Goal: Information Seeking & Learning: Check status

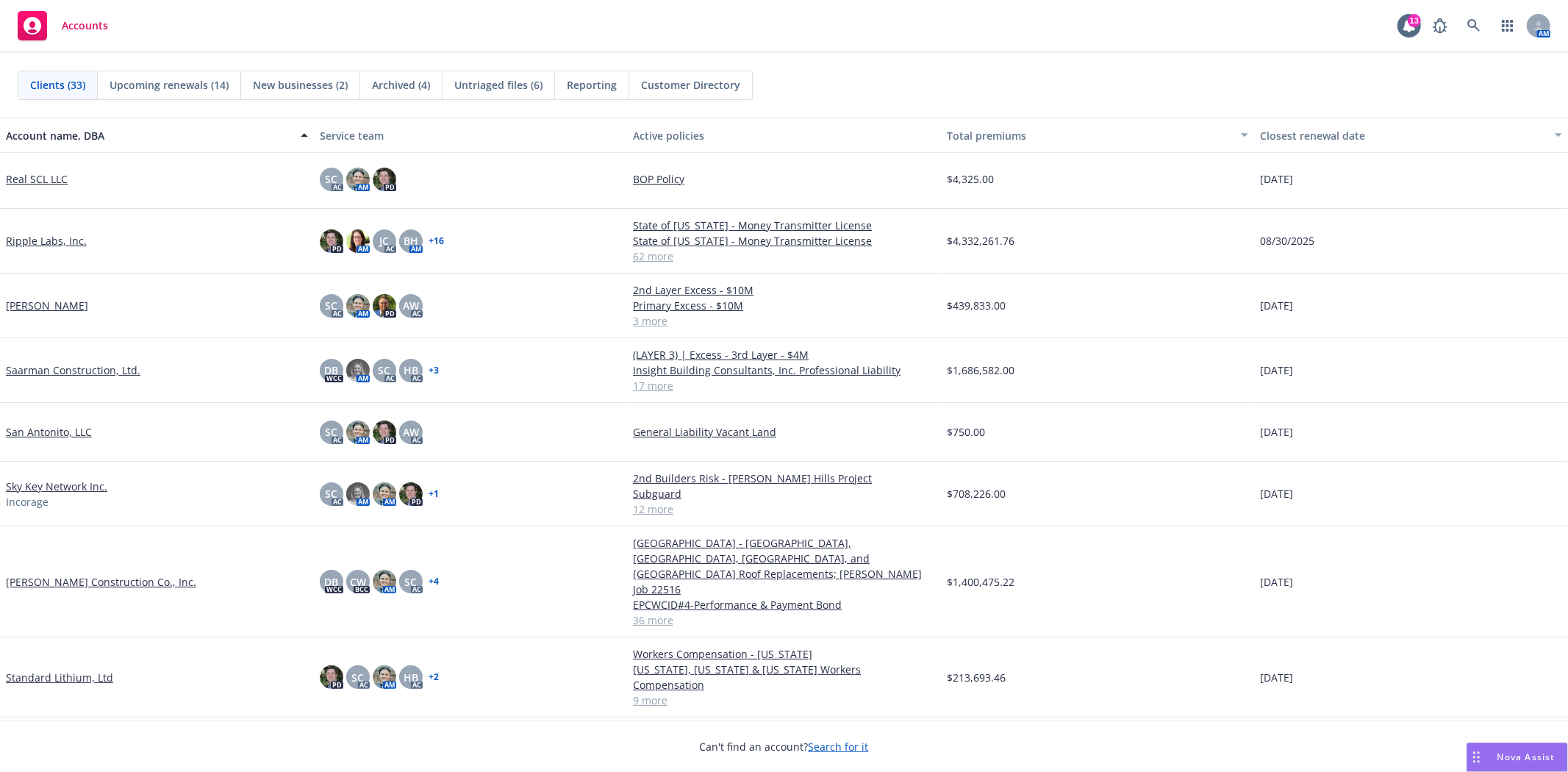
scroll to position [1143, 0]
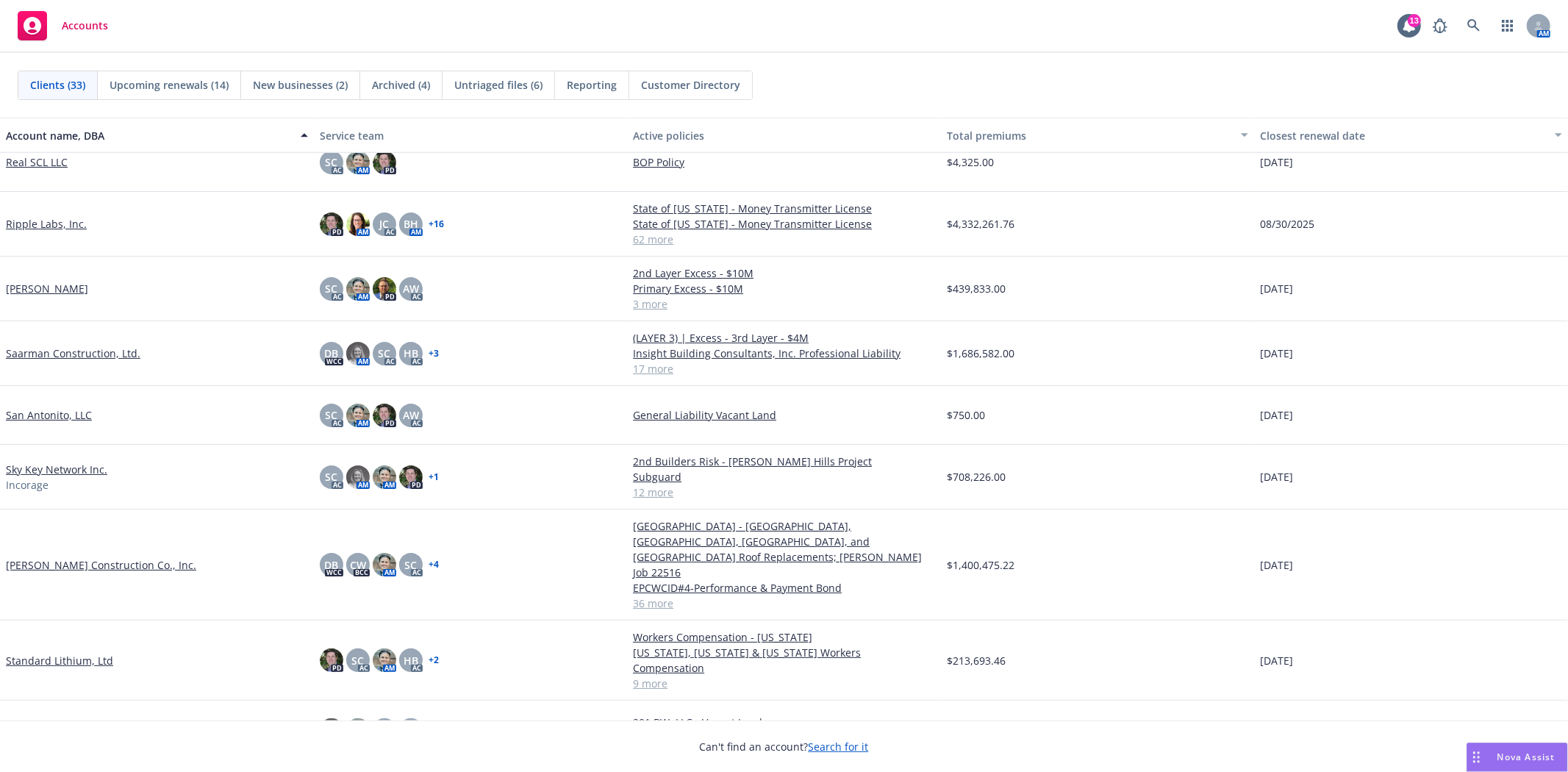
click at [111, 557] on link "[PERSON_NAME] Construction Co., Inc." at bounding box center [101, 565] width 191 height 16
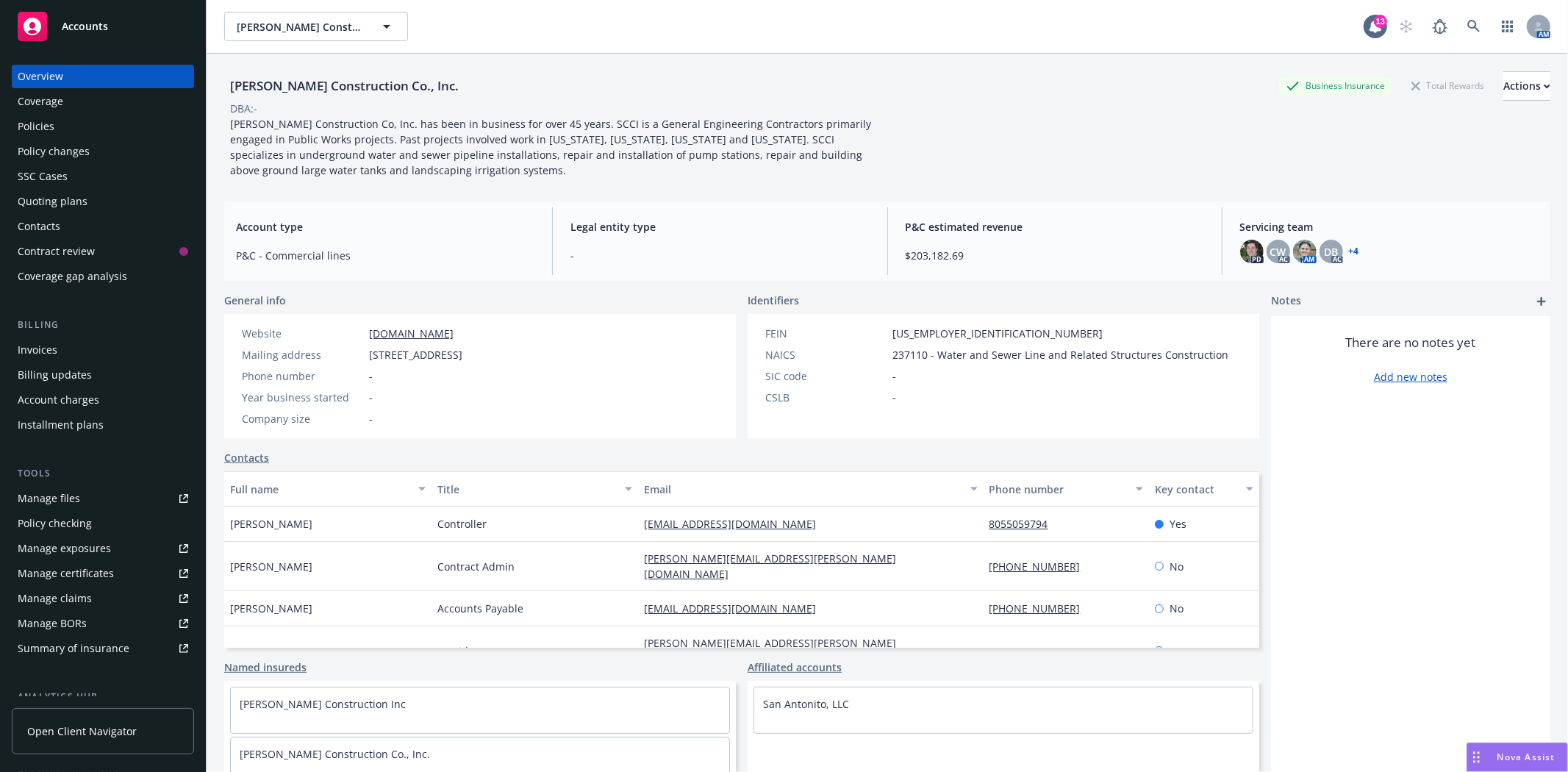
click at [53, 127] on div "Policies" at bounding box center [35, 126] width 37 height 23
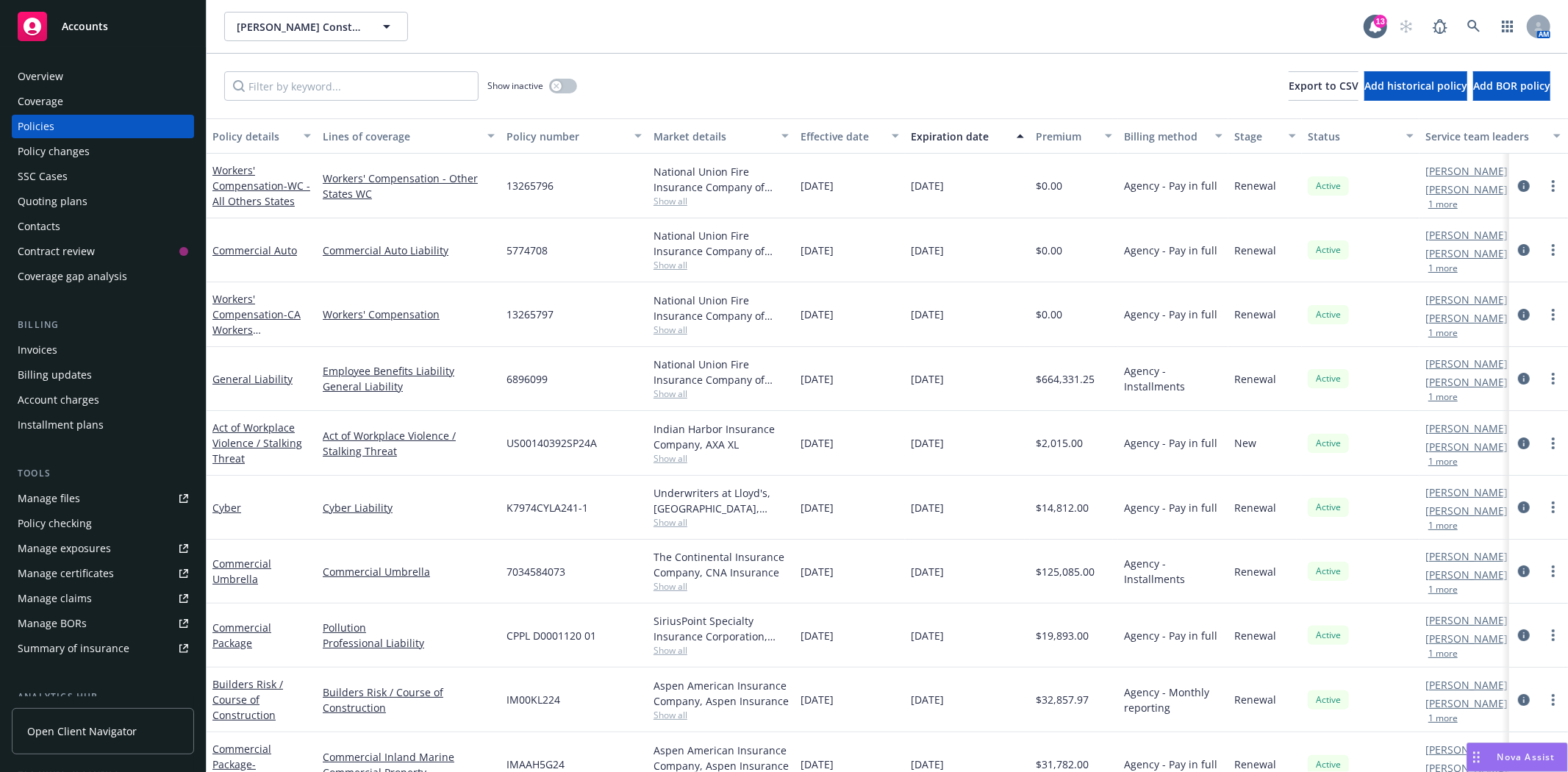
click at [1368, 139] on div "Status" at bounding box center [1353, 136] width 90 height 16
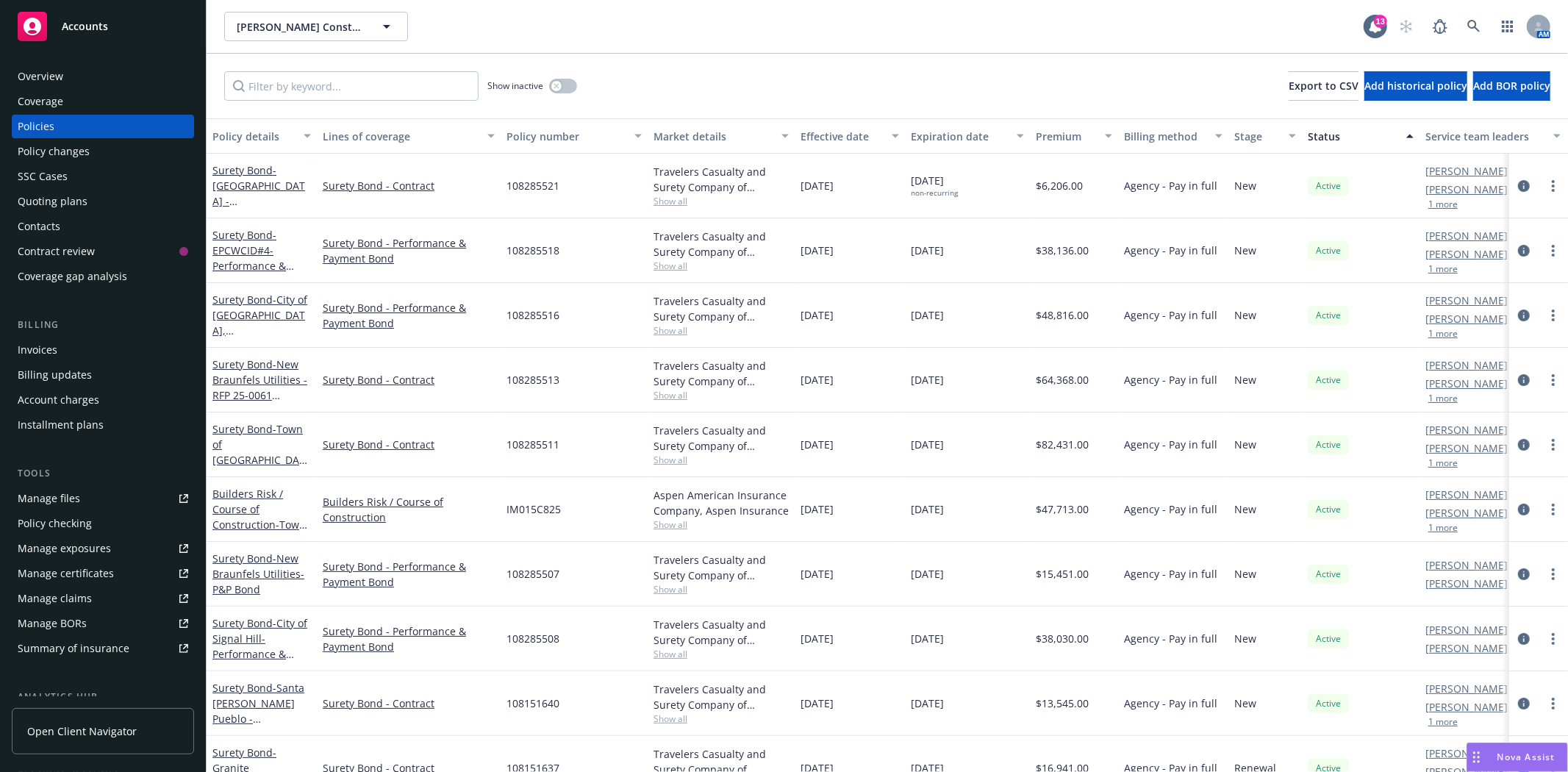
click at [1368, 139] on div "Status" at bounding box center [1353, 136] width 90 height 16
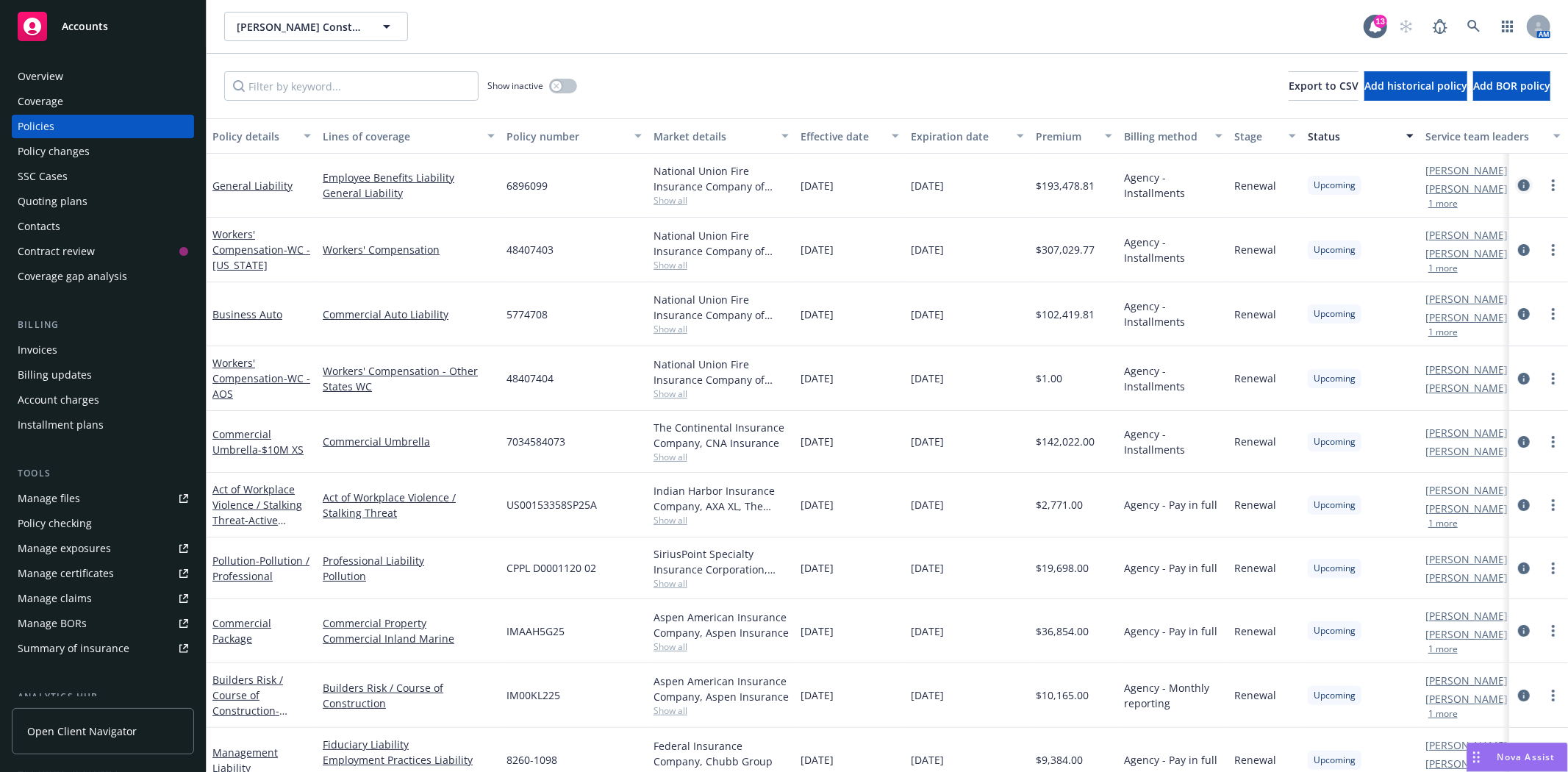
click at [1518, 182] on icon "circleInformation" at bounding box center [1524, 185] width 12 height 12
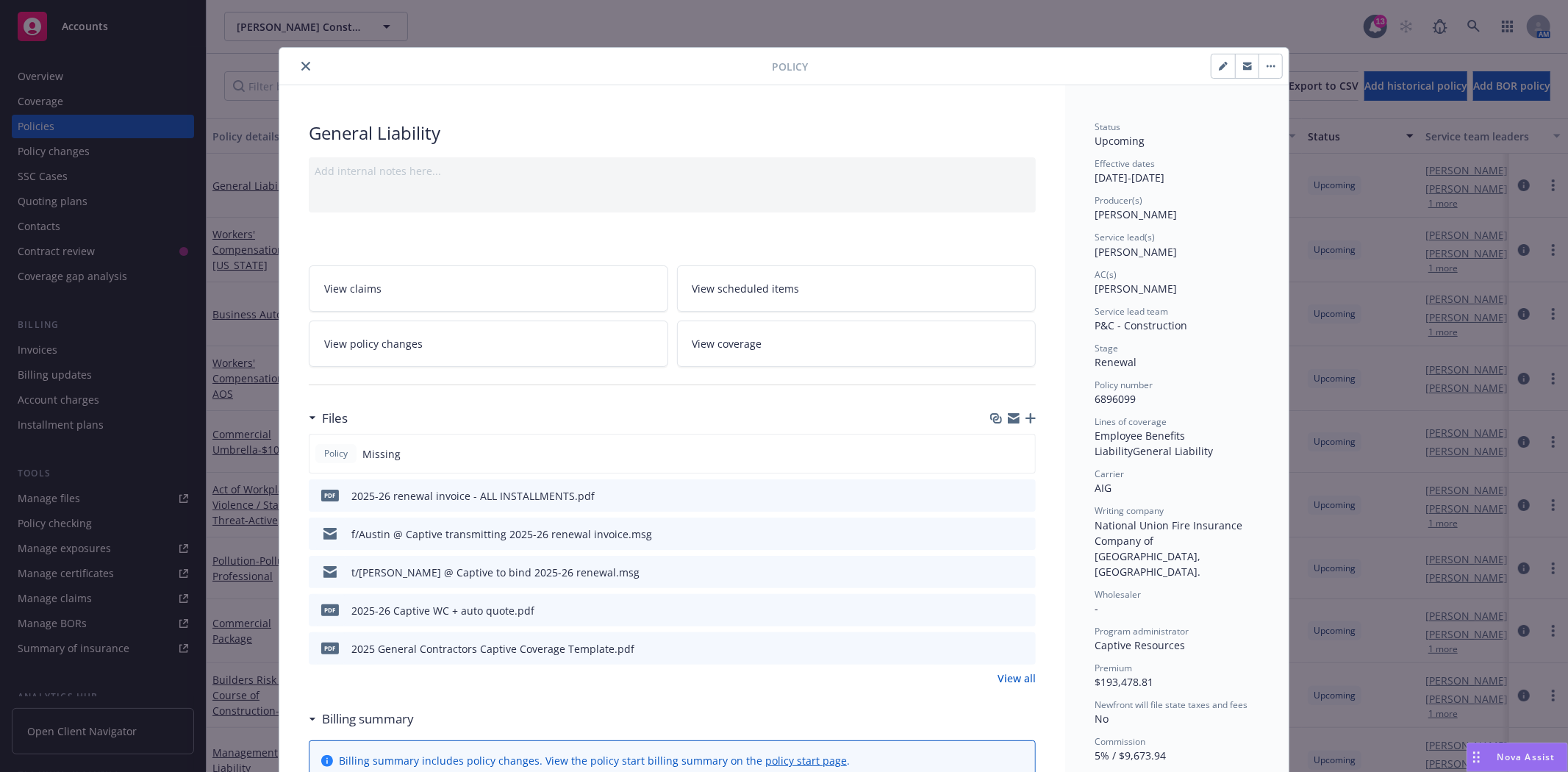
click at [1016, 647] on icon "preview file" at bounding box center [1022, 648] width 14 height 11
click at [297, 71] on button "close" at bounding box center [305, 66] width 17 height 17
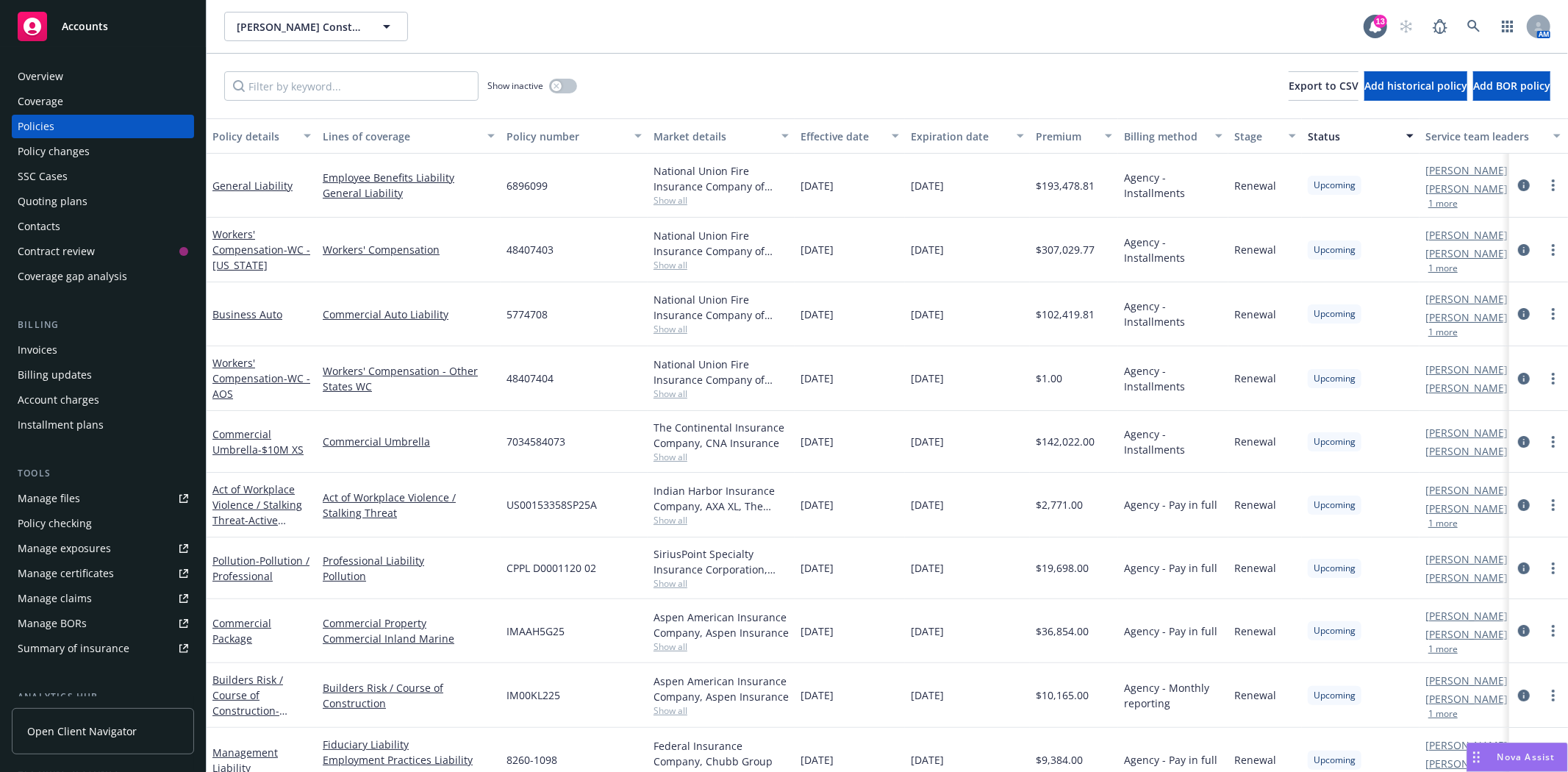
click at [523, 246] on span "48407403" at bounding box center [530, 249] width 47 height 16
copy span "48407403"
click at [518, 375] on span "48407404" at bounding box center [530, 378] width 47 height 16
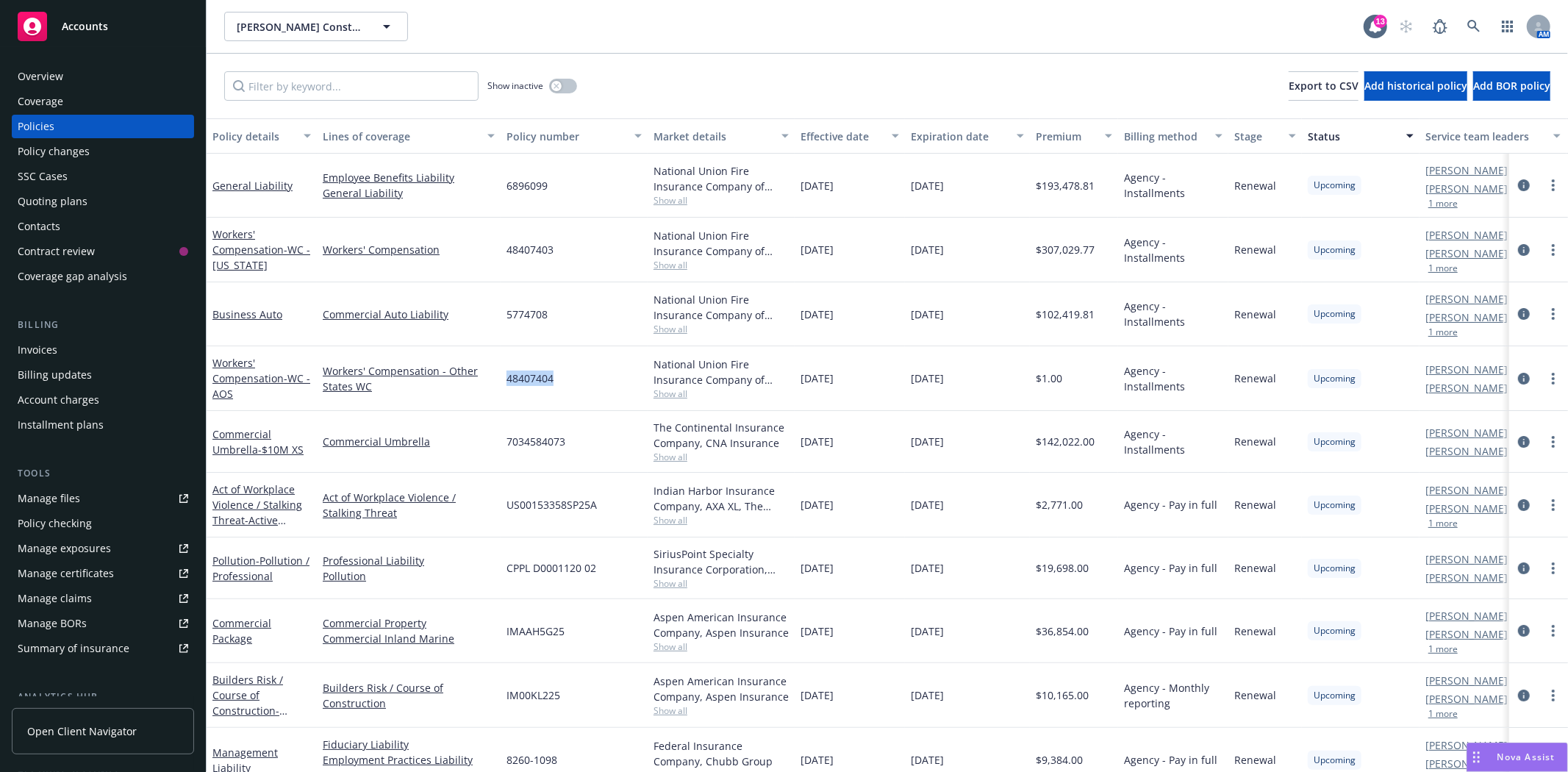
copy span "48407404"
click at [596, 390] on div "48407404" at bounding box center [574, 379] width 147 height 65
click at [541, 438] on span "7034584073" at bounding box center [536, 441] width 59 height 16
click at [65, 206] on div "Quoting plans" at bounding box center [52, 201] width 70 height 23
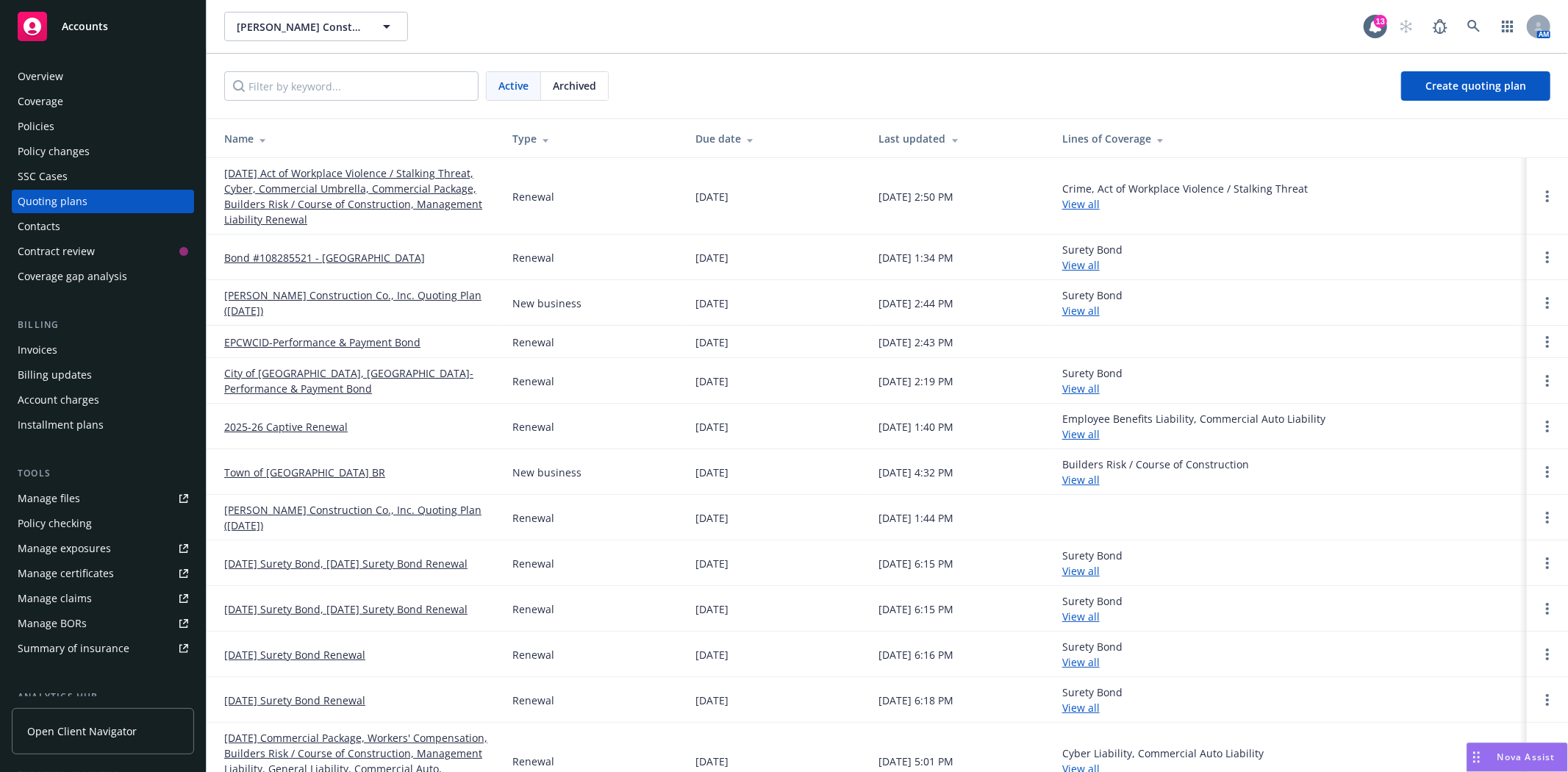
click at [353, 203] on link "09/01/25 Act of Workplace Violence / Stalking Threat, Cyber, Commercial Umbrell…" at bounding box center [356, 197] width 264 height 62
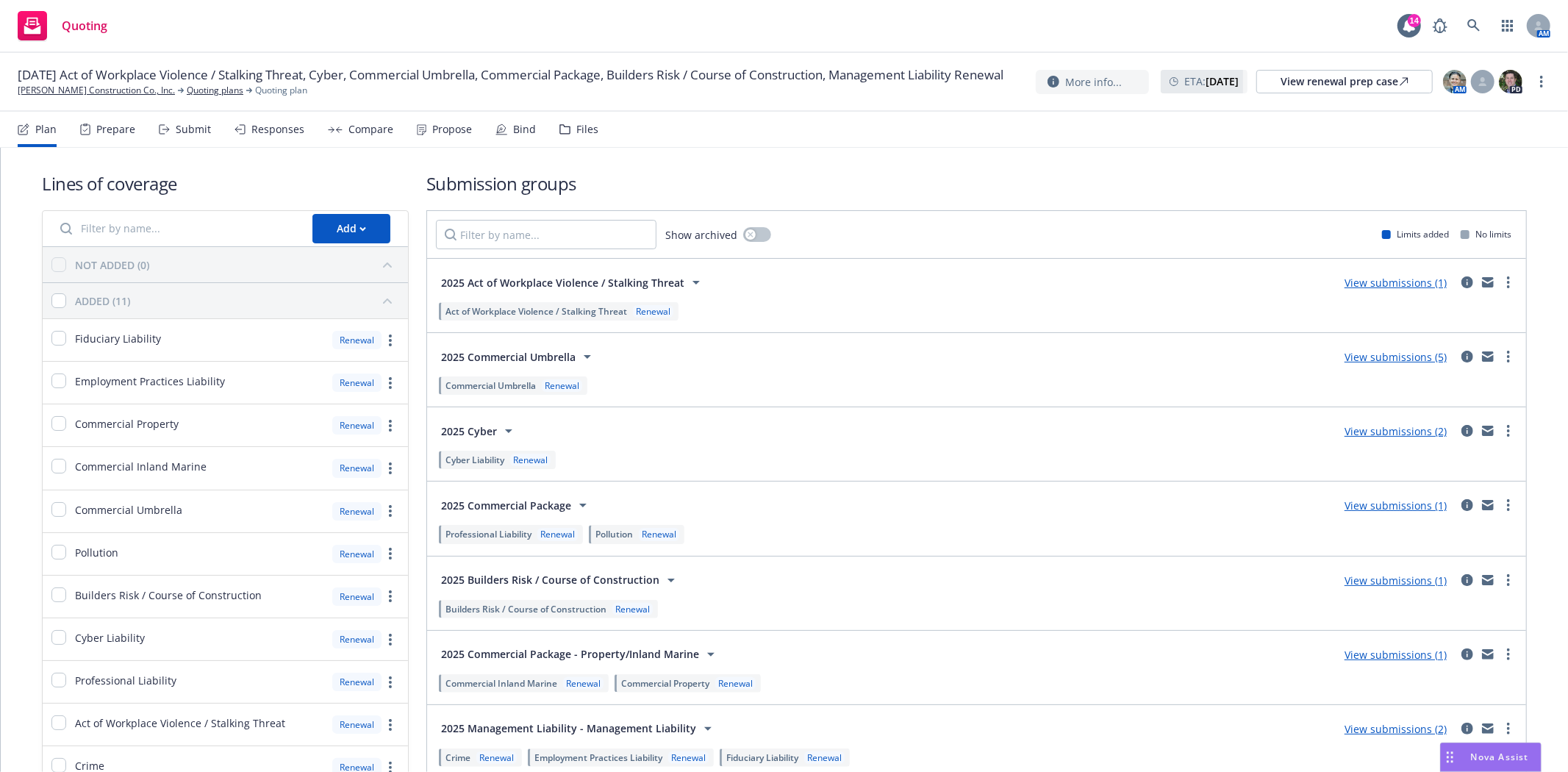
click at [576, 127] on div "Files" at bounding box center [587, 130] width 22 height 12
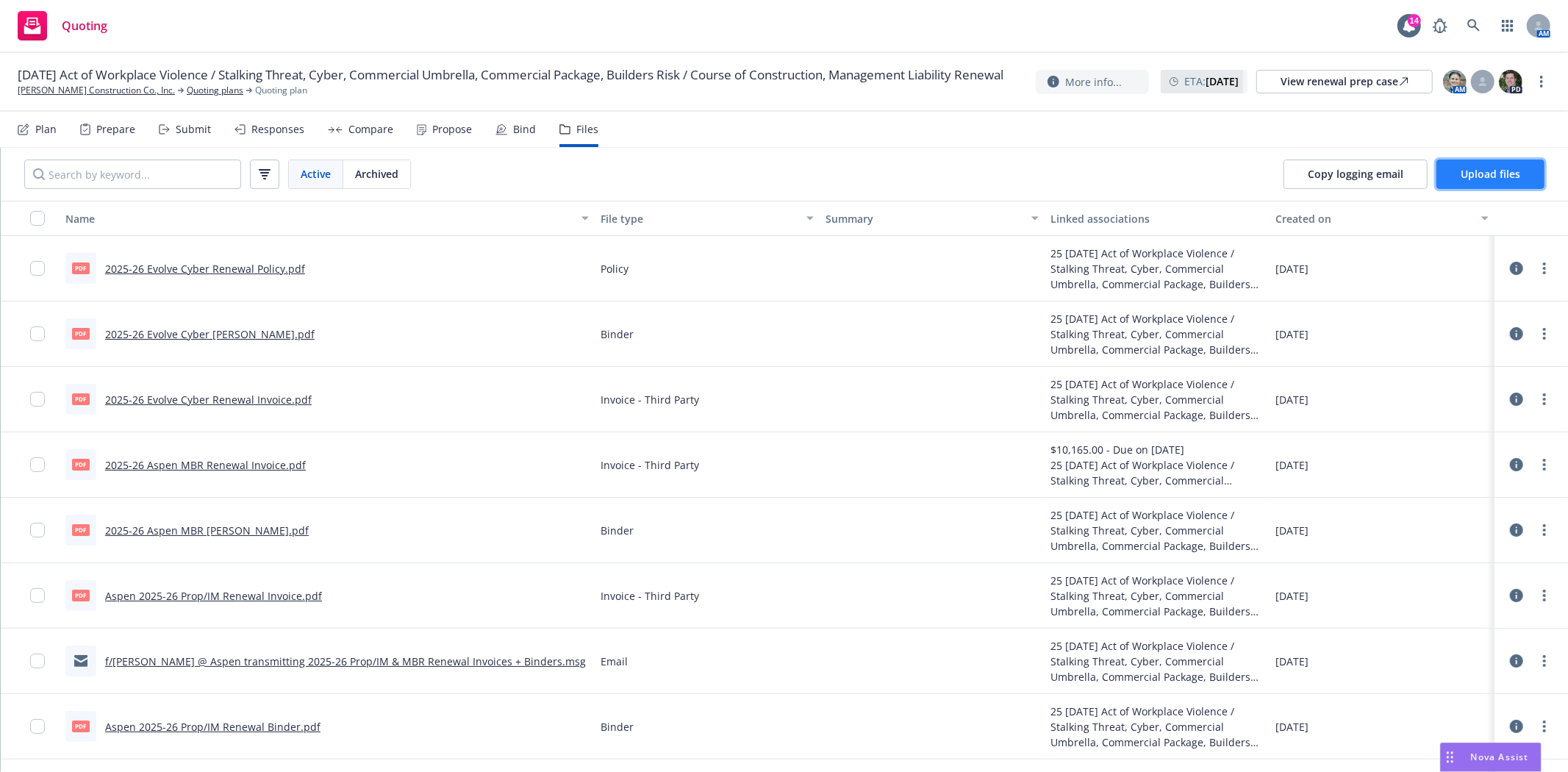
click at [1515, 182] on button "Upload files" at bounding box center [1490, 174] width 108 height 29
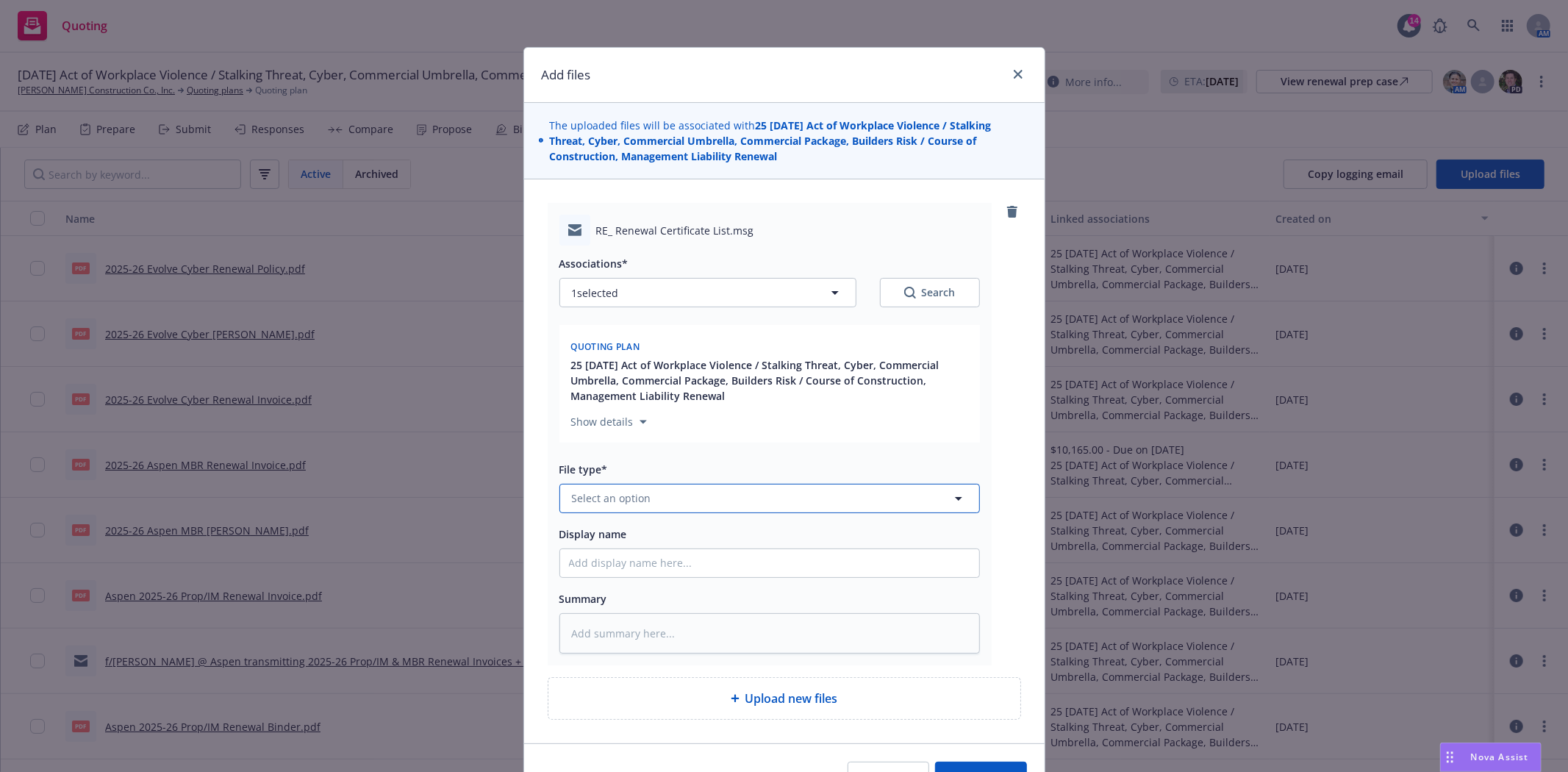
click at [655, 496] on button "Select an option" at bounding box center [770, 498] width 420 height 29
type input "email"
click at [604, 468] on div "Email" at bounding box center [770, 458] width 401 height 21
click at [628, 574] on input "Display name" at bounding box center [770, 563] width 419 height 28
type textarea "x"
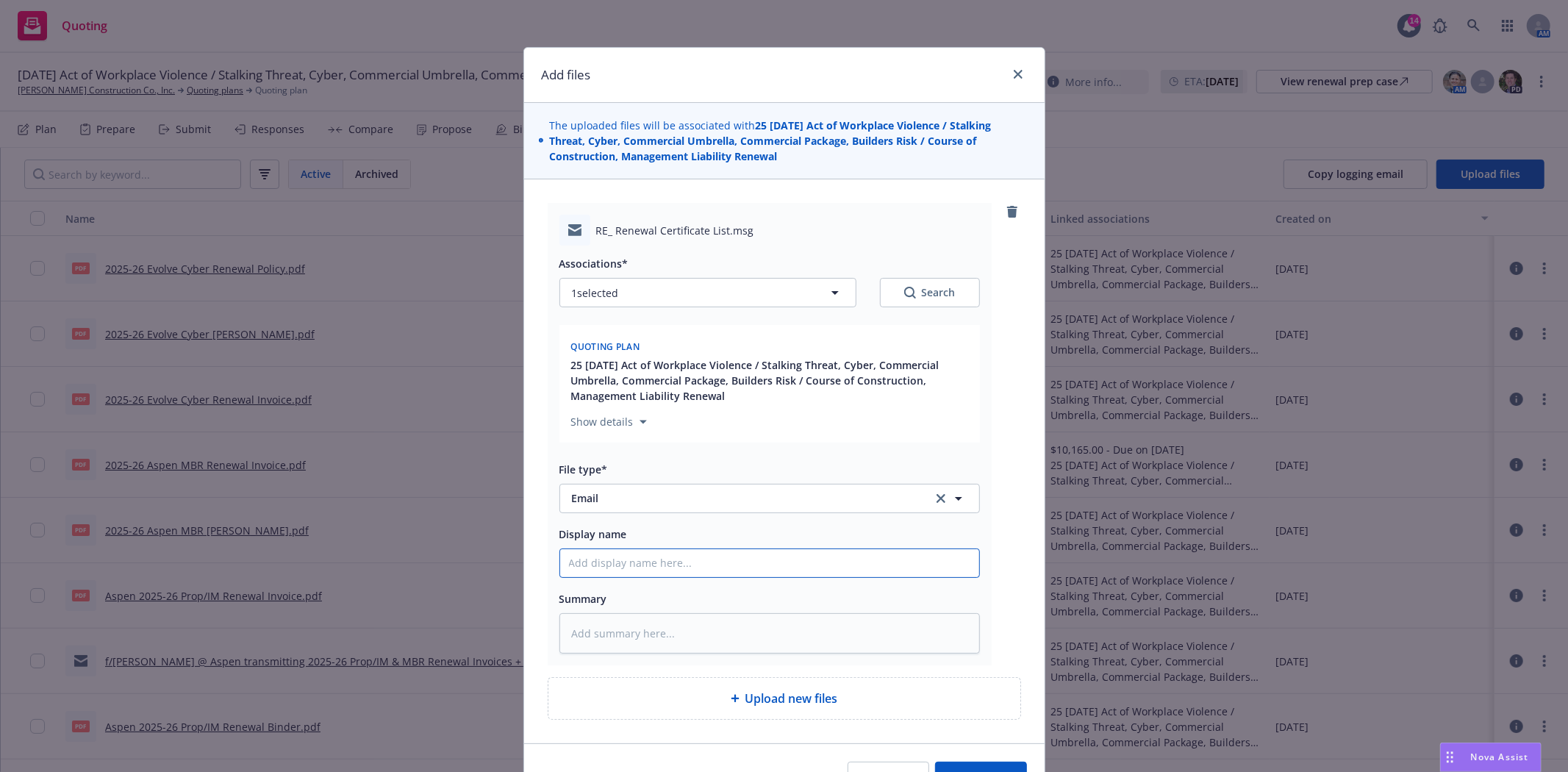
type input "f"
type textarea "x"
type input "f/"
type textarea "x"
type input "f/L"
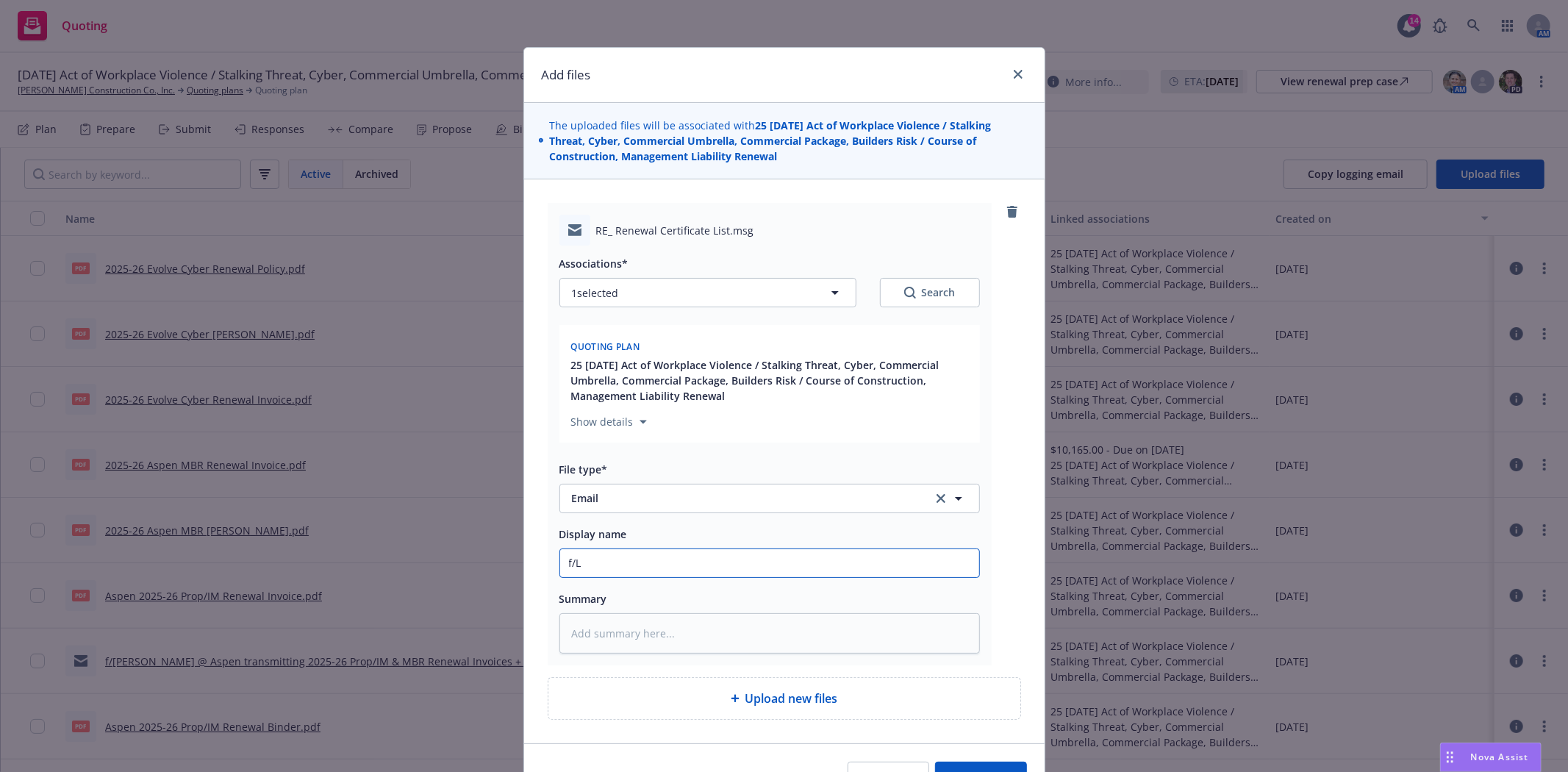
type textarea "x"
type input "f/La"
type textarea "x"
type input "f/Lau"
type textarea "x"
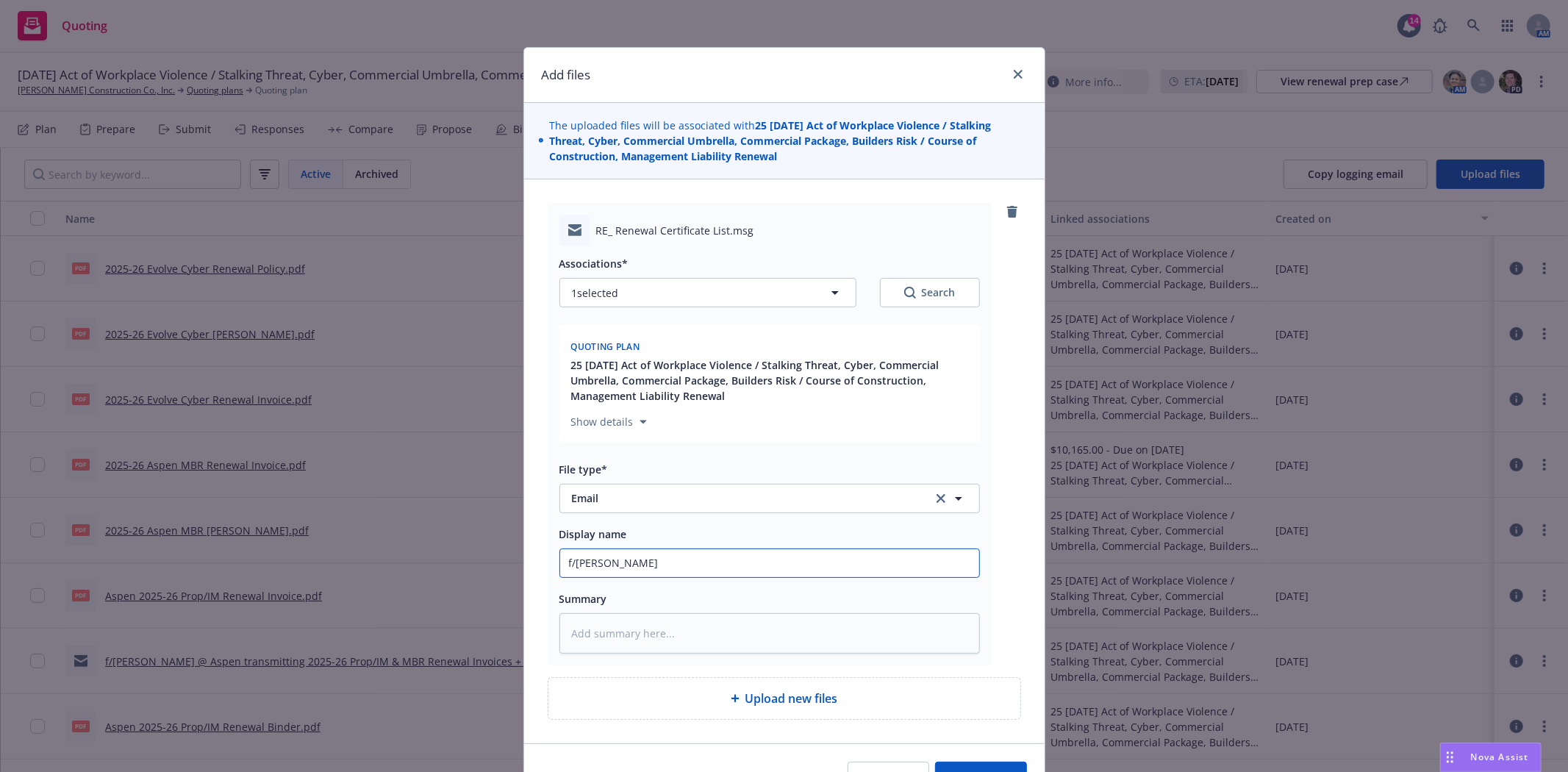
type input "f/Laur"
type textarea "x"
type input "f/Lauri"
type textarea "x"
type input "f/Laurie"
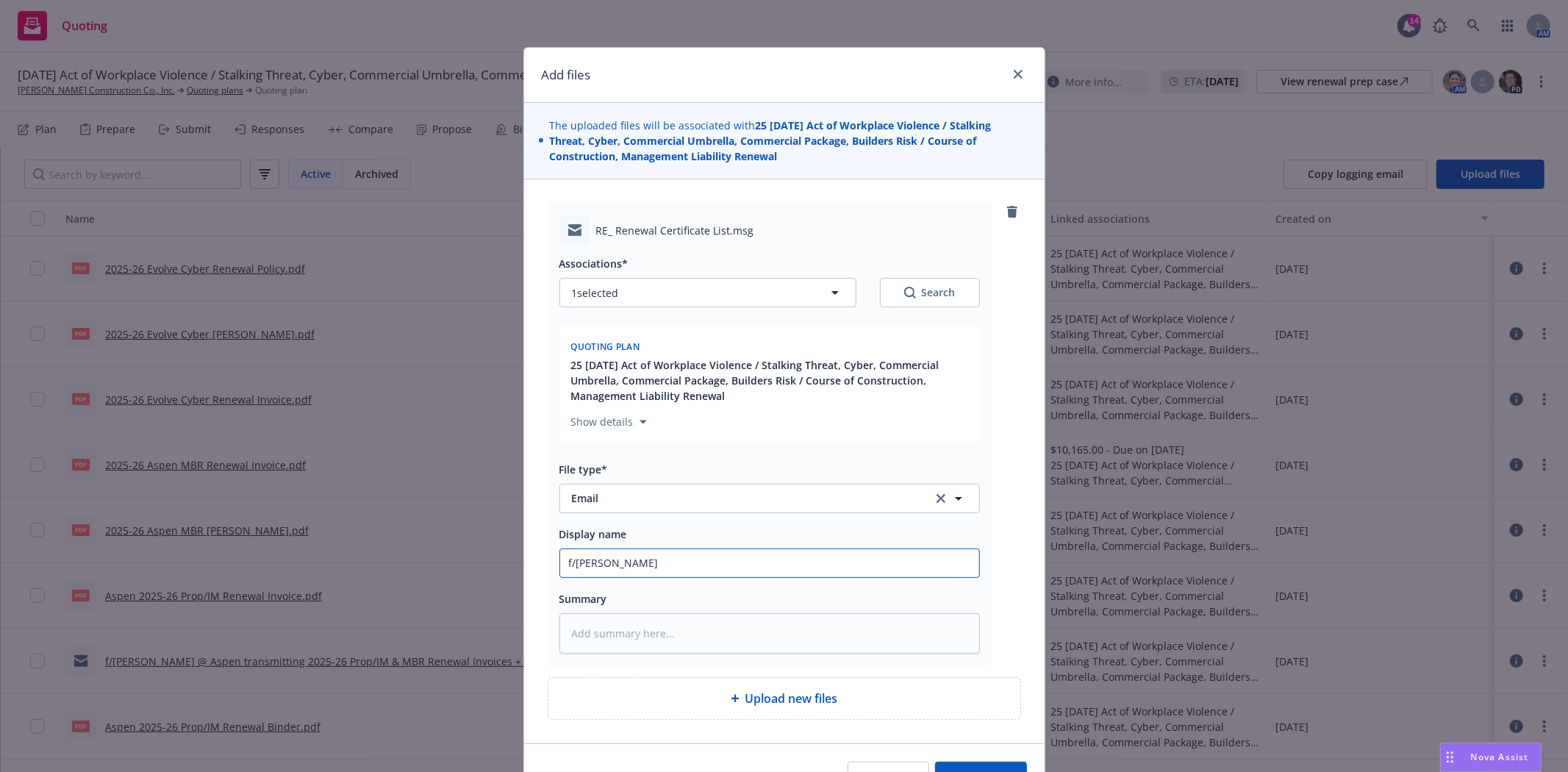
type textarea "x"
type input "f/Laurie"
type textarea "x"
type input "f/Laurie @"
type textarea "x"
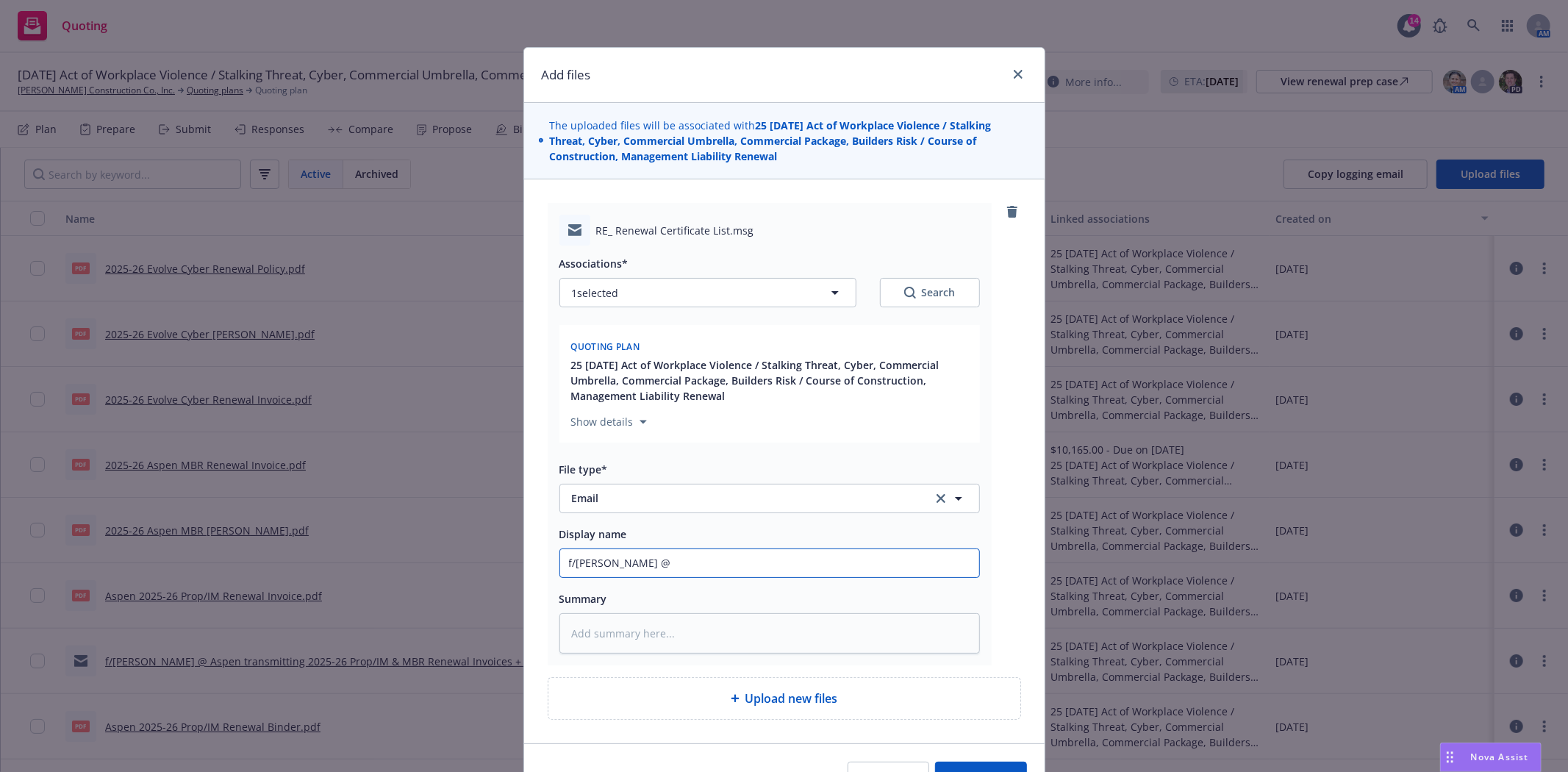
type input "f/Laurie @"
type textarea "x"
type input "f/Laurie @ i"
type textarea "x"
type input "f/Laurie @ in"
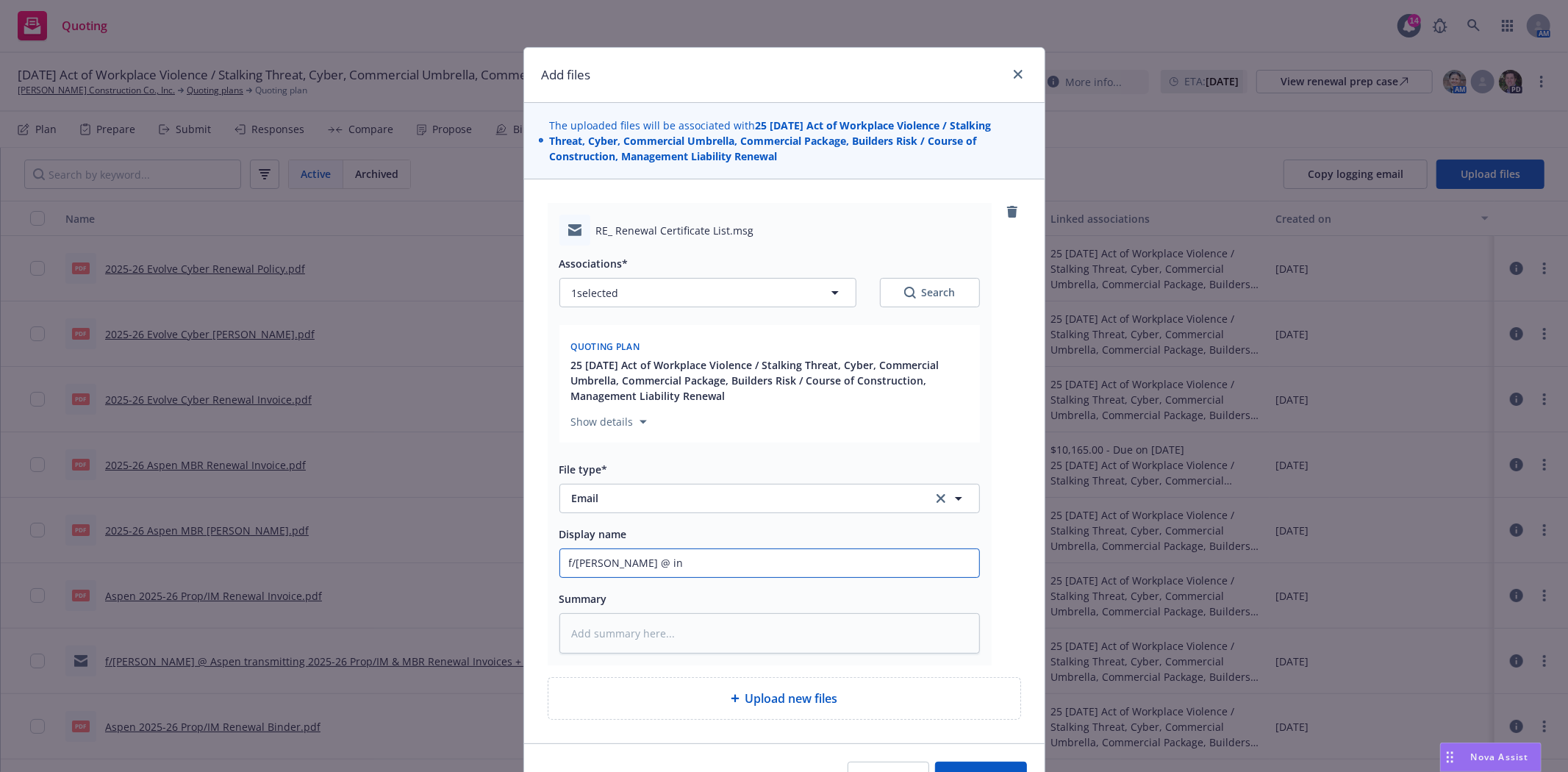
type textarea "x"
type input "f/Laurie @ ins"
type textarea "x"
type input "f/Laurie @ ins'"
type textarea "x"
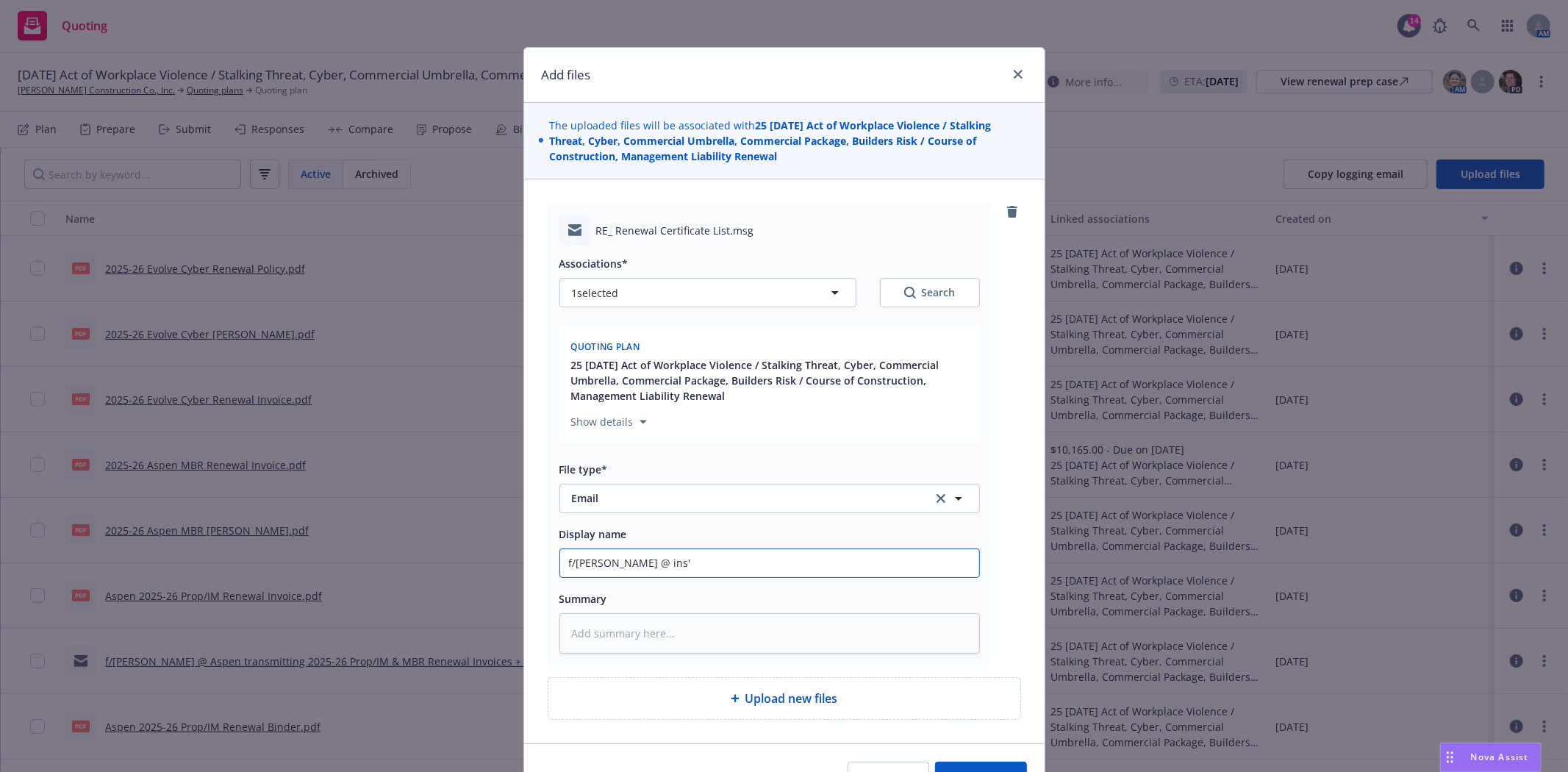
type input "f/Laurie @ ins'd"
type textarea "x"
type input "f/Laurie @ ins'd"
type textarea "x"
type input "f/Laurie @ ins'd w"
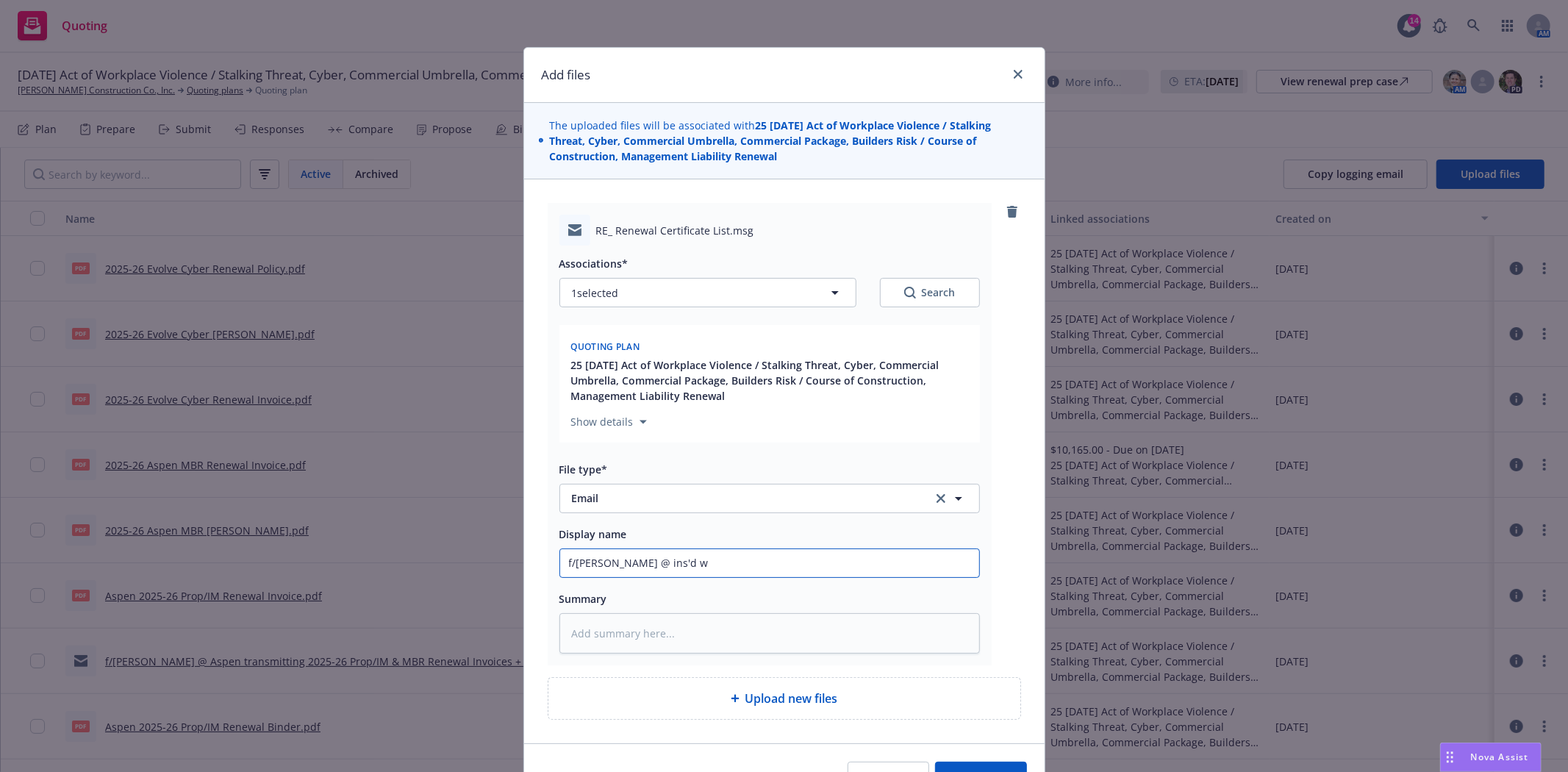
type textarea "x"
type input "f/Laurie @ ins'd w/"
type textarea "x"
type input "f/Laurie @ ins'd w/2"
type textarea "x"
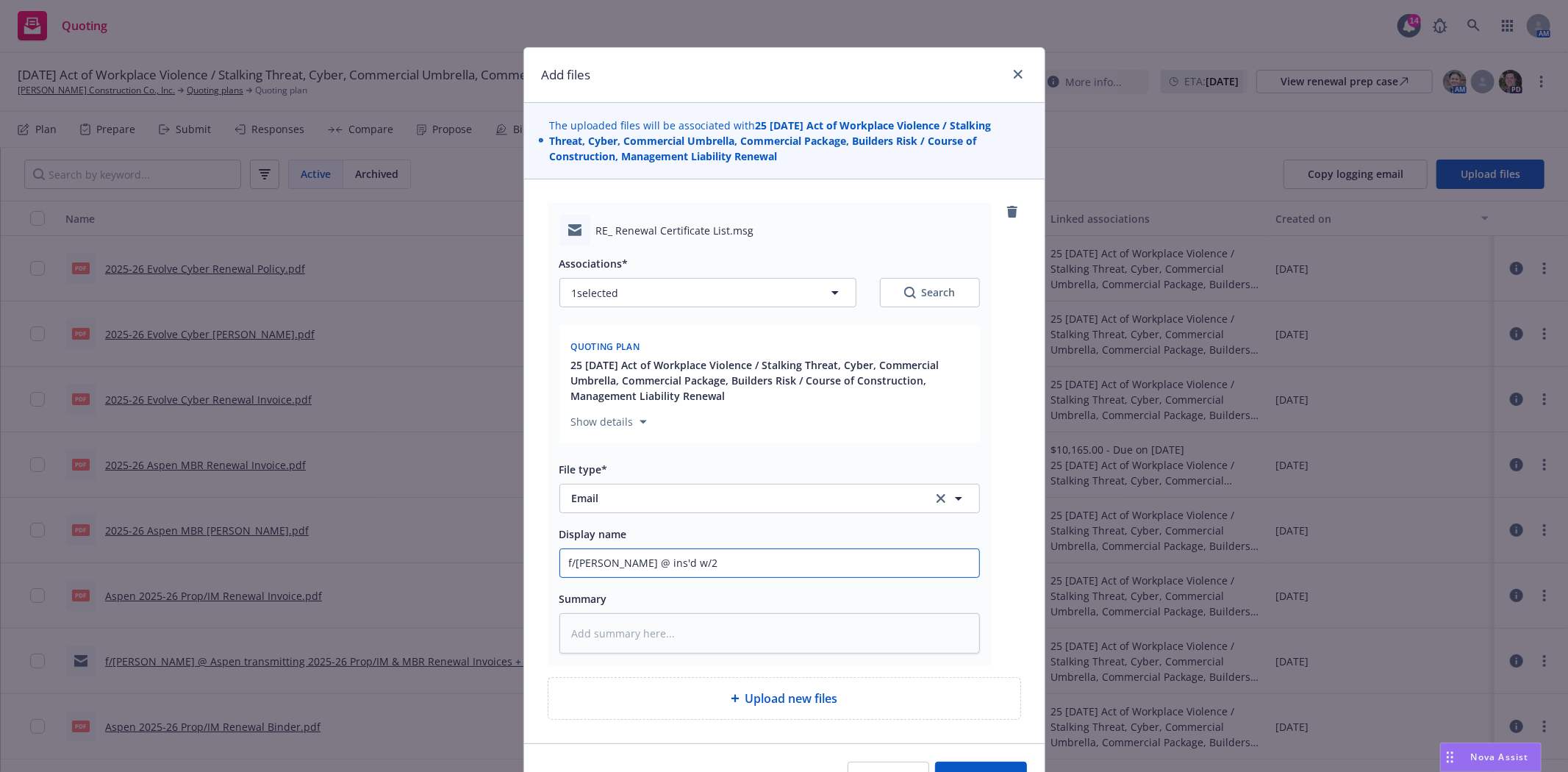
type input "f/Laurie @ ins'd w/20"
type textarea "x"
type input "f/Laurie @ ins'd w/202"
type textarea "x"
type input "f/Laurie @ ins'd w/2025"
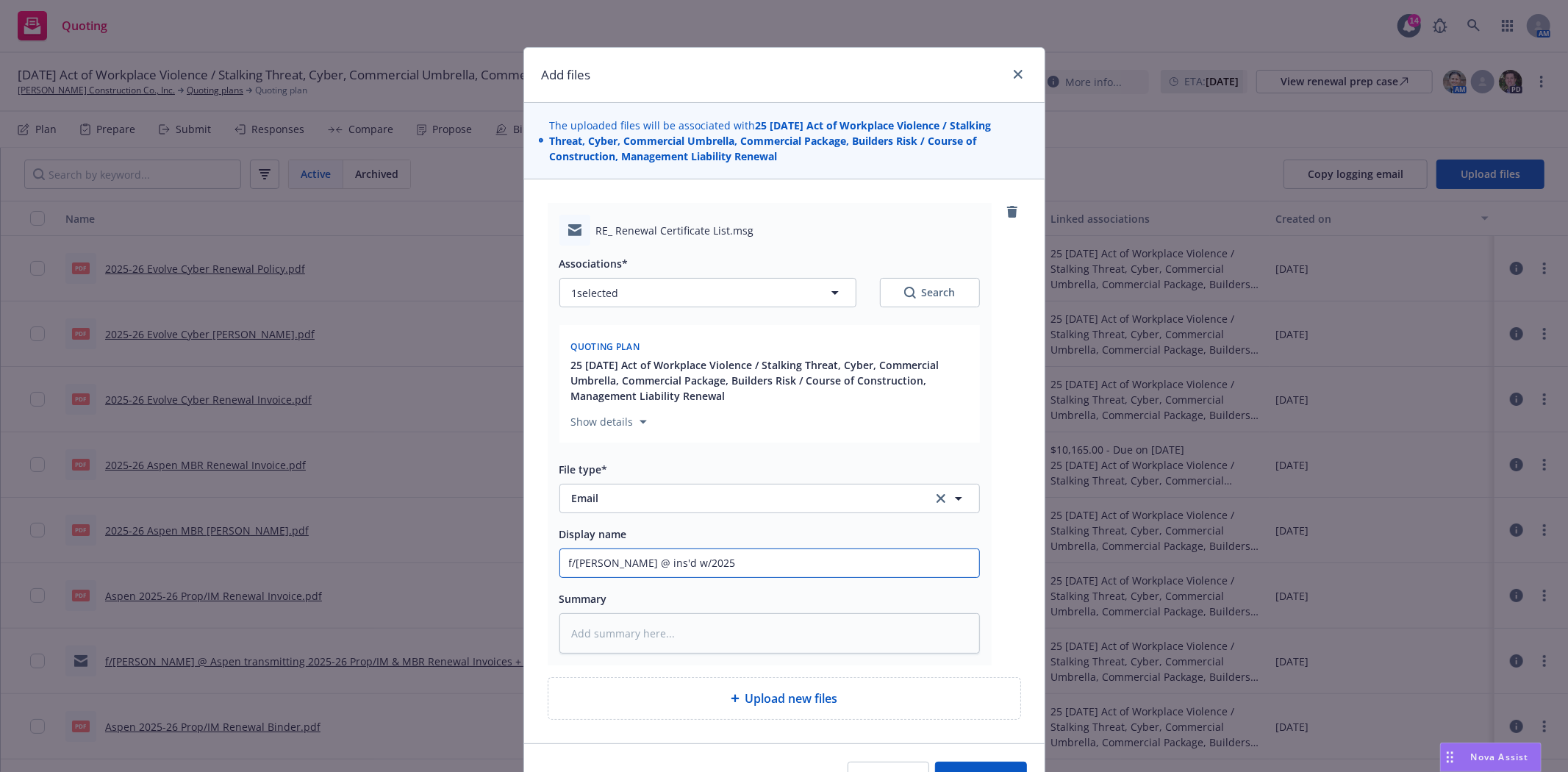
type textarea "x"
type input "f/Laurie @ ins'd w/2025"
type textarea "x"
type input "f/Laurie @ ins'd w/2025 C"
type textarea "x"
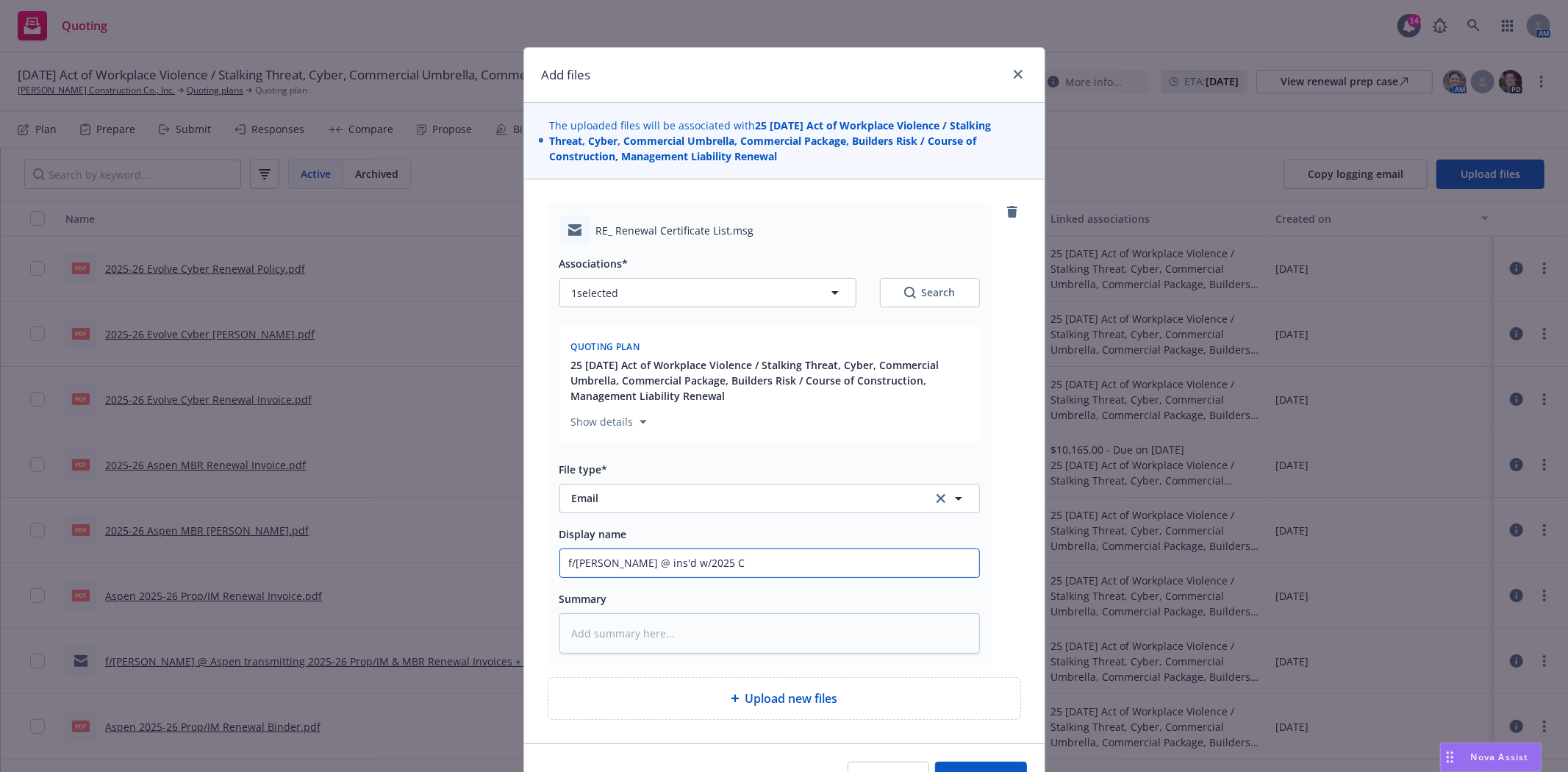
type input "f/Laurie @ ins'd w/2025"
type textarea "x"
type input "f/Laurie @ ins'd w/2025 R"
type textarea "x"
type input "f/Laurie @ ins'd w/2025 Re"
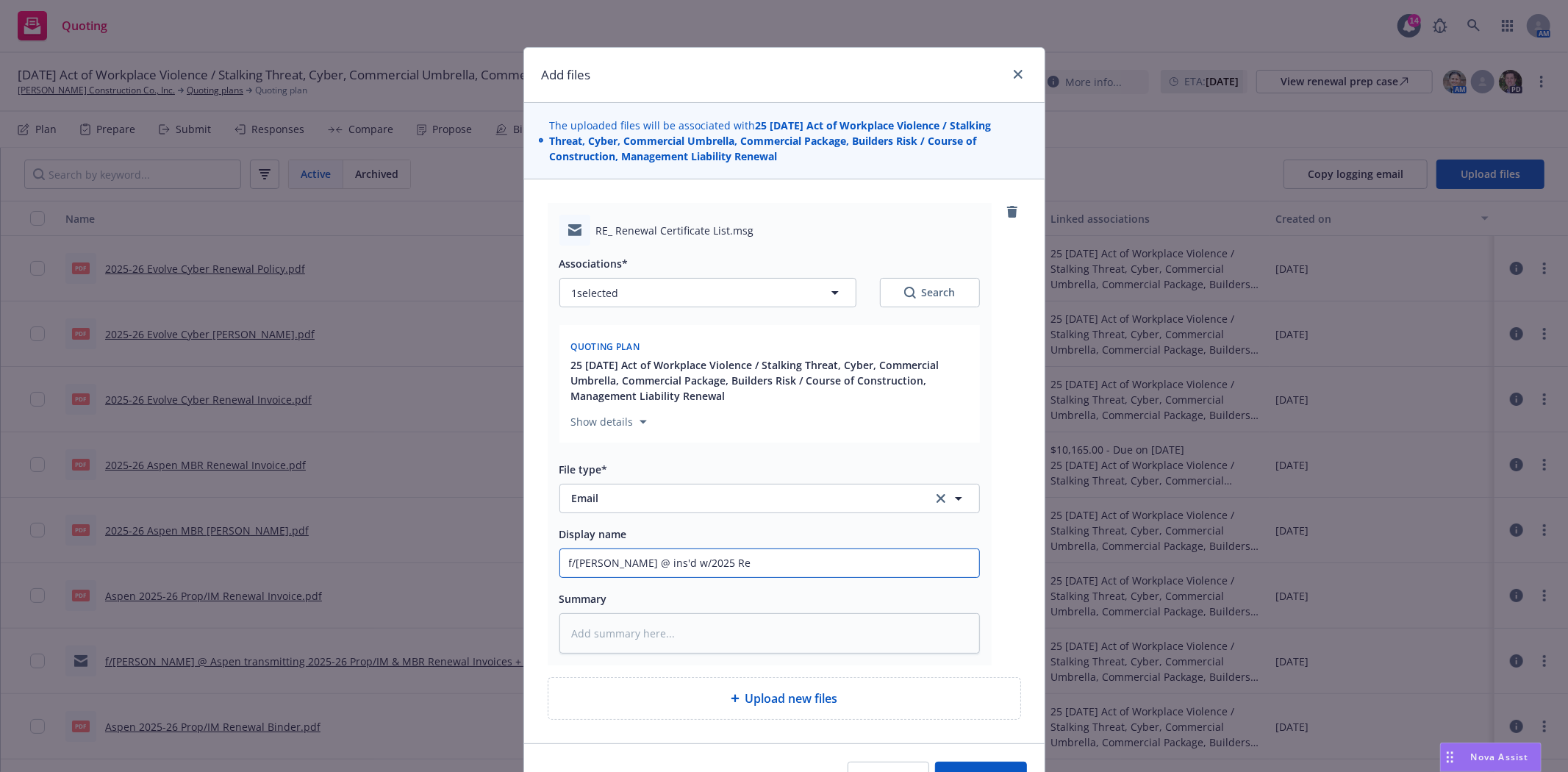
type textarea "x"
type input "f/Laurie @ ins'd w/2025 Ren"
type textarea "x"
type input "f/Laurie @ ins'd w/2025 Rene"
type textarea "x"
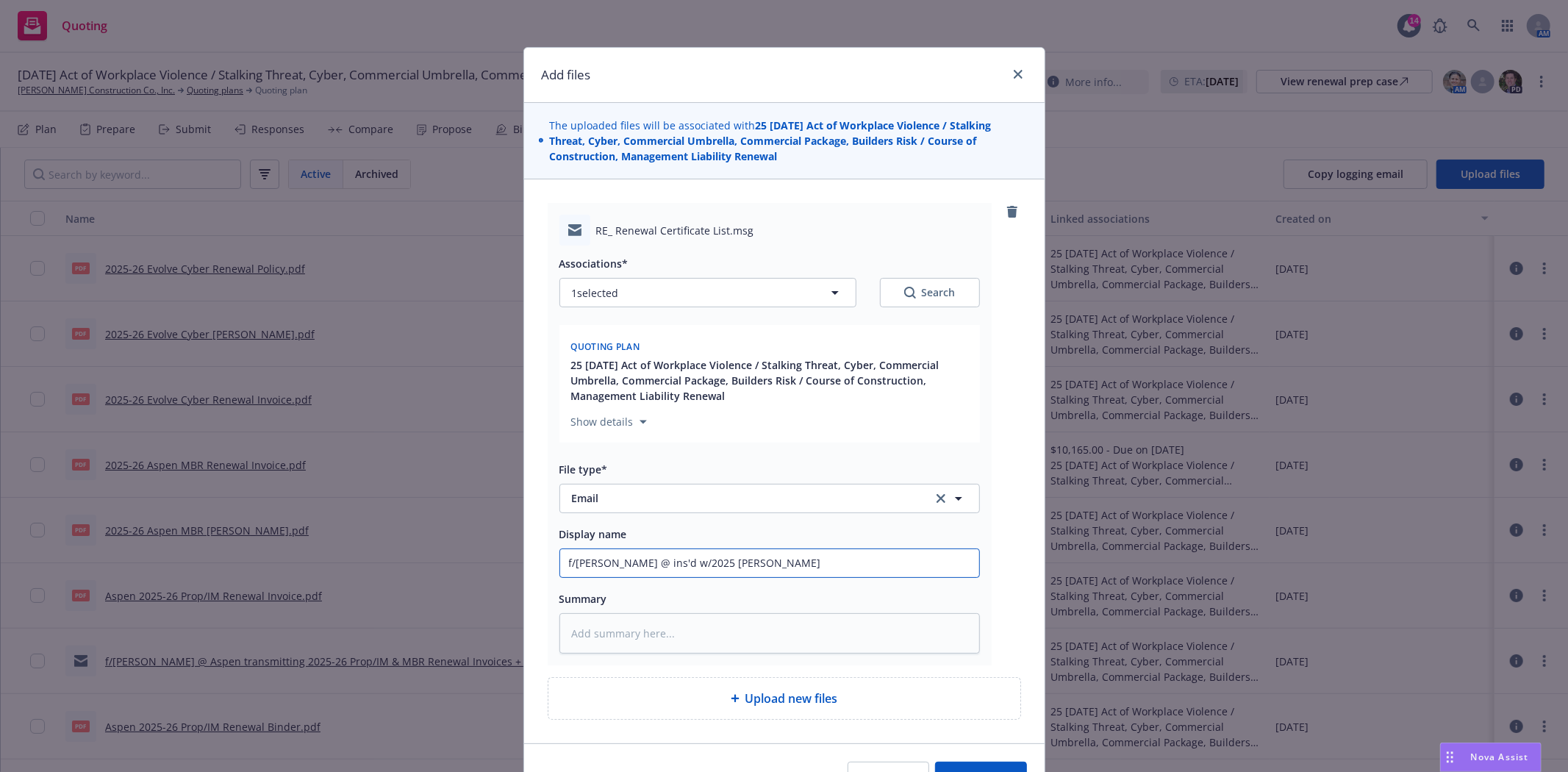
type input "f/Laurie @ ins'd w/2025 Renew"
type textarea "x"
type input "f/Laurie @ ins'd w/2025 Renewa"
type textarea "x"
type input "f/Laurie @ ins'd w/2025 Renewal"
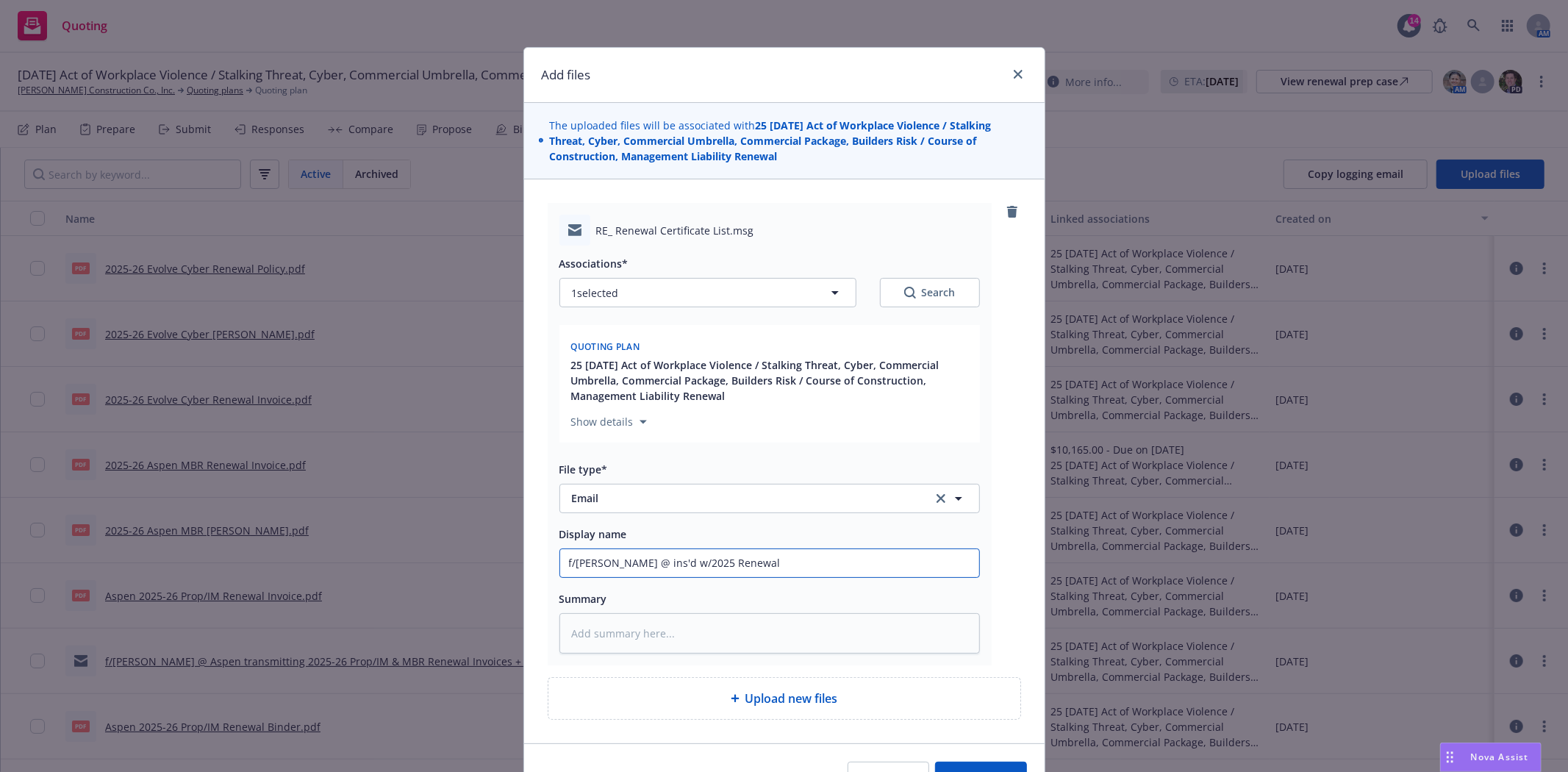
type textarea "x"
type input "f/Laurie @ ins'd w/2025 Renewal"
type textarea "x"
type input "f/Laurie @ ins'd w/2025 Renewal C"
type textarea "x"
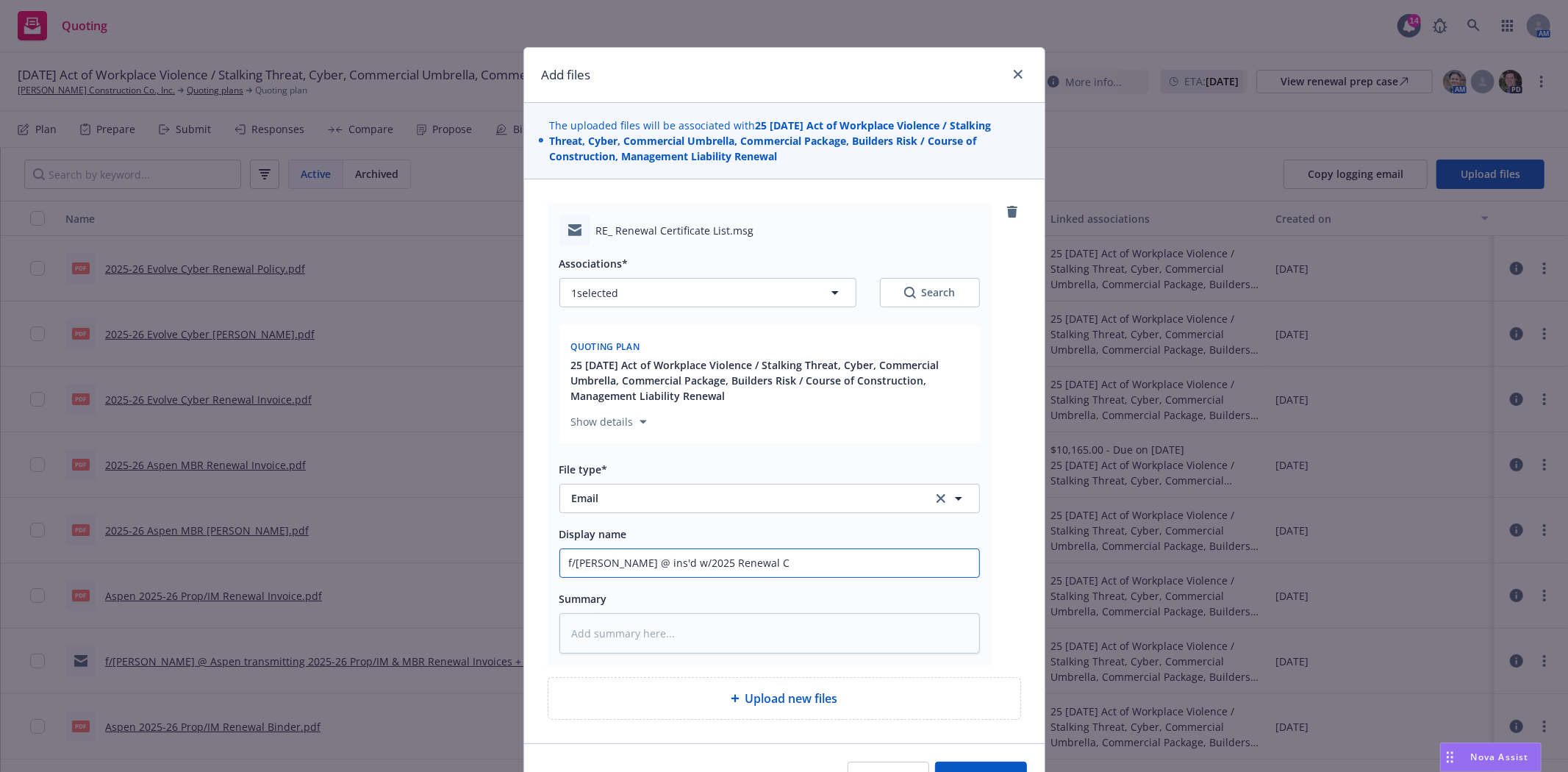
type input "f/Laurie @ ins'd w/2025 Renewal CO"
type textarea "x"
type input "f/Laurie @ ins'd w/2025 Renewal COI"
type textarea "x"
type input "f/Laurie @ ins'd w/2025 Renewal COI"
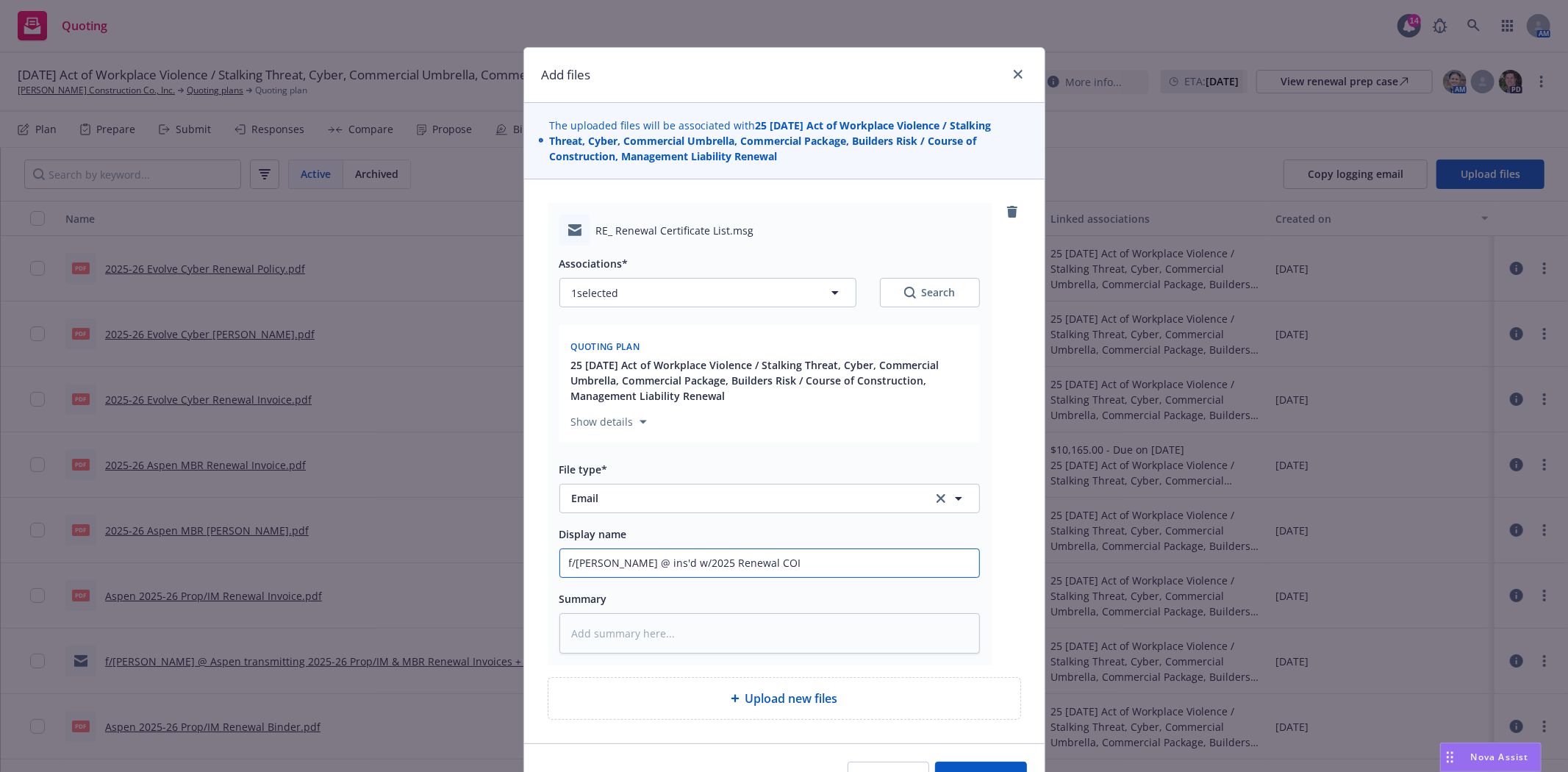
type textarea "x"
type input "f/Laurie @ ins'd w/2025 Renewal COI l"
type textarea "x"
type input "f/Laurie @ ins'd w/2025 Renewal COI li"
type textarea "x"
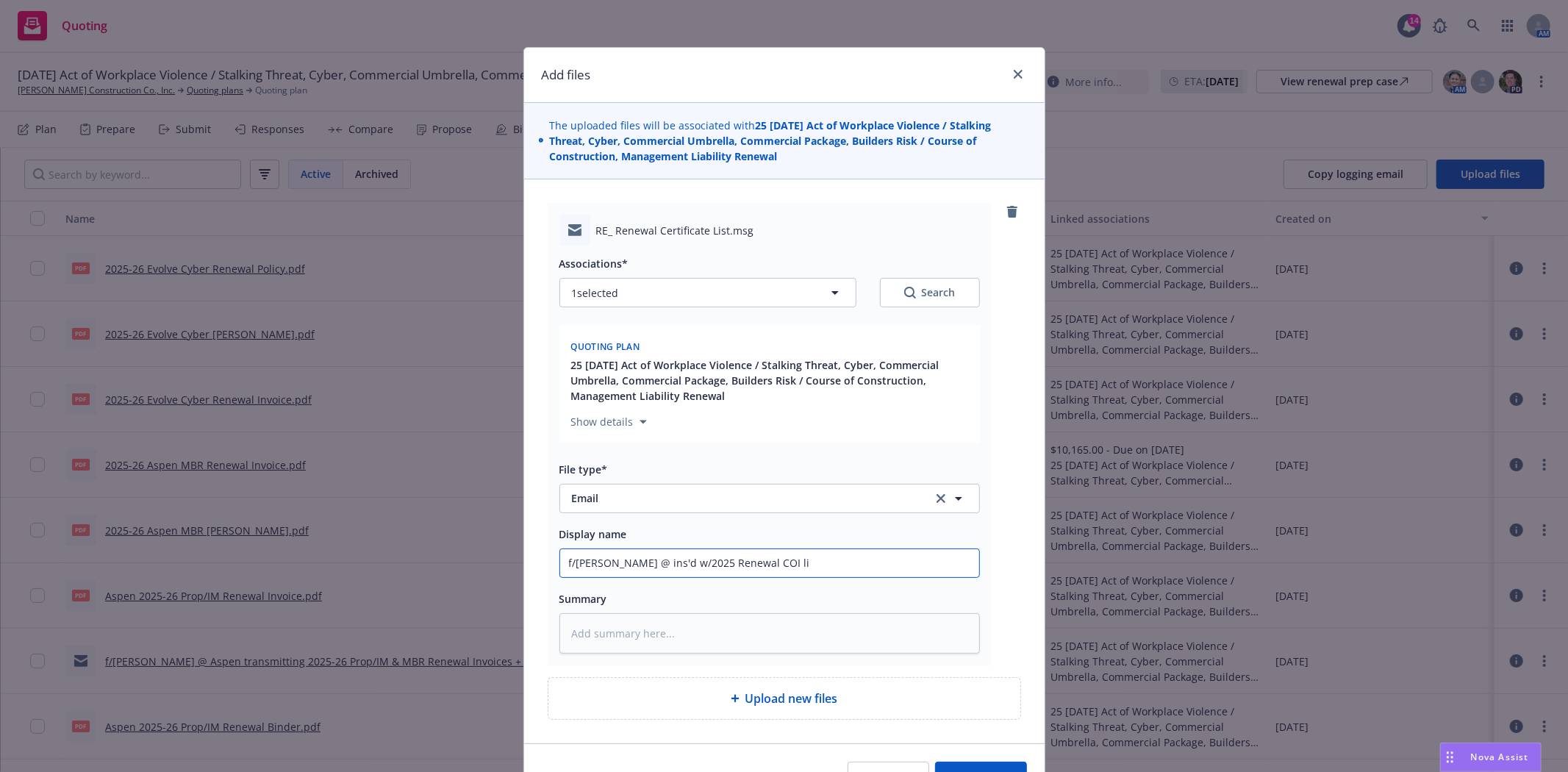
type input "f/Laurie @ ins'd w/2025 Renewal COI lis"
type textarea "x"
type input "f/Laurie @ ins'd w/2025 Renewal COI list"
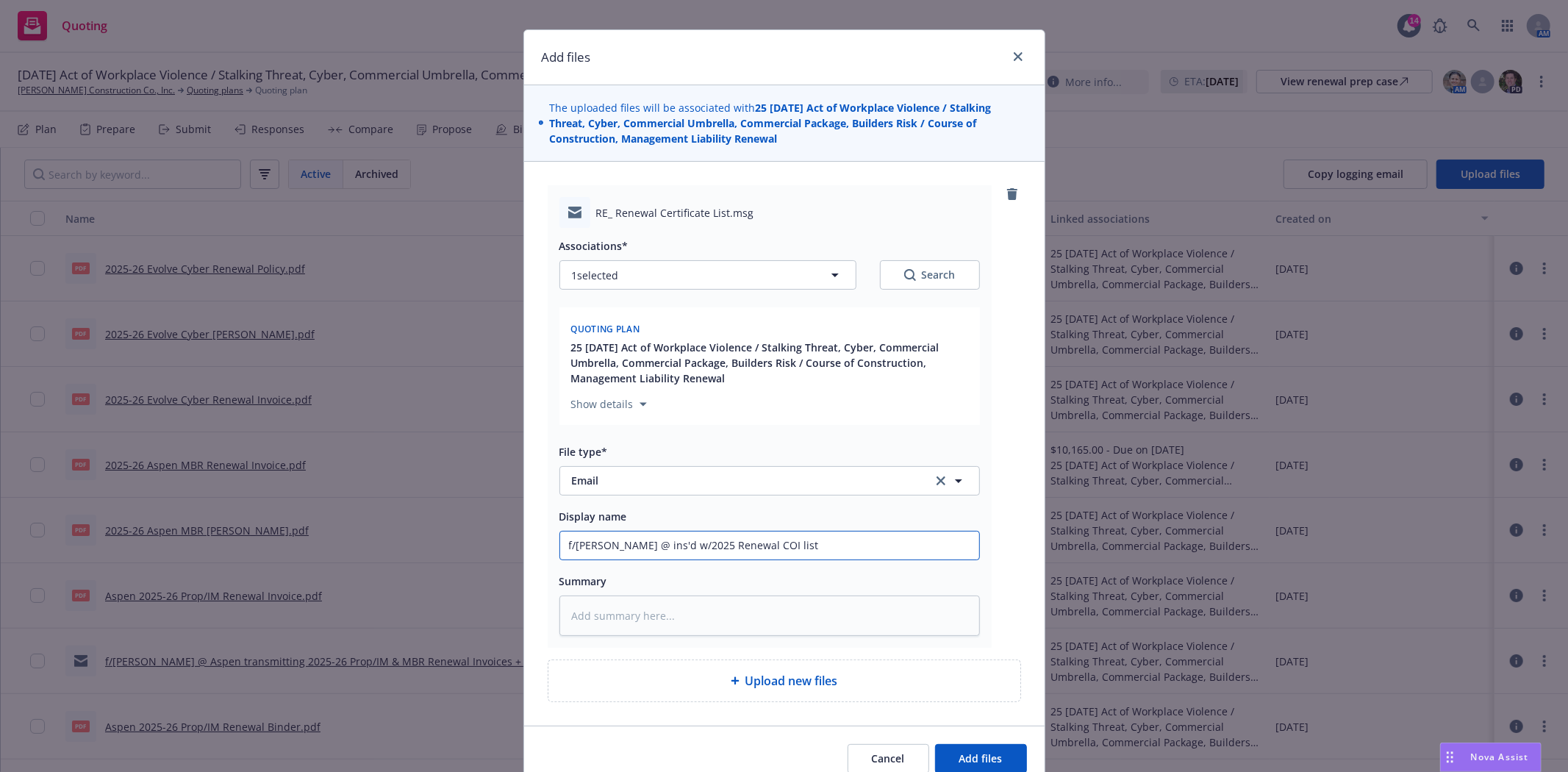
type textarea "x"
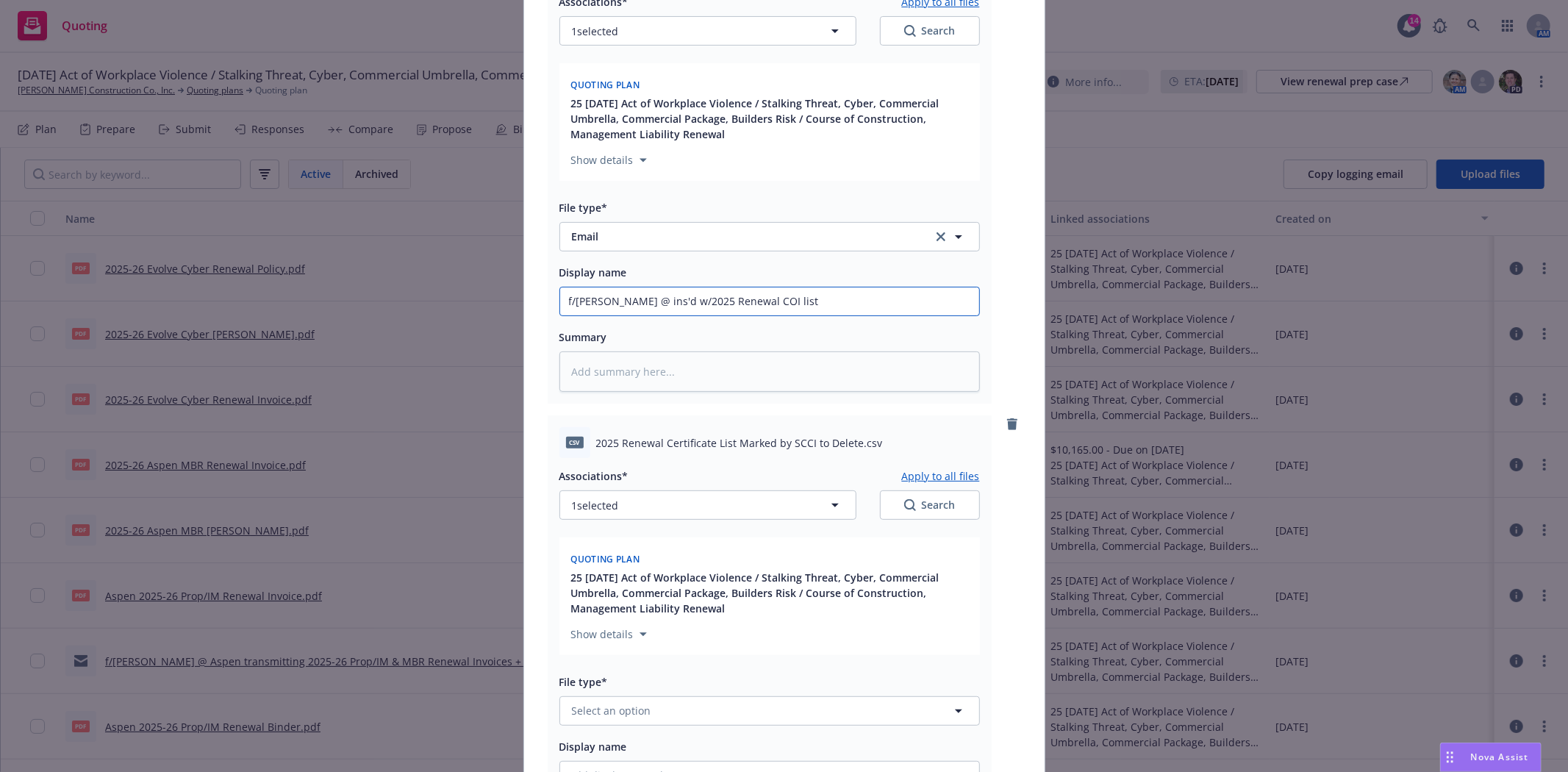
scroll to position [263, 0]
click at [637, 712] on span "Select an option" at bounding box center [611, 709] width 79 height 16
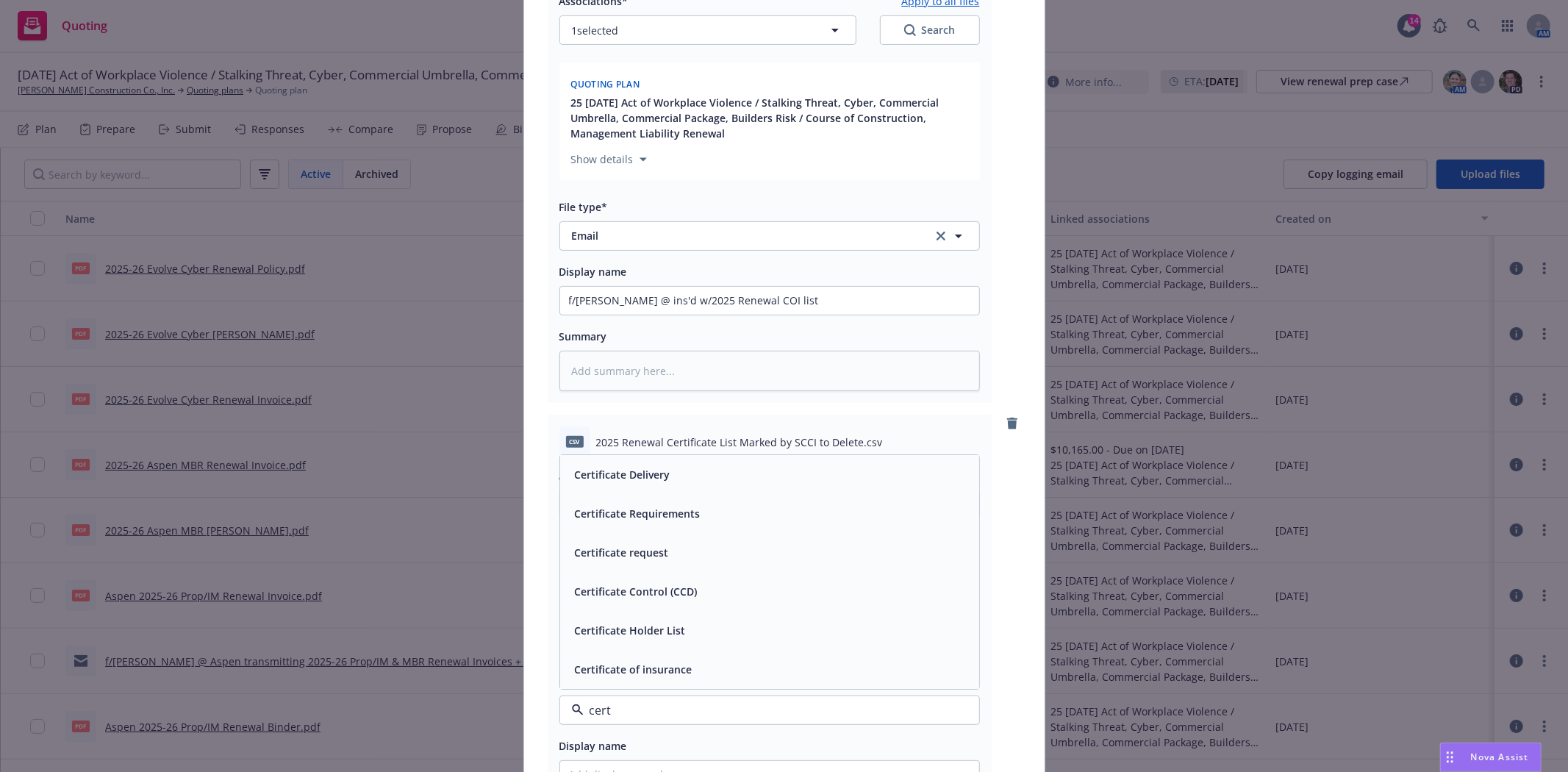
drag, startPoint x: 551, startPoint y: 711, endPoint x: 477, endPoint y: 711, distance: 74.0
click at [477, 711] on div "Add files The uploaded files will be associated with 25 09/01/25 Act of Workpla…" at bounding box center [784, 386] width 1568 height 772
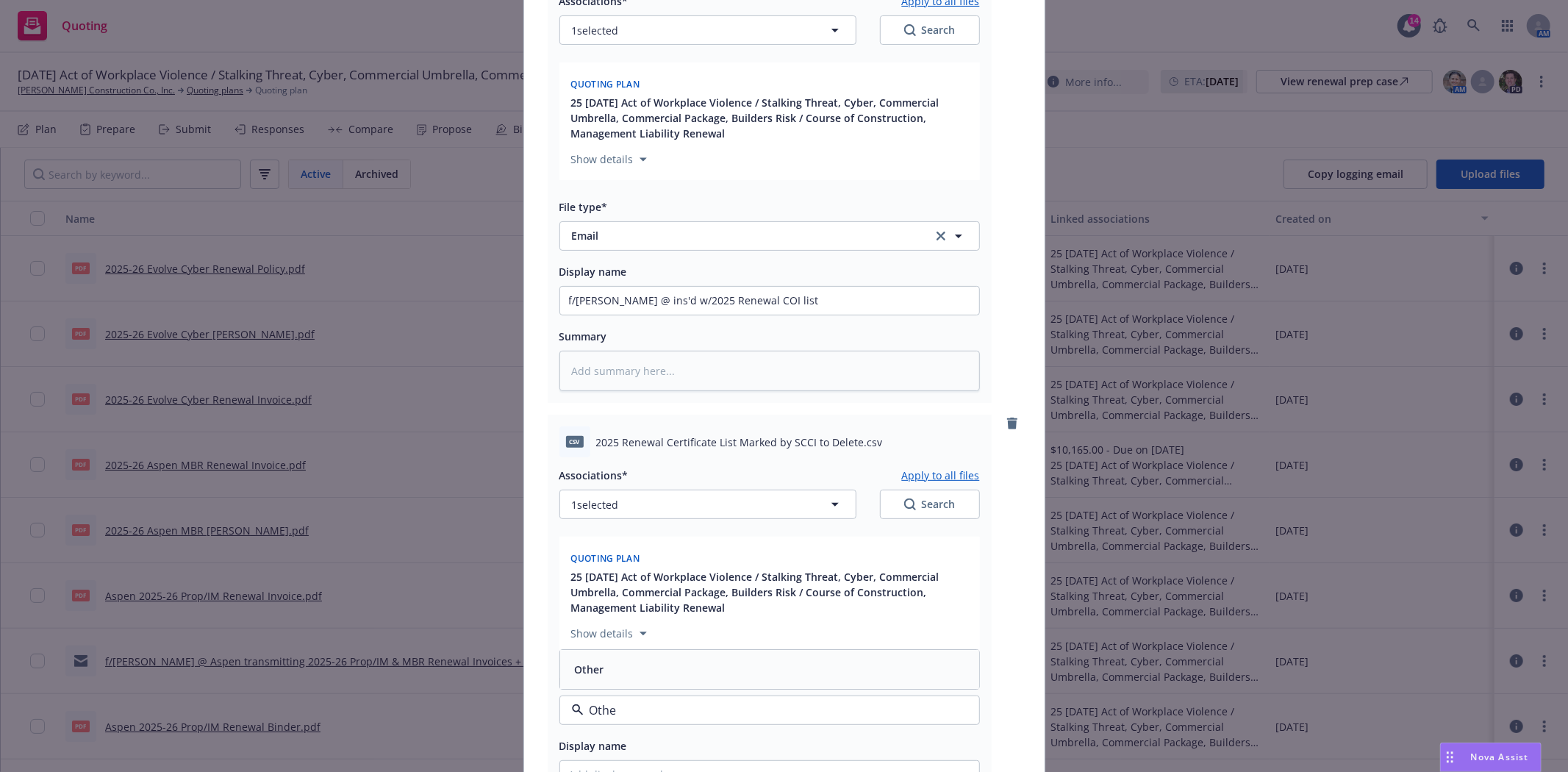
type input "Other"
click at [590, 687] on div "Other" at bounding box center [770, 670] width 419 height 39
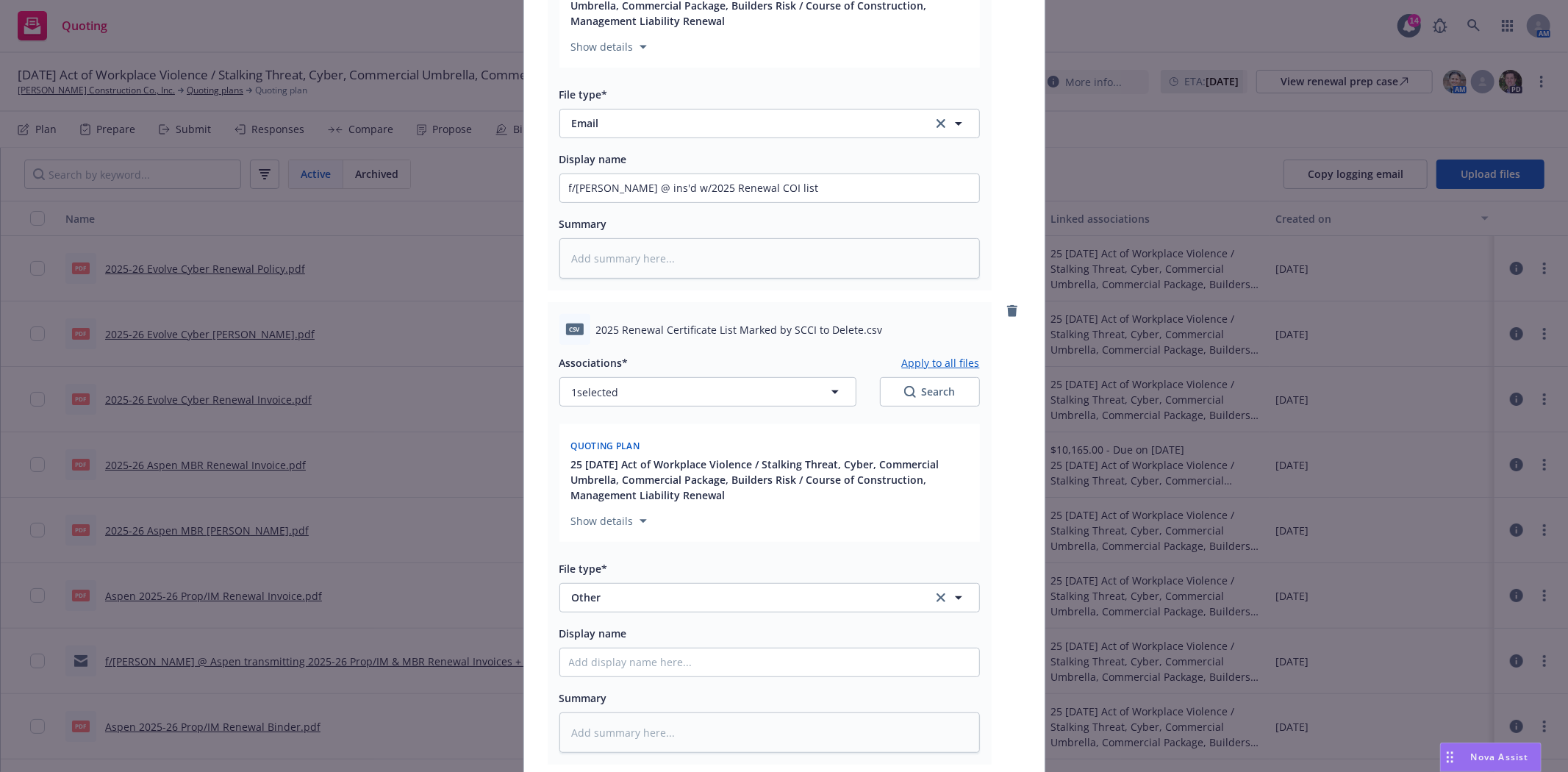
scroll to position [426, 0]
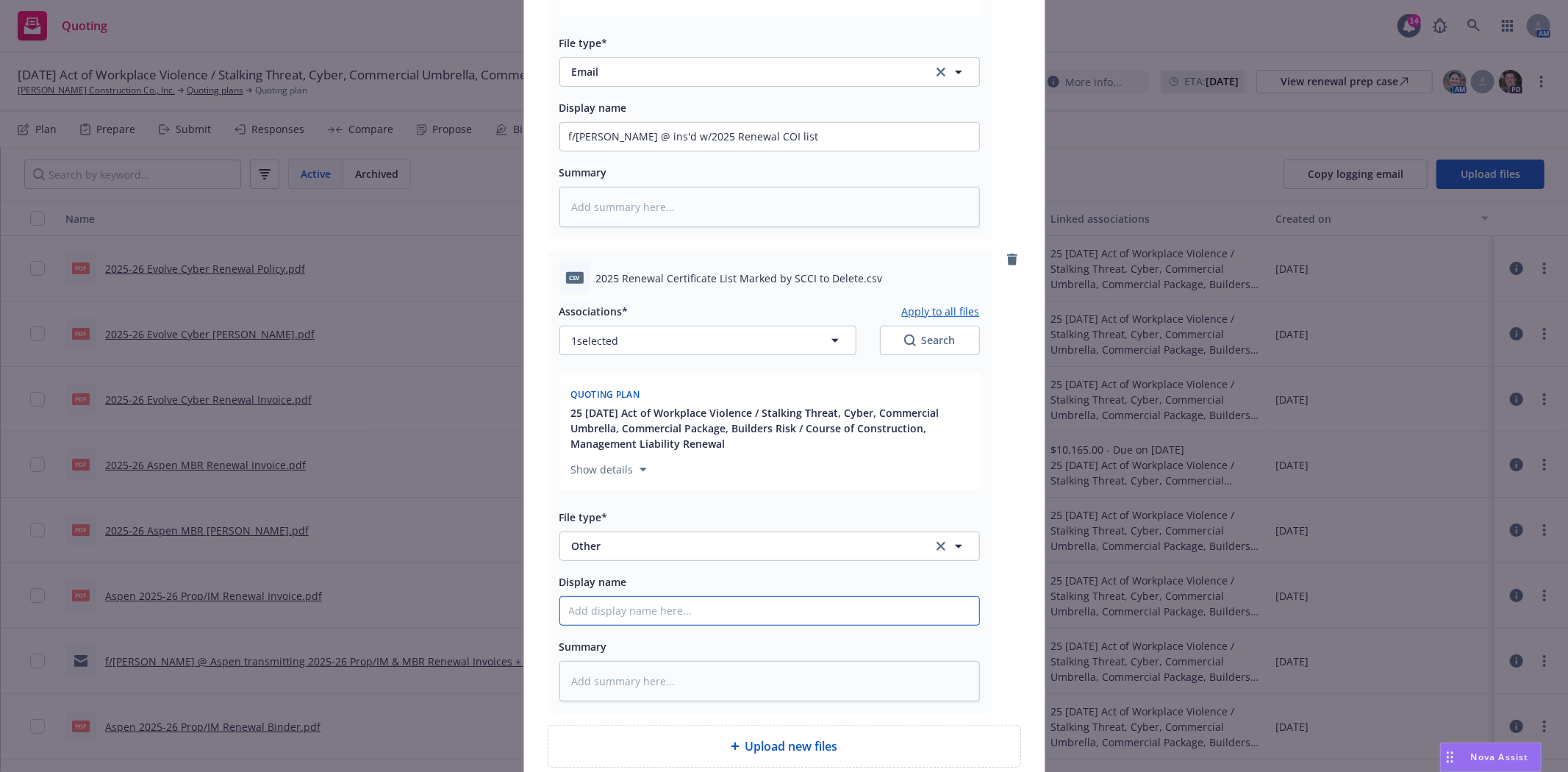
click at [613, 151] on input "Display name" at bounding box center [770, 136] width 419 height 28
drag, startPoint x: 767, startPoint y: 135, endPoint x: 652, endPoint y: 136, distance: 115.0
click at [652, 136] on input "f/Laurie @ ins'd w/2025 Renewal COI list" at bounding box center [770, 136] width 419 height 28
click at [638, 151] on input "Display name" at bounding box center [770, 136] width 419 height 28
paste input "2025 Renewal COI list"
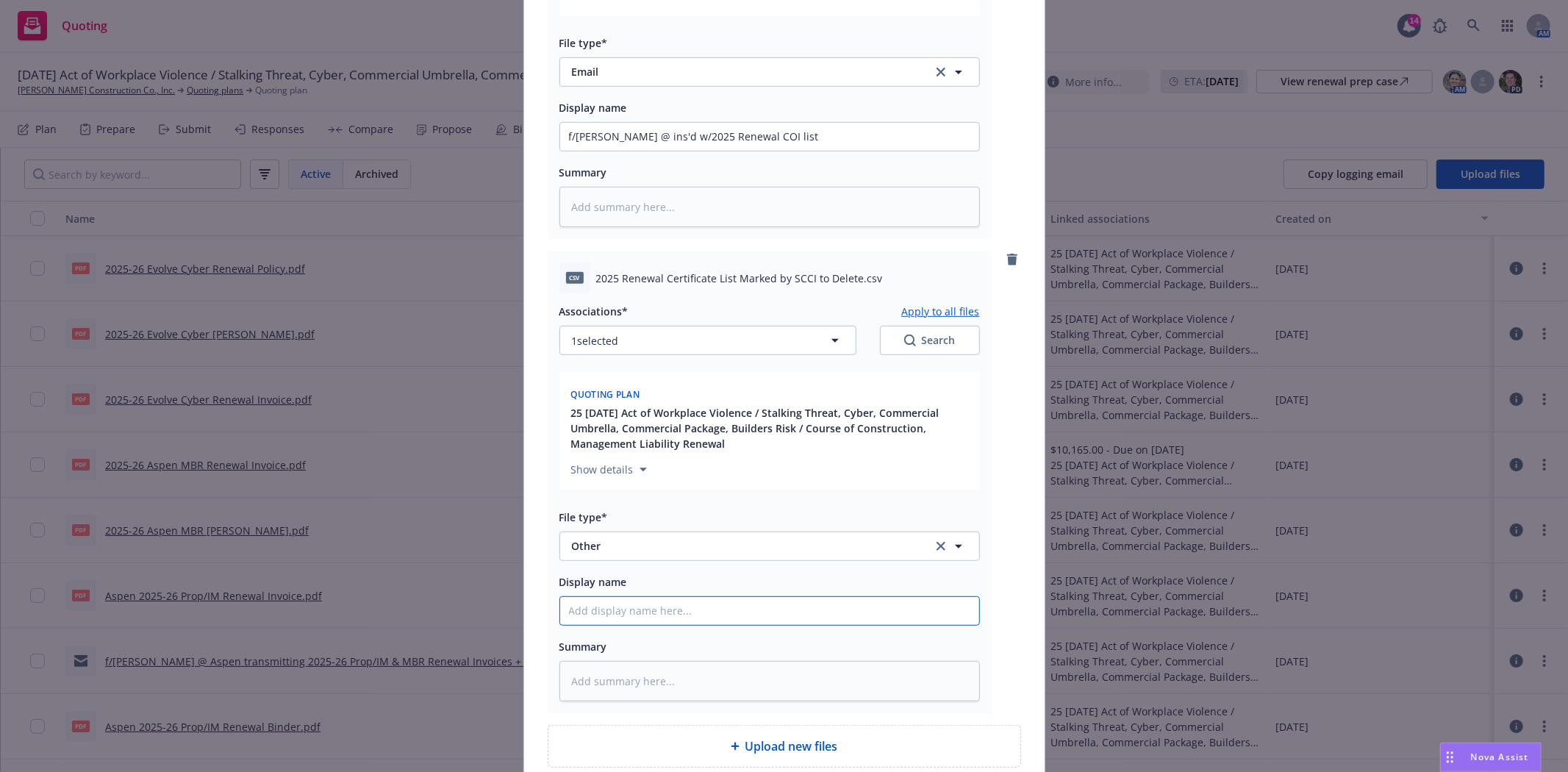
type textarea "x"
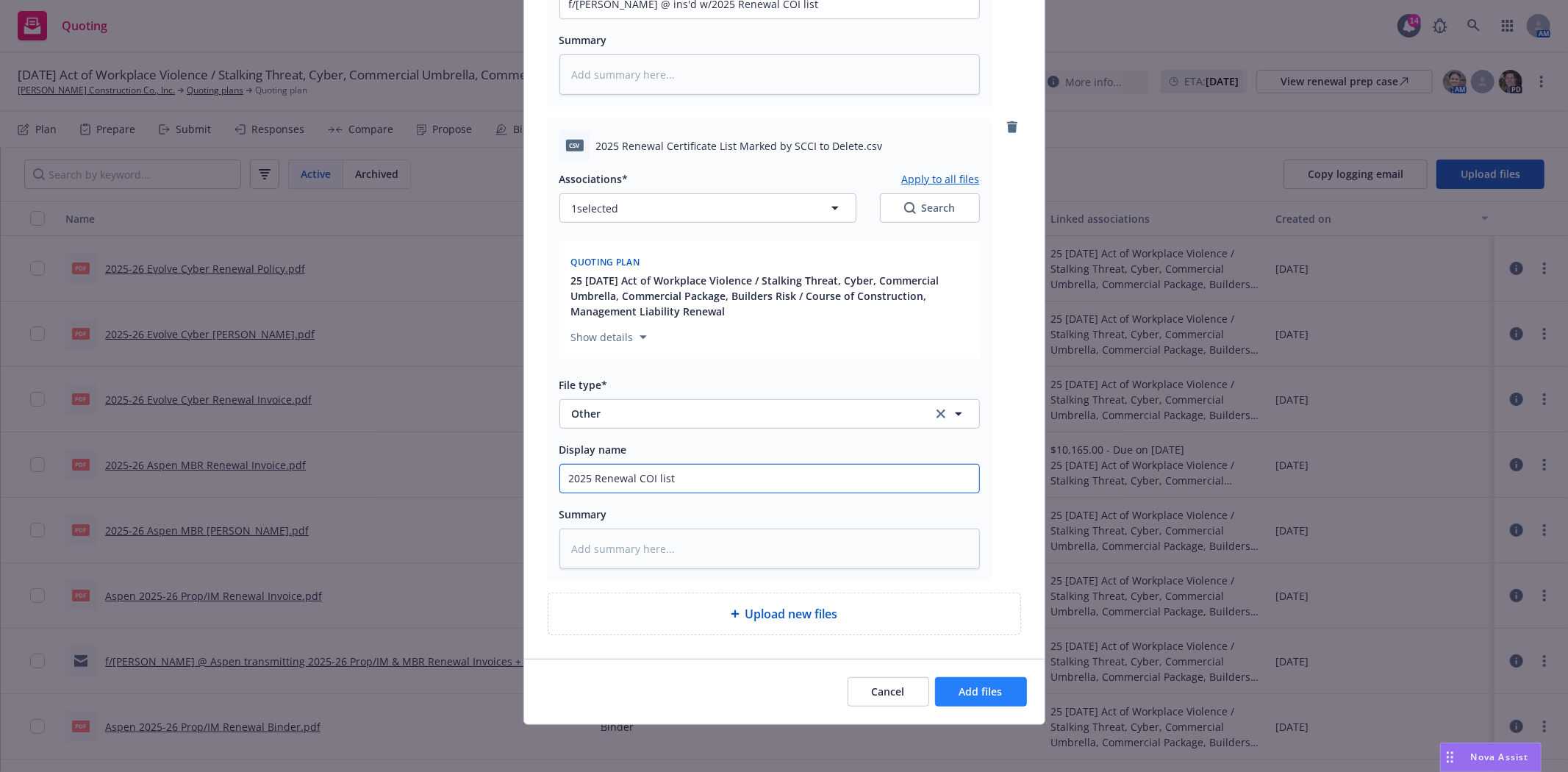
type input "2025 Renewal COI list"
click at [979, 695] on span "Add files" at bounding box center [981, 691] width 44 height 14
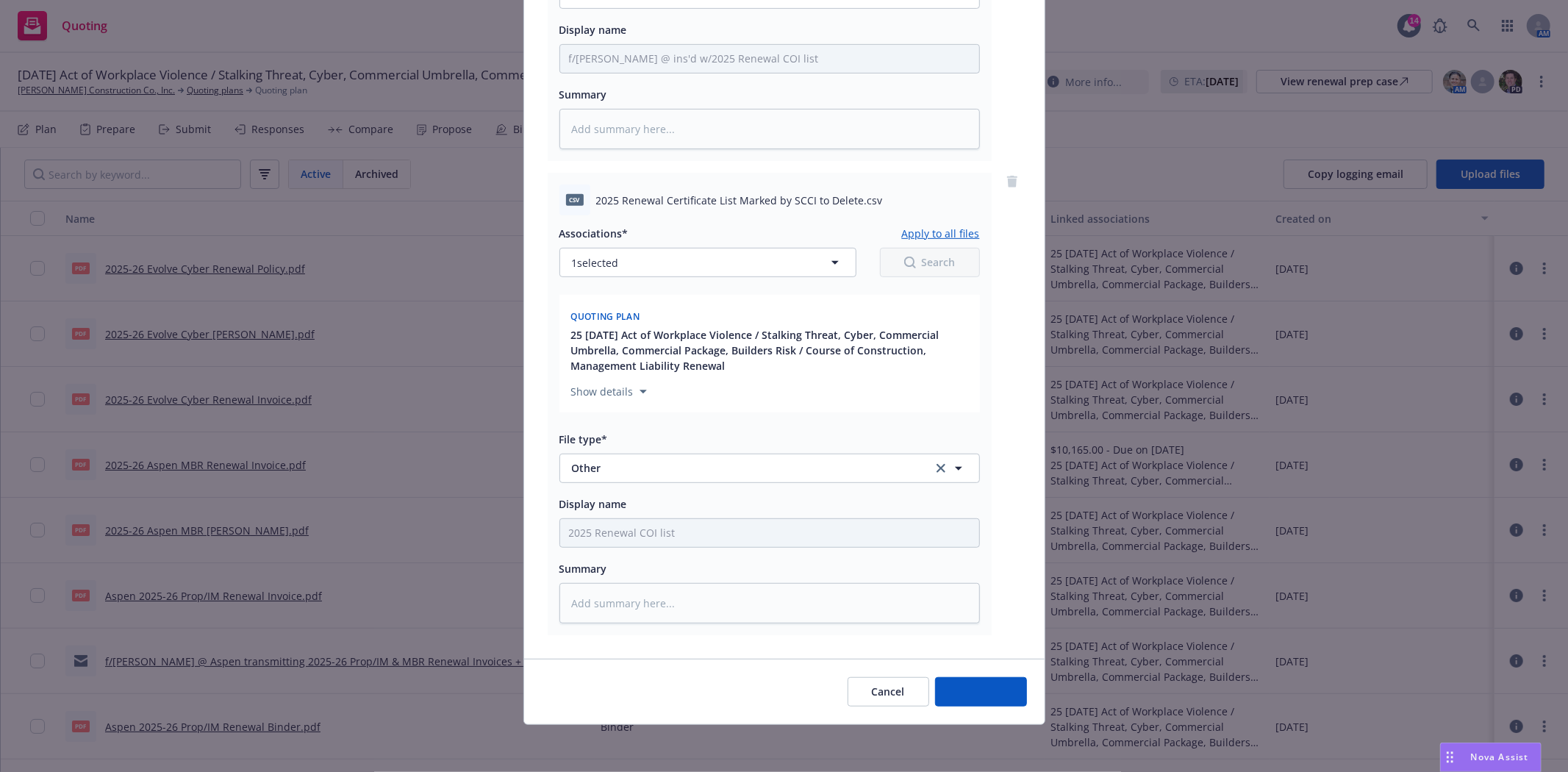
scroll to position [508, 0]
type textarea "x"
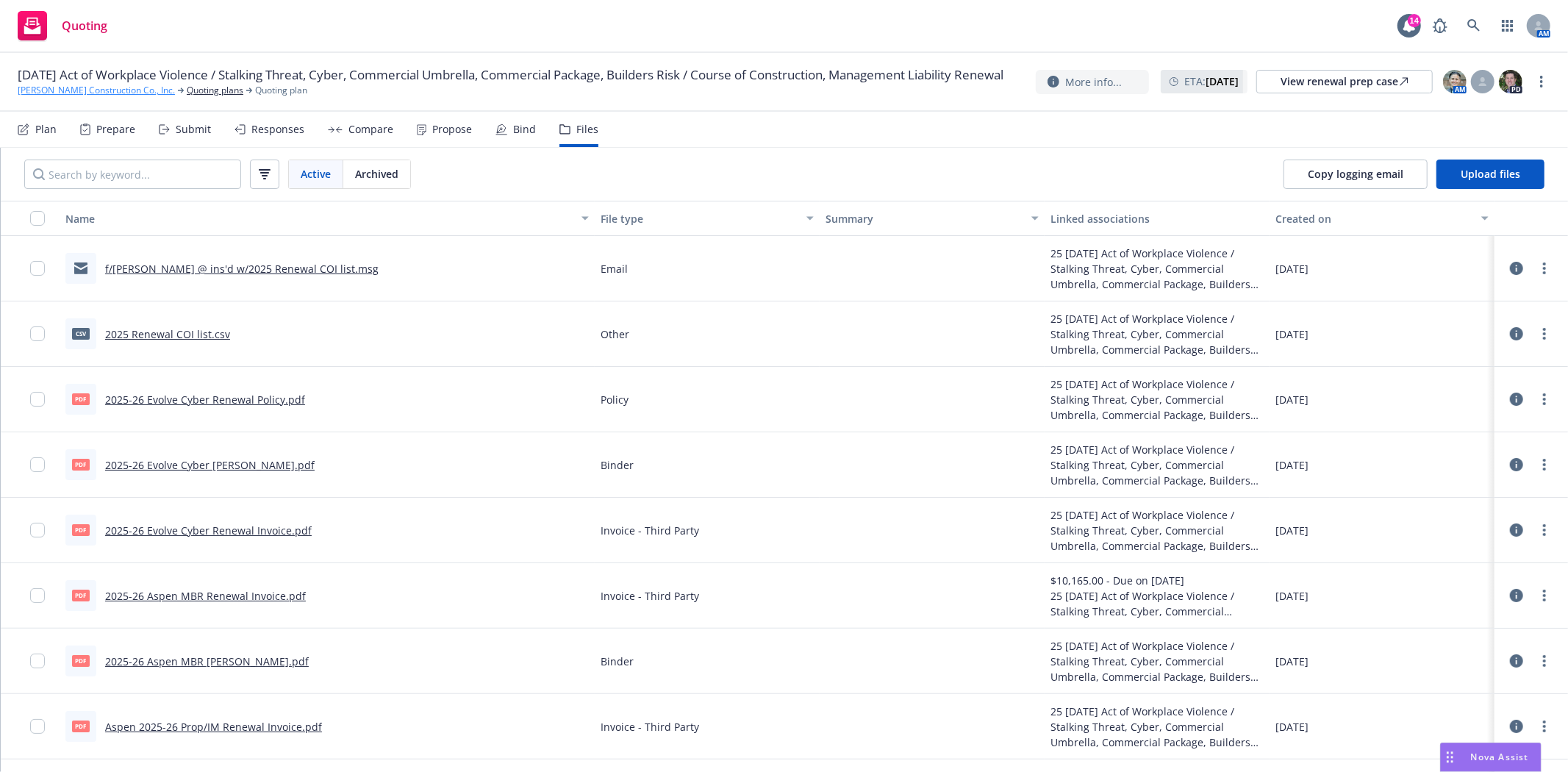
click at [81, 97] on link "[PERSON_NAME] Construction Co., Inc." at bounding box center [96, 90] width 157 height 14
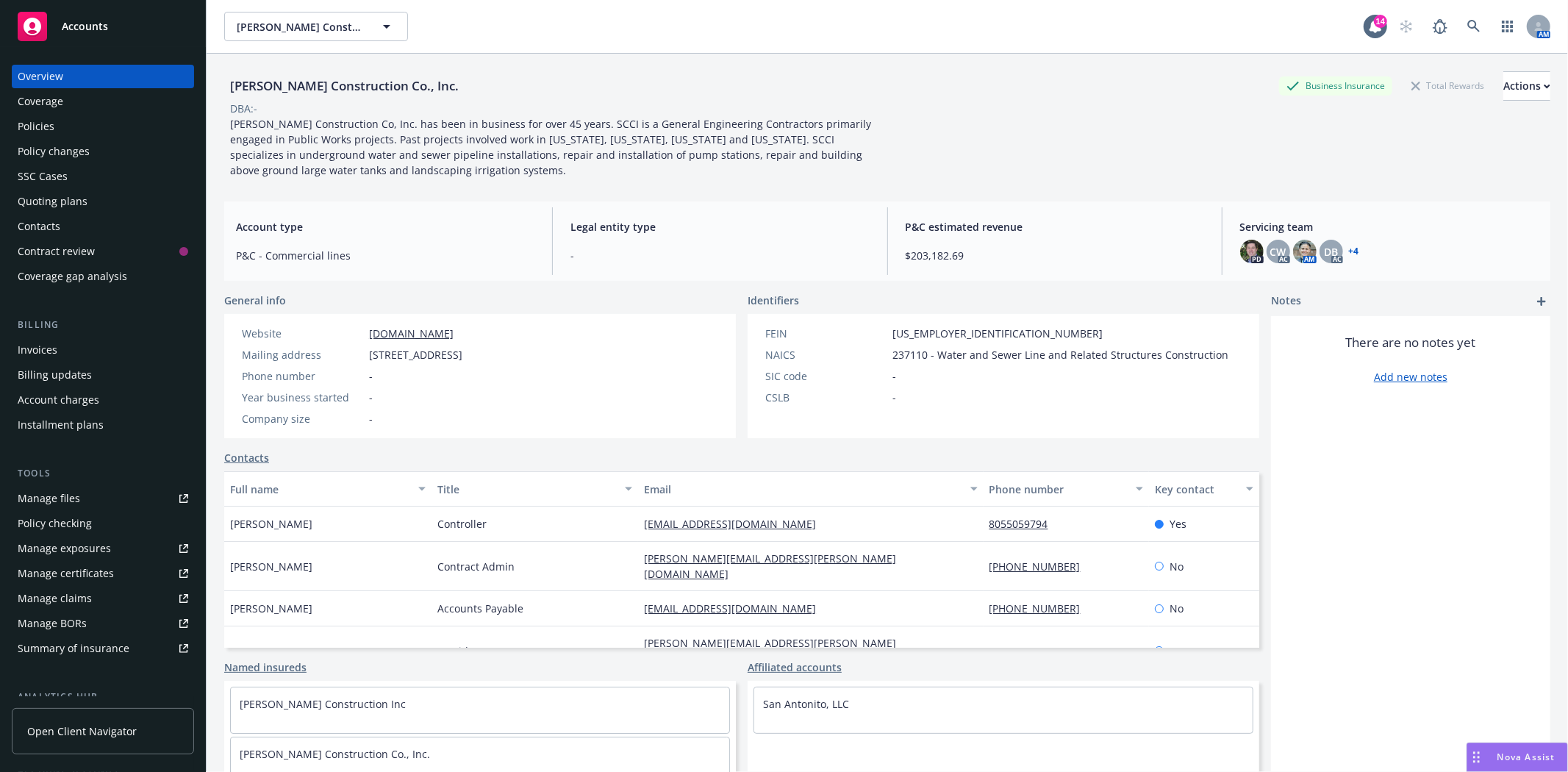
click at [48, 127] on div "Policies" at bounding box center [35, 126] width 37 height 23
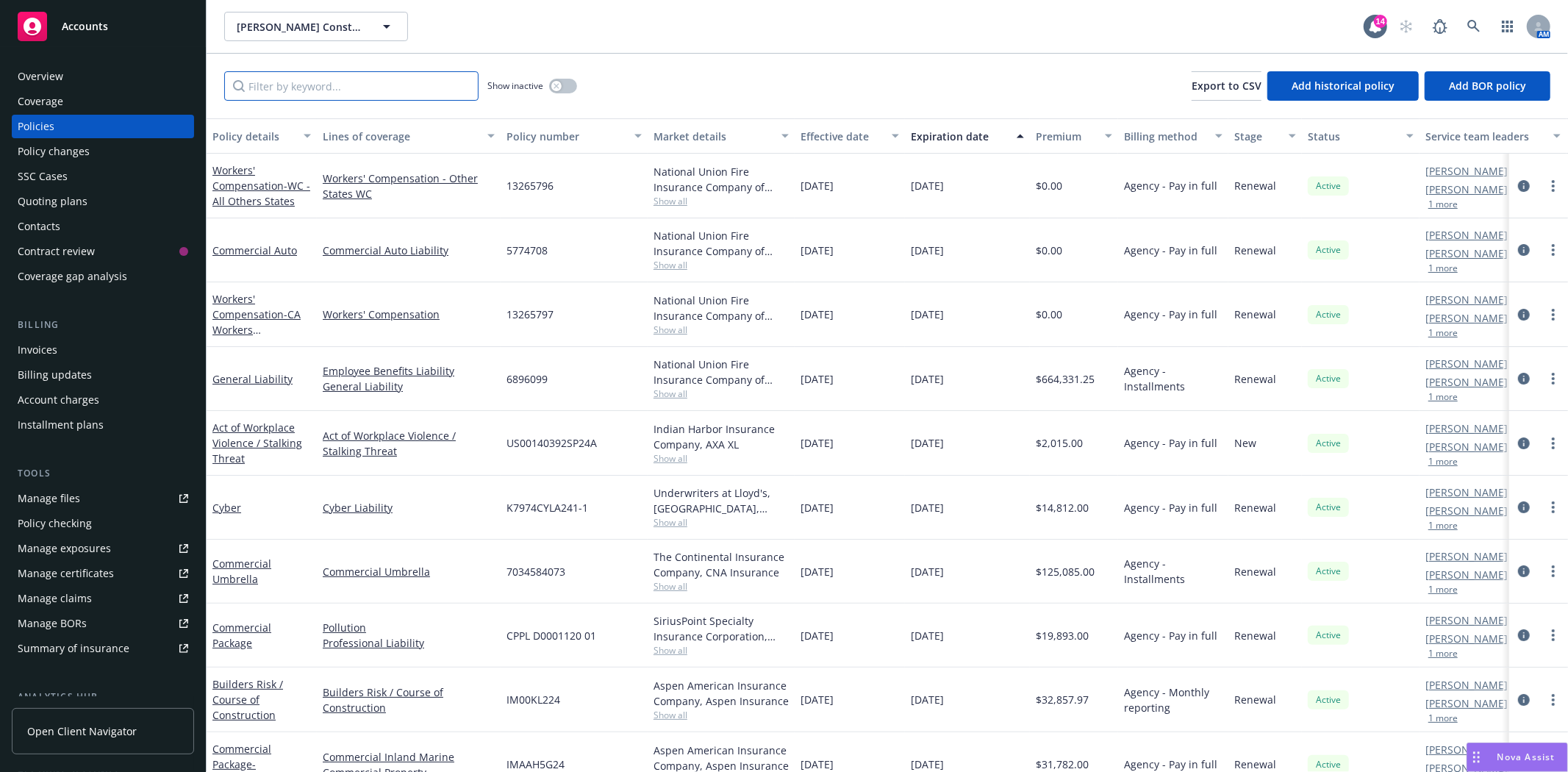
click at [301, 85] on input "Filter by keyword..." at bounding box center [352, 86] width 255 height 29
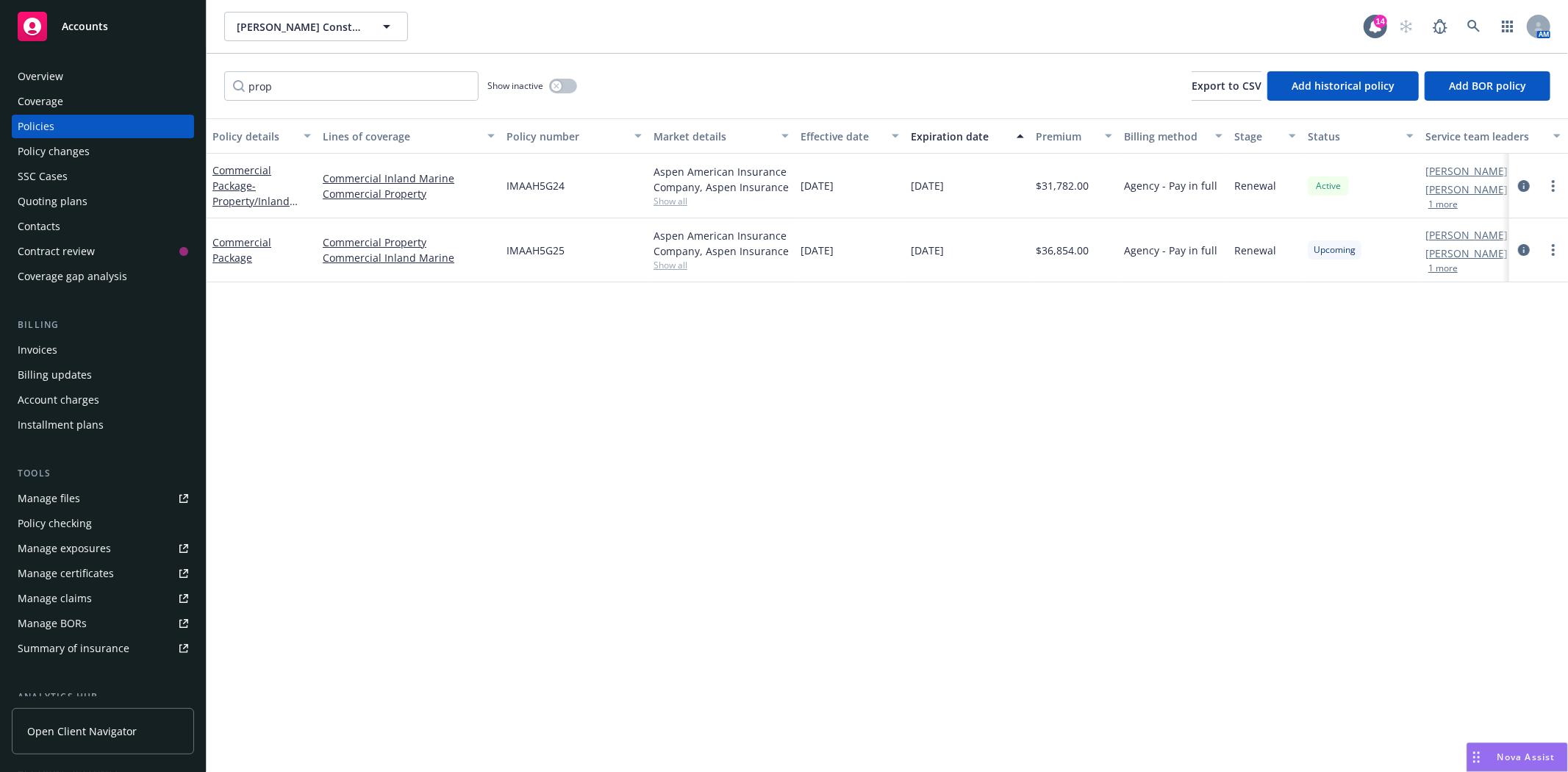
click at [538, 248] on span "IMAAH5G25" at bounding box center [535, 250] width 58 height 16
copy span "IMAAH5G25"
click at [1525, 251] on icon "circleInformation" at bounding box center [1524, 250] width 12 height 12
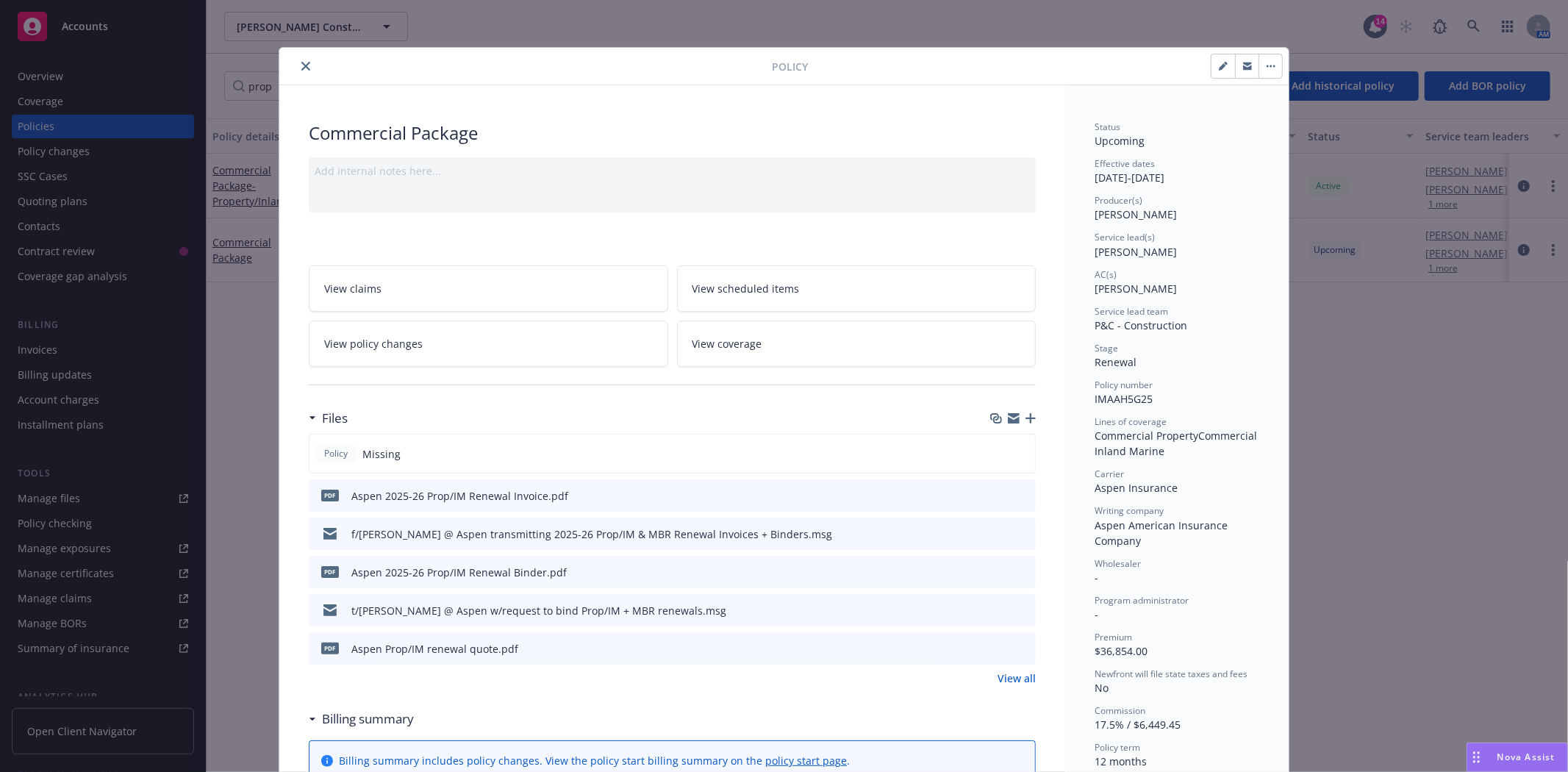
click at [1023, 569] on button "preview file" at bounding box center [1021, 572] width 16 height 14
click at [297, 65] on button "close" at bounding box center [305, 66] width 17 height 17
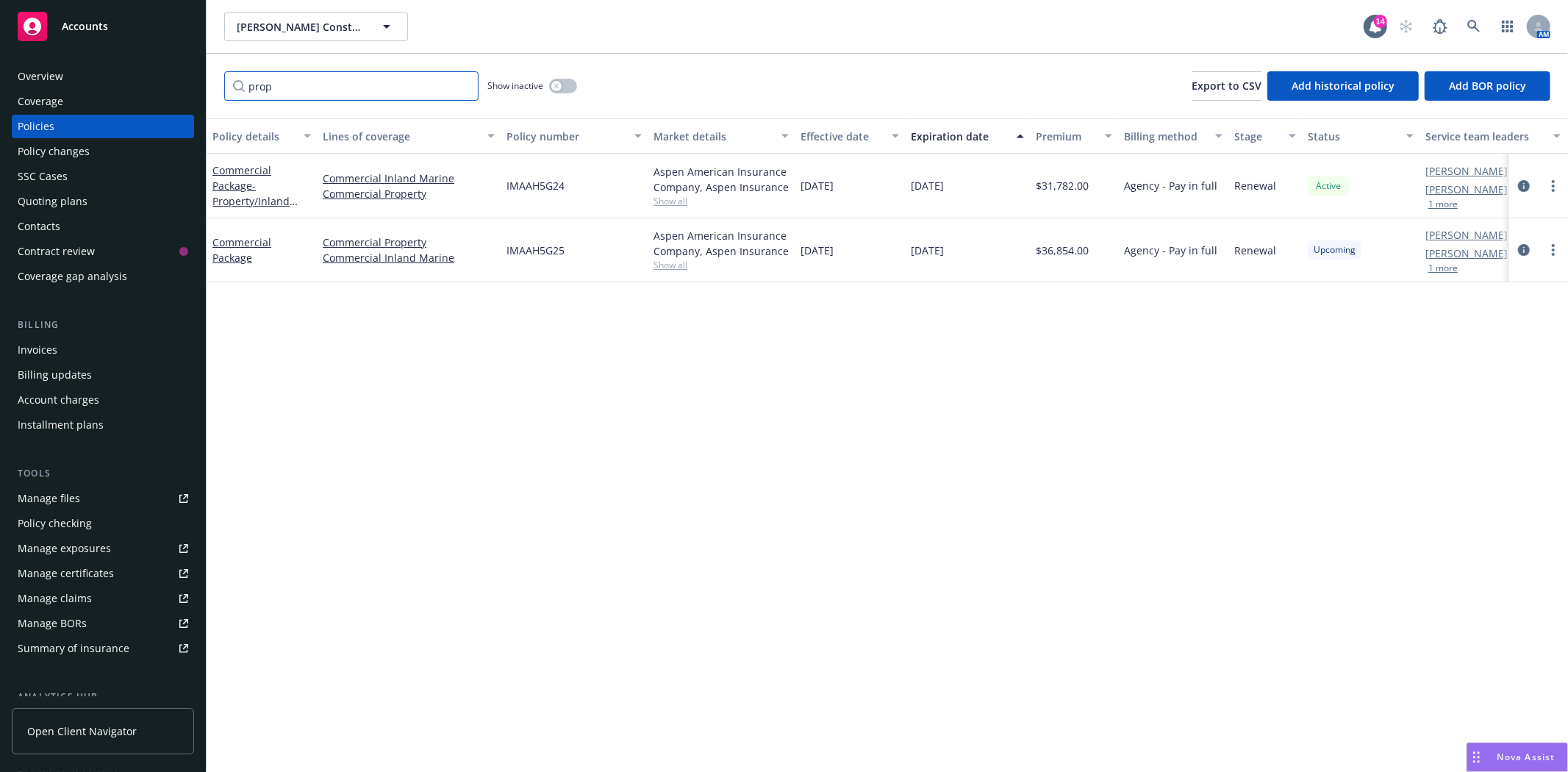
click at [278, 83] on input "prop" at bounding box center [352, 86] width 255 height 29
click at [551, 244] on span "CPPL D0001120 02" at bounding box center [551, 248] width 90 height 16
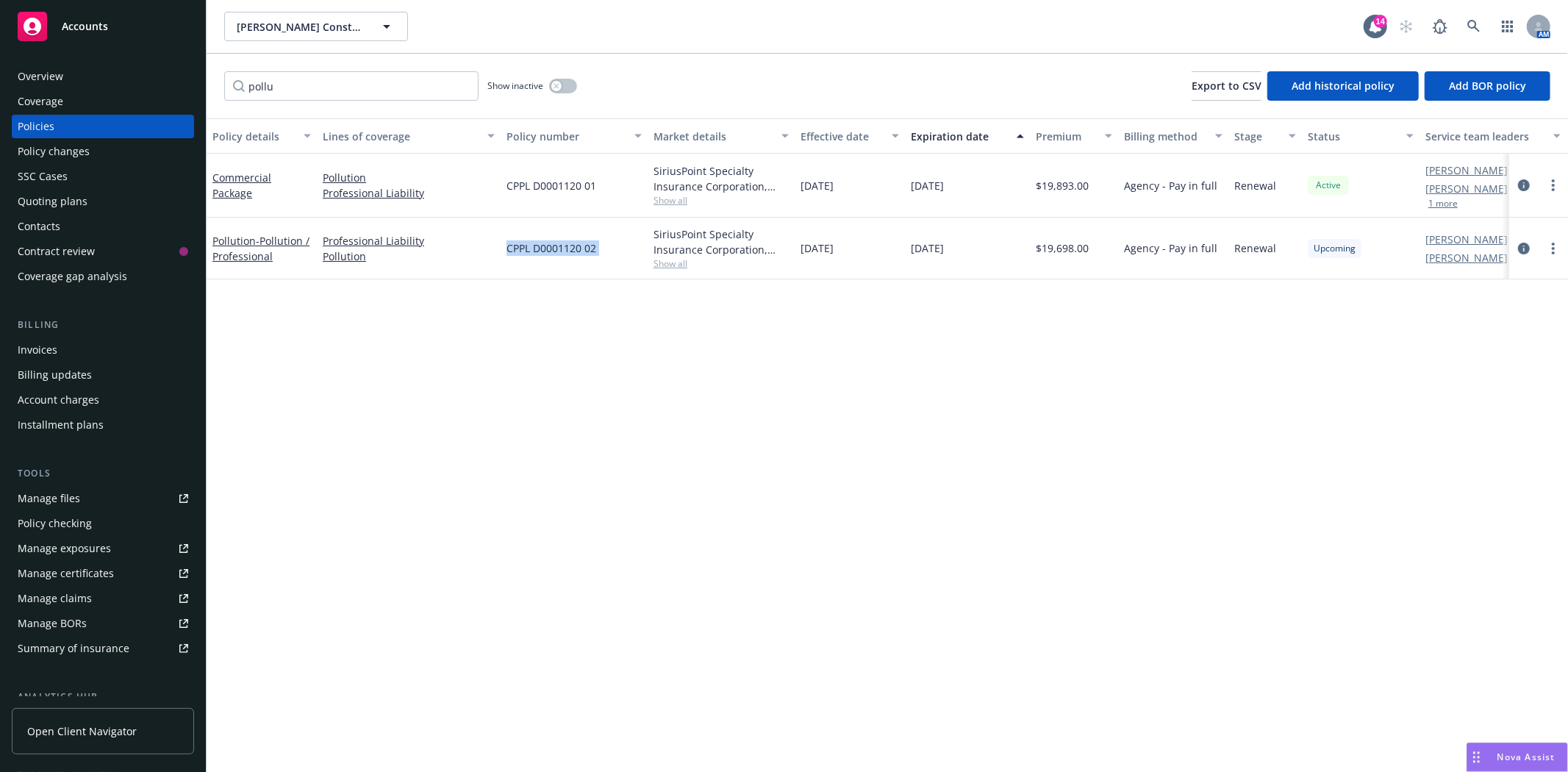
copy span "CPPL D0001120 02"
click at [276, 90] on input "pollu" at bounding box center [352, 86] width 255 height 29
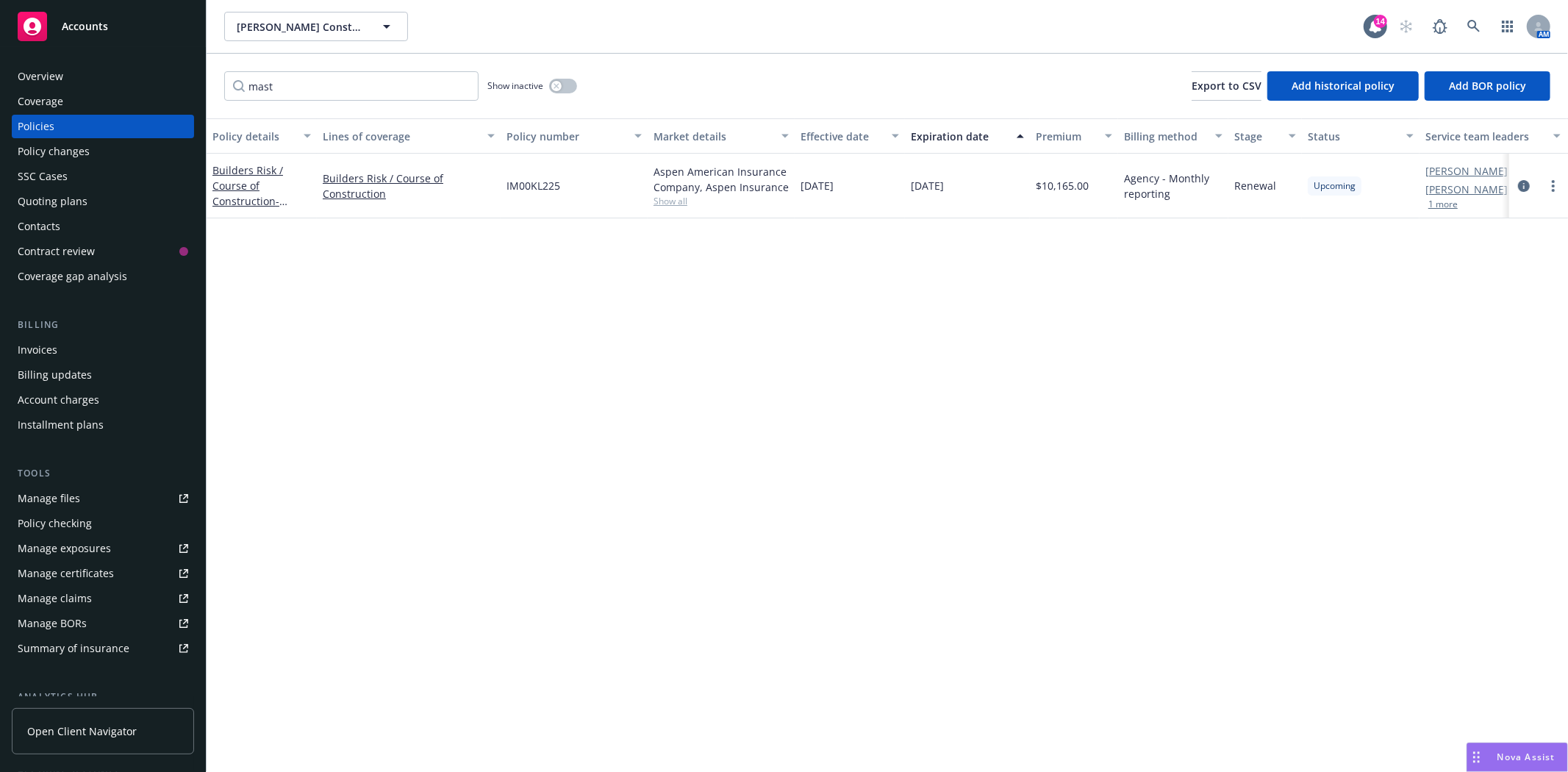
click at [541, 184] on span "IM00KL225" at bounding box center [533, 185] width 53 height 16
copy span "IM00KL225"
click at [303, 85] on input "mast" at bounding box center [352, 86] width 255 height 29
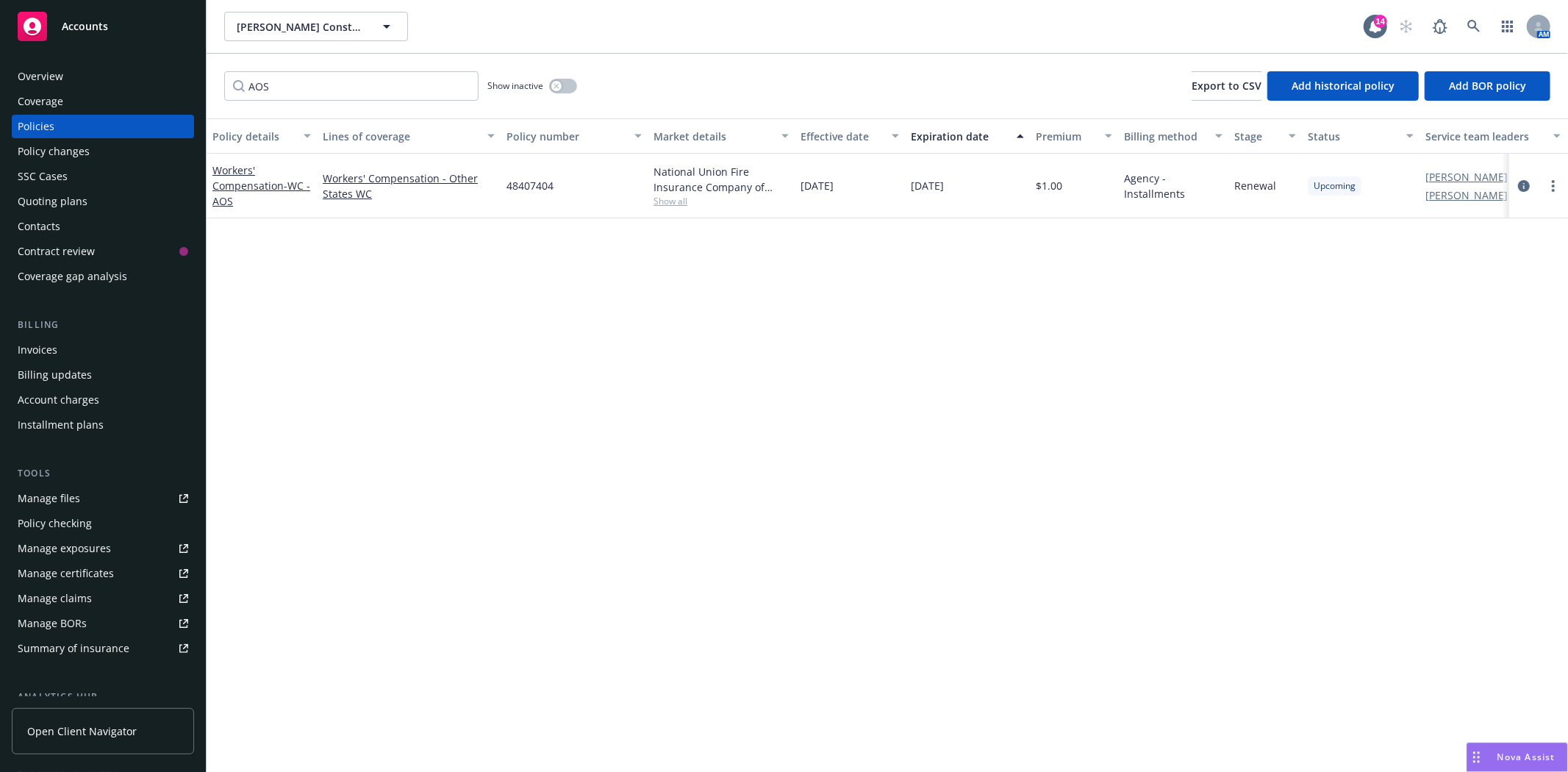
click at [532, 188] on span "48407404" at bounding box center [530, 185] width 47 height 16
copy span "48407404"
click at [540, 181] on span "48407404" at bounding box center [530, 185] width 47 height 16
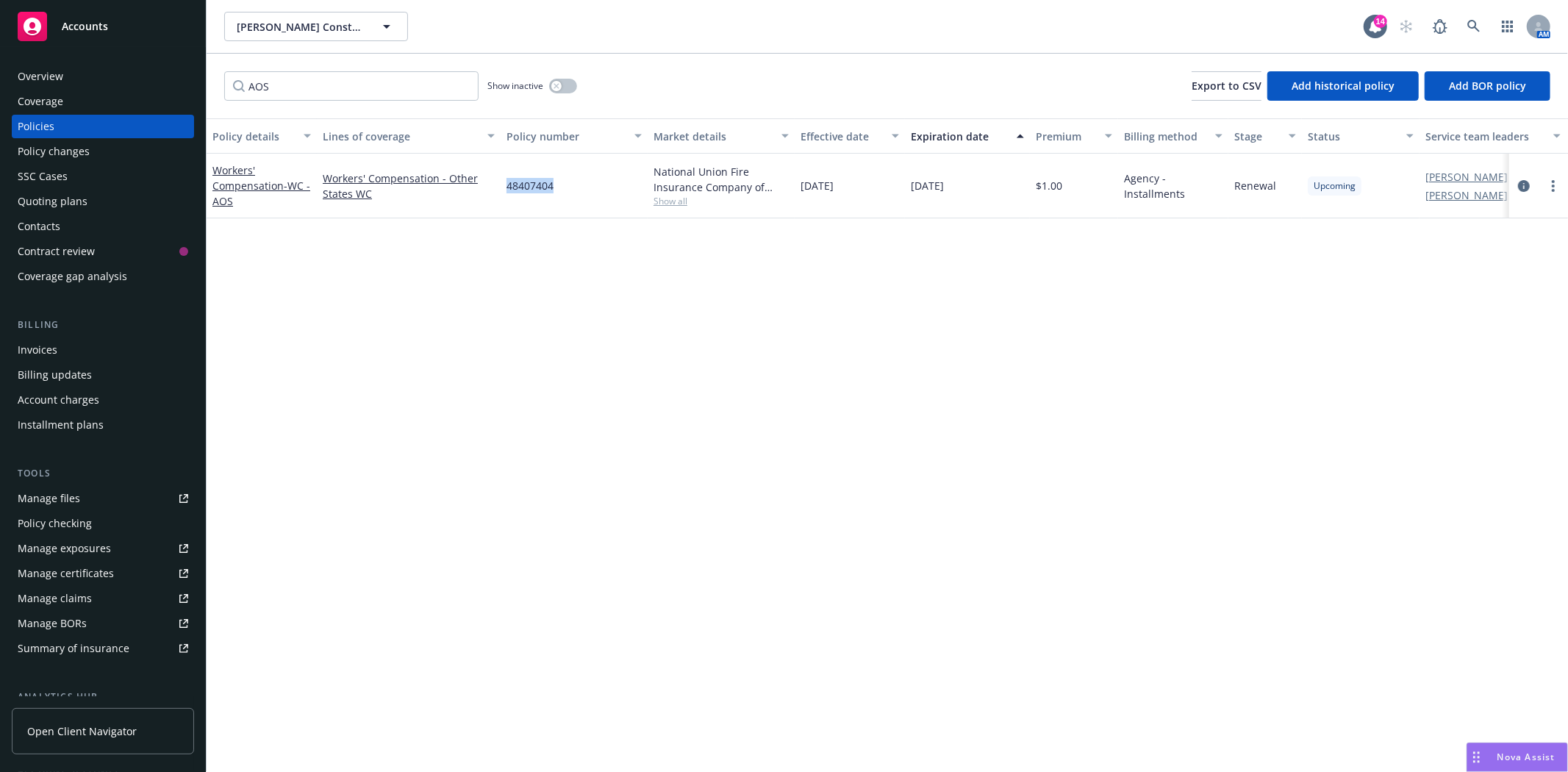
copy span "48407404"
click at [255, 79] on input "AOS" at bounding box center [352, 86] width 255 height 29
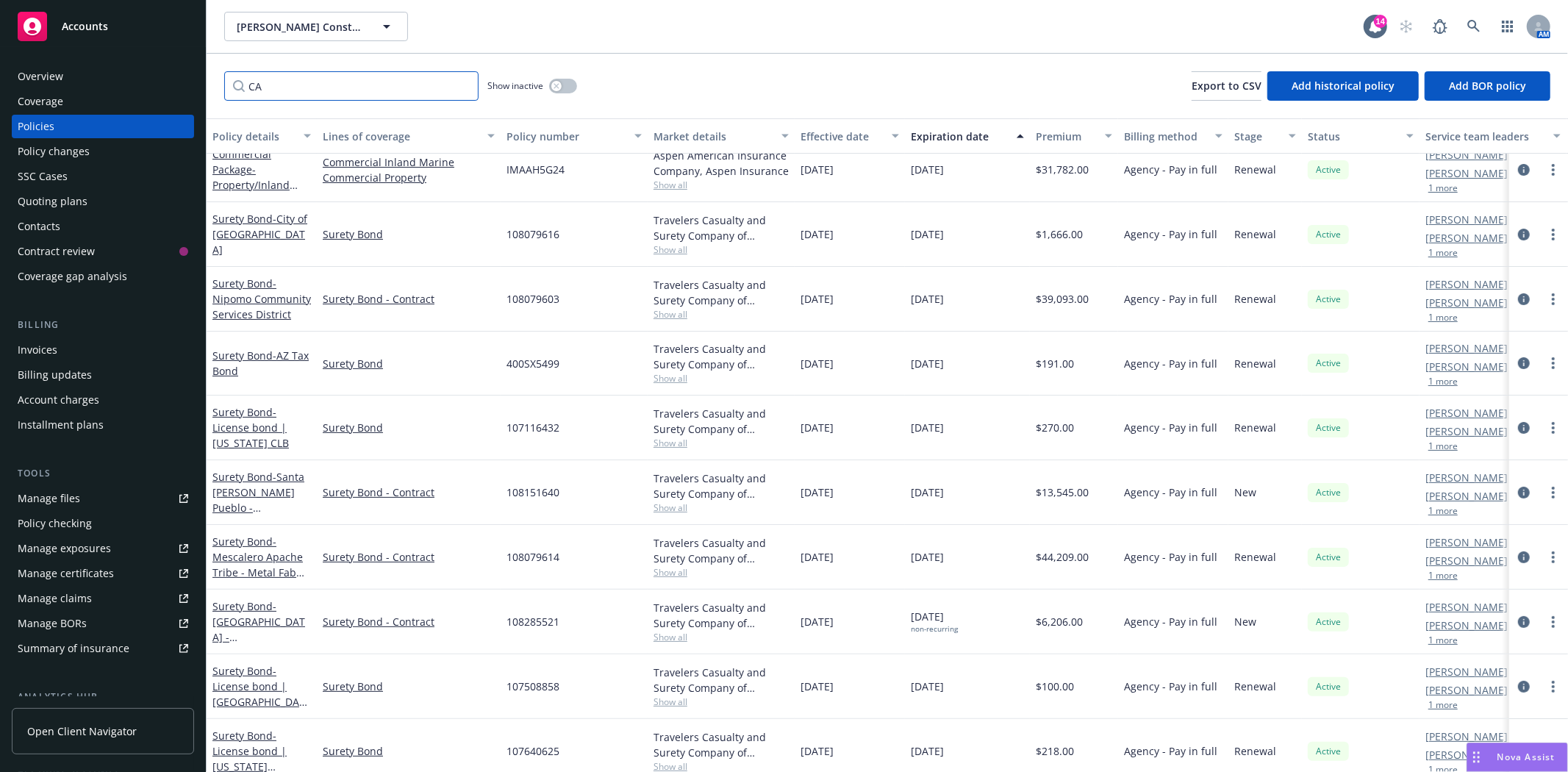
scroll to position [245, 0]
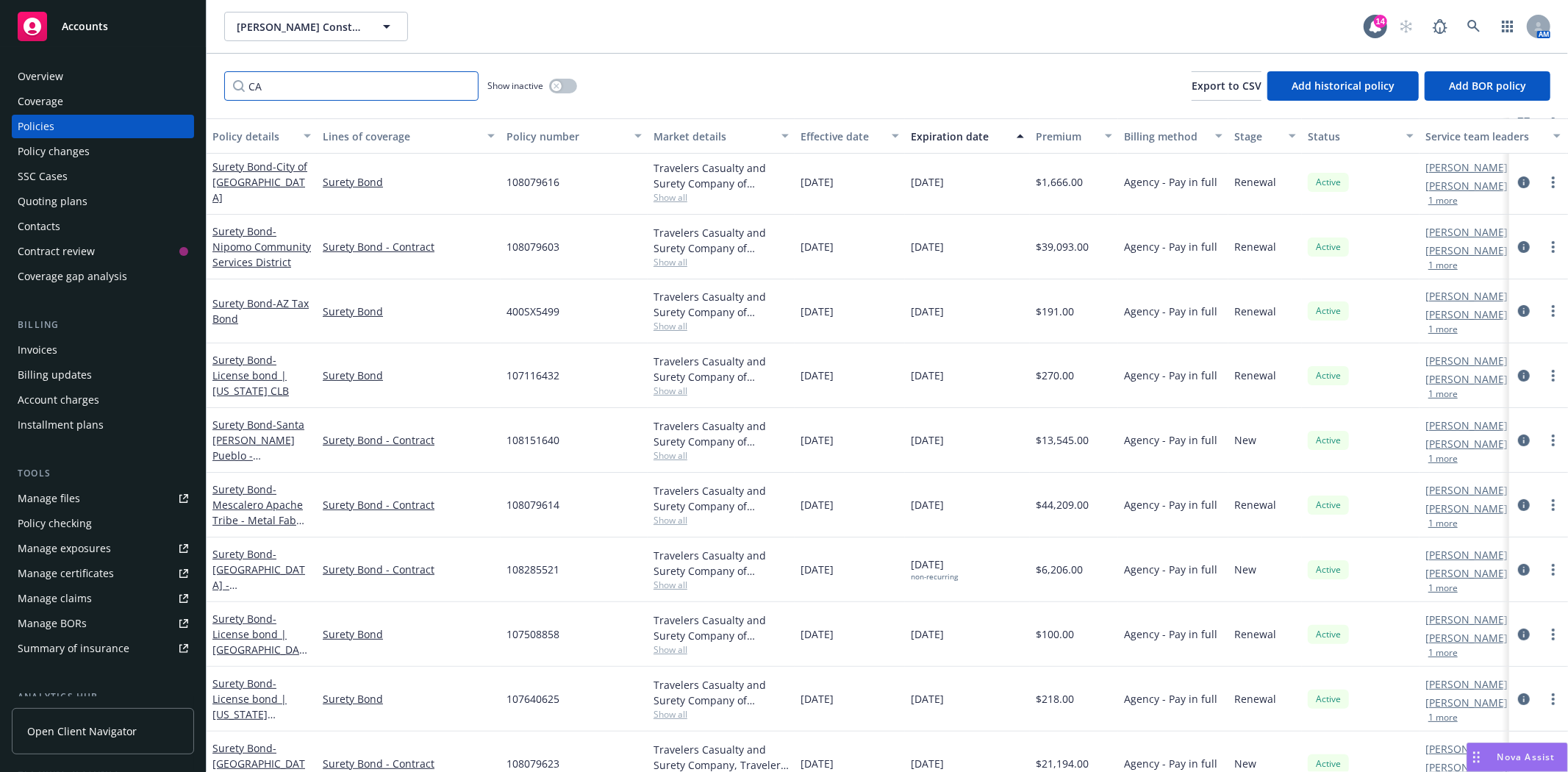
drag, startPoint x: 291, startPoint y: 85, endPoint x: 190, endPoint y: 87, distance: 101.0
click at [190, 87] on div "Accounts Overview Coverage Policies Policy changes SSC Cases Quoting plans Cont…" at bounding box center [784, 386] width 1568 height 772
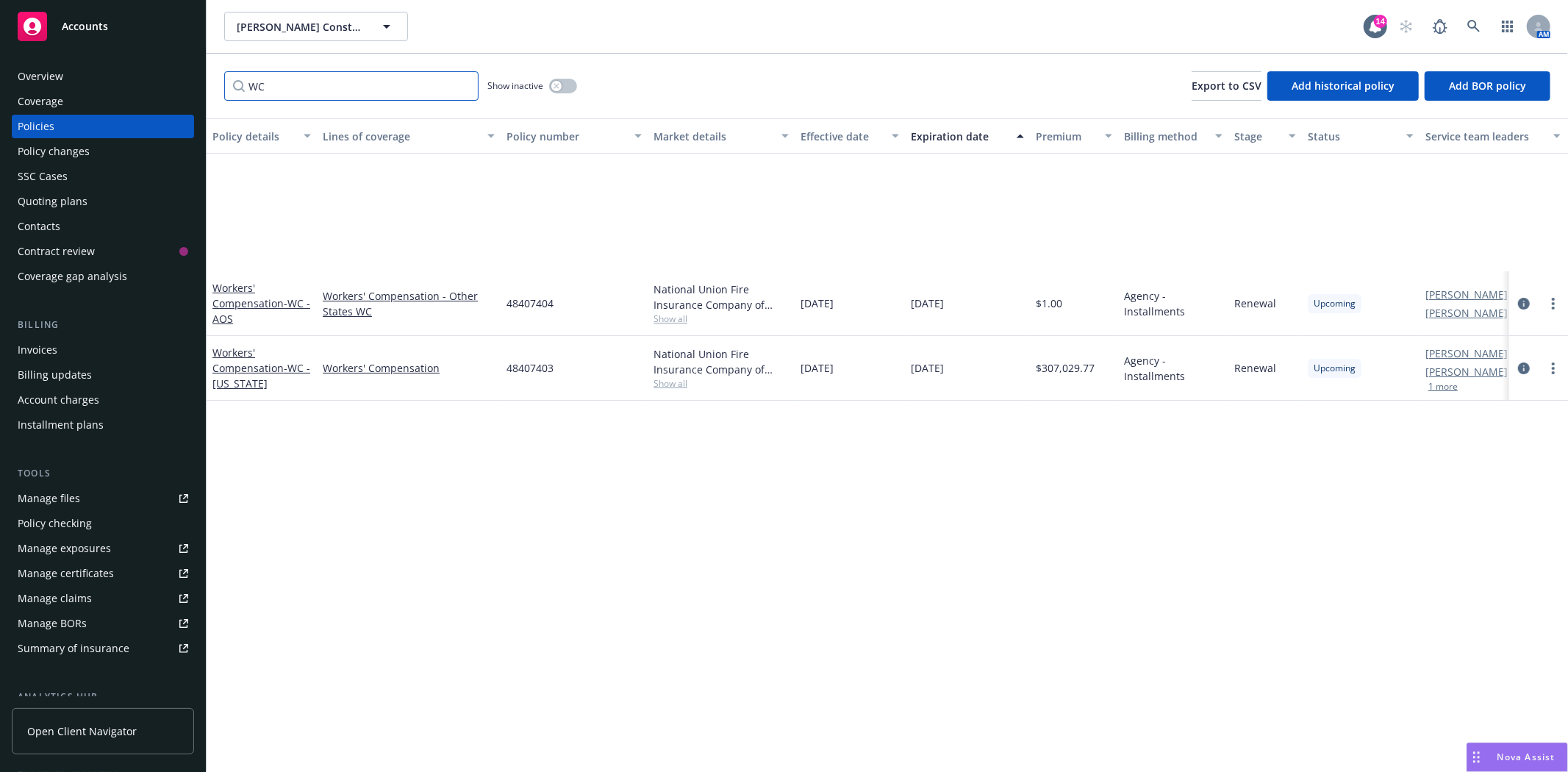
scroll to position [0, 0]
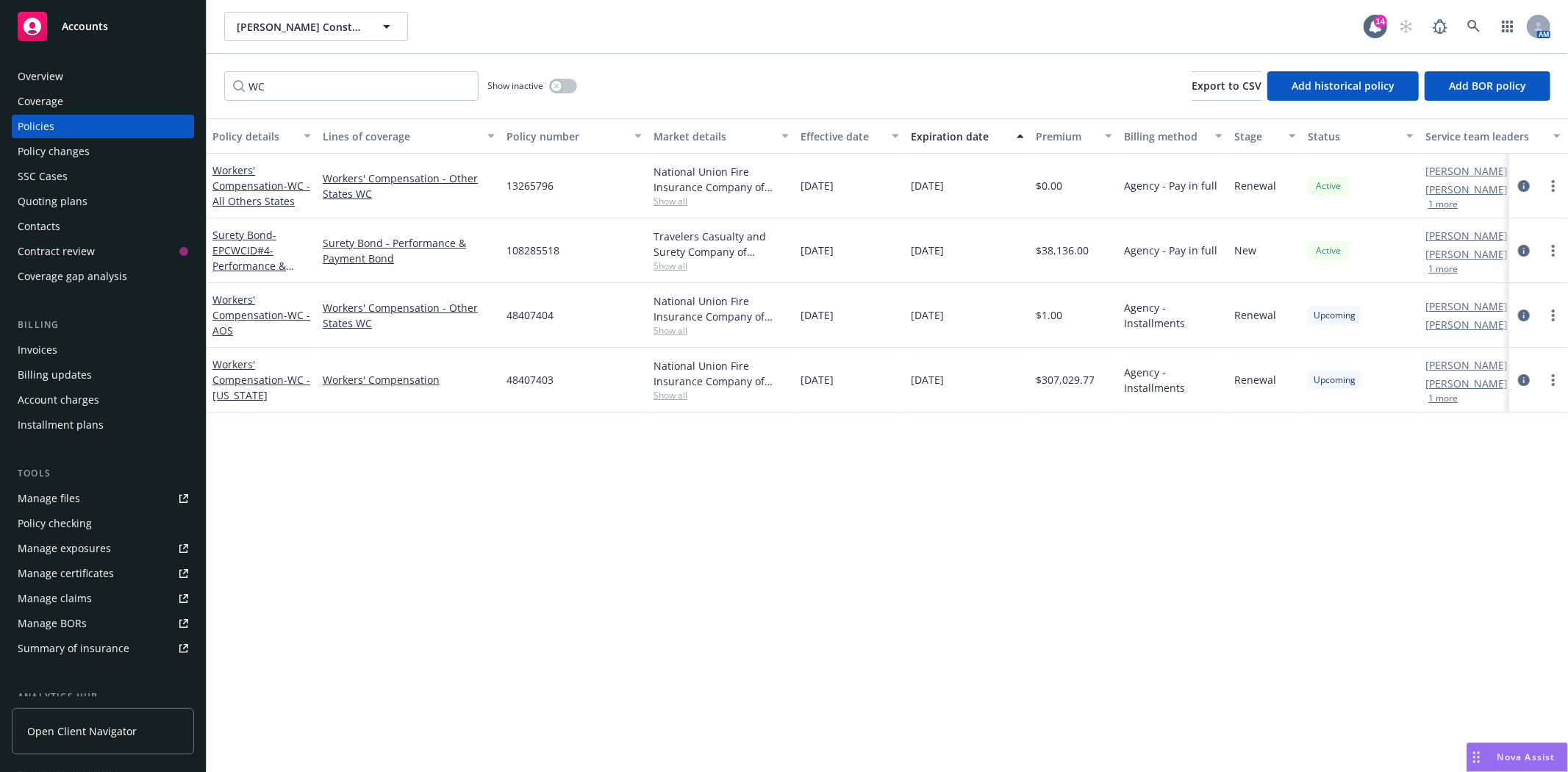
click at [534, 379] on span "48407403" at bounding box center [530, 380] width 47 height 16
copy span "48407403"
click at [253, 87] on input "WC" at bounding box center [352, 86] width 255 height 29
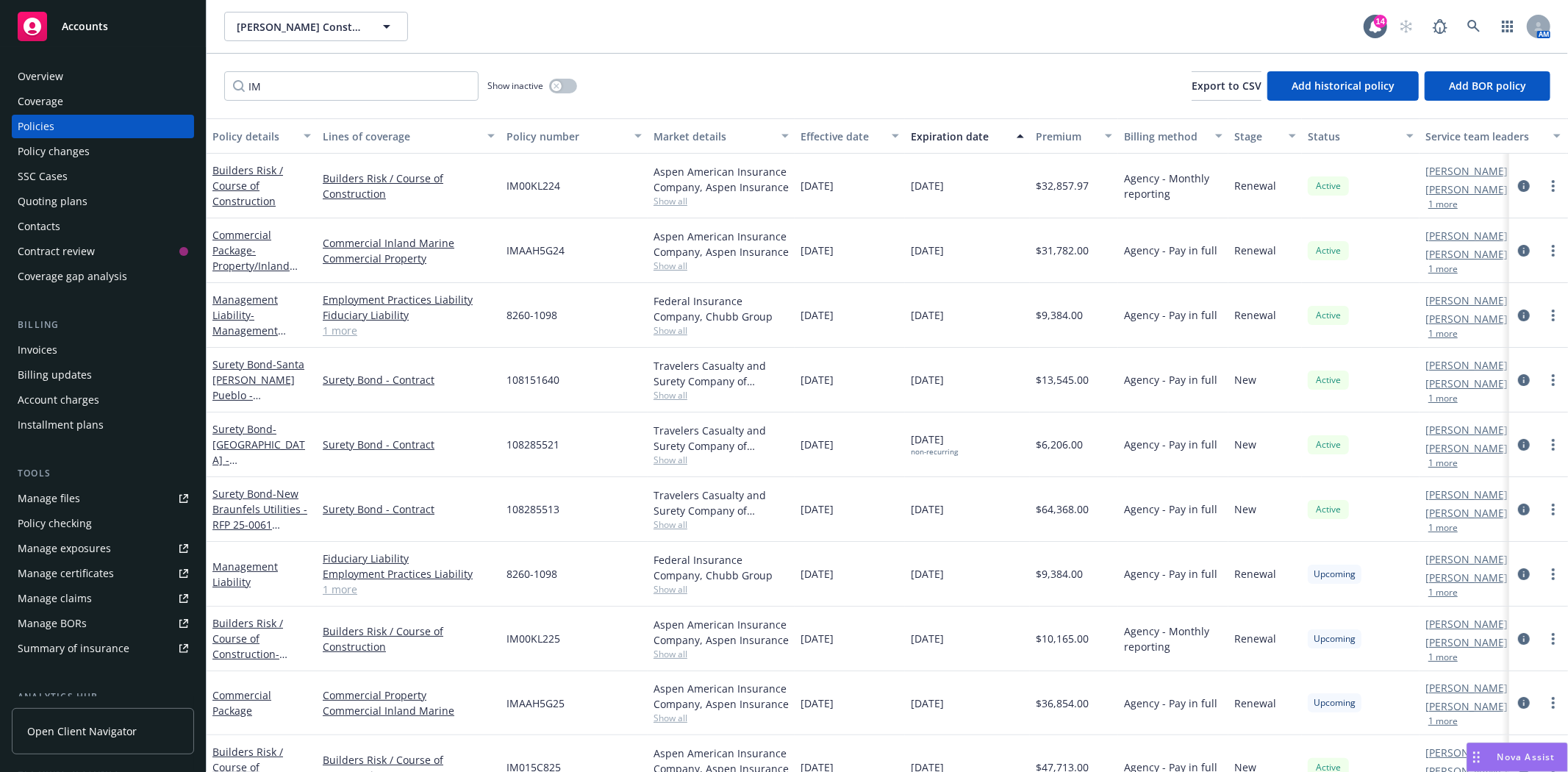
click at [534, 696] on span "IMAAH5G25" at bounding box center [535, 703] width 58 height 16
copy span "IMAAH5G25"
click at [1518, 701] on icon "circleInformation" at bounding box center [1524, 703] width 12 height 12
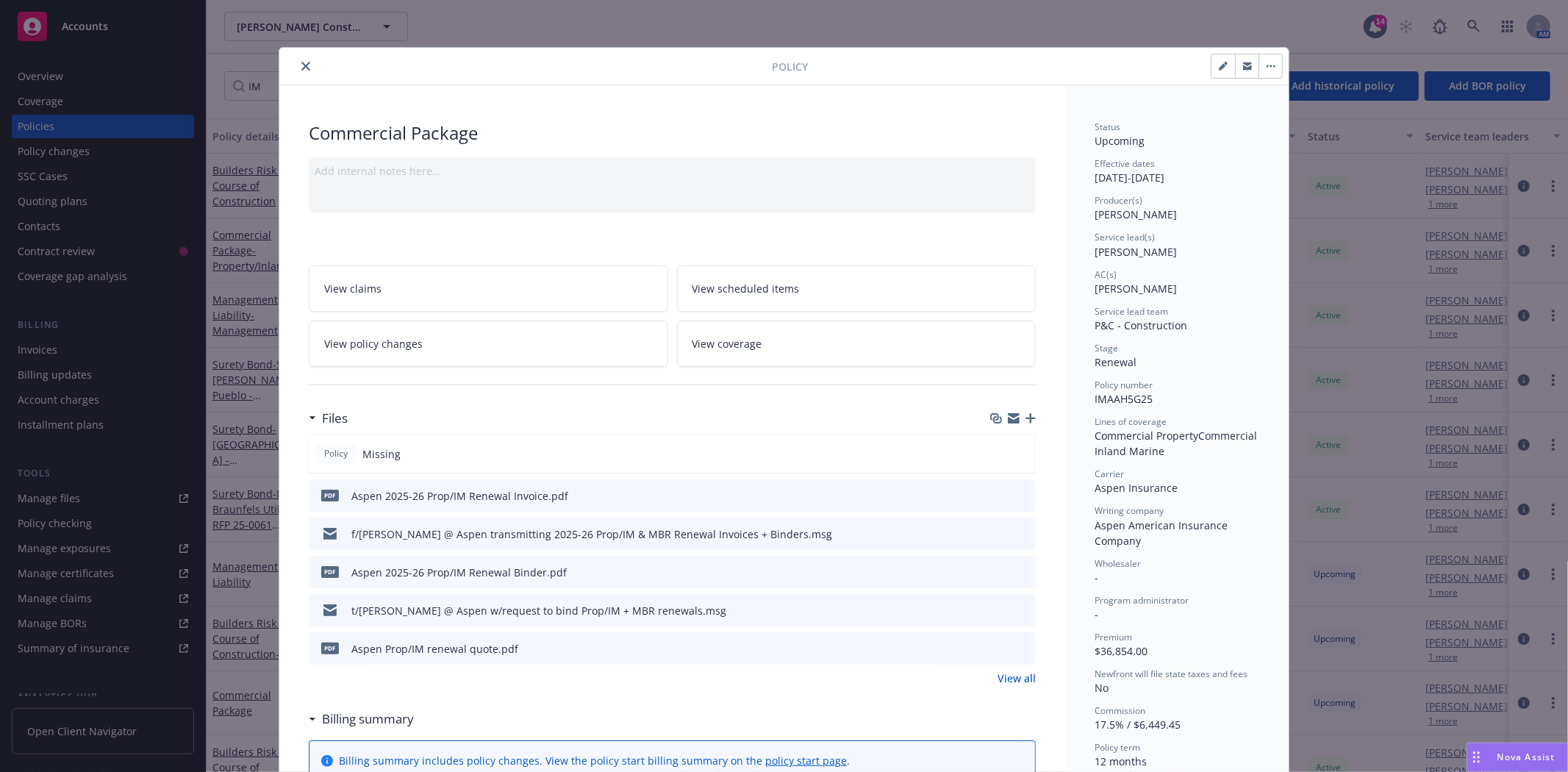
click at [1022, 569] on icon "preview file" at bounding box center [1022, 572] width 14 height 11
click at [301, 65] on icon "close" at bounding box center [306, 66] width 9 height 9
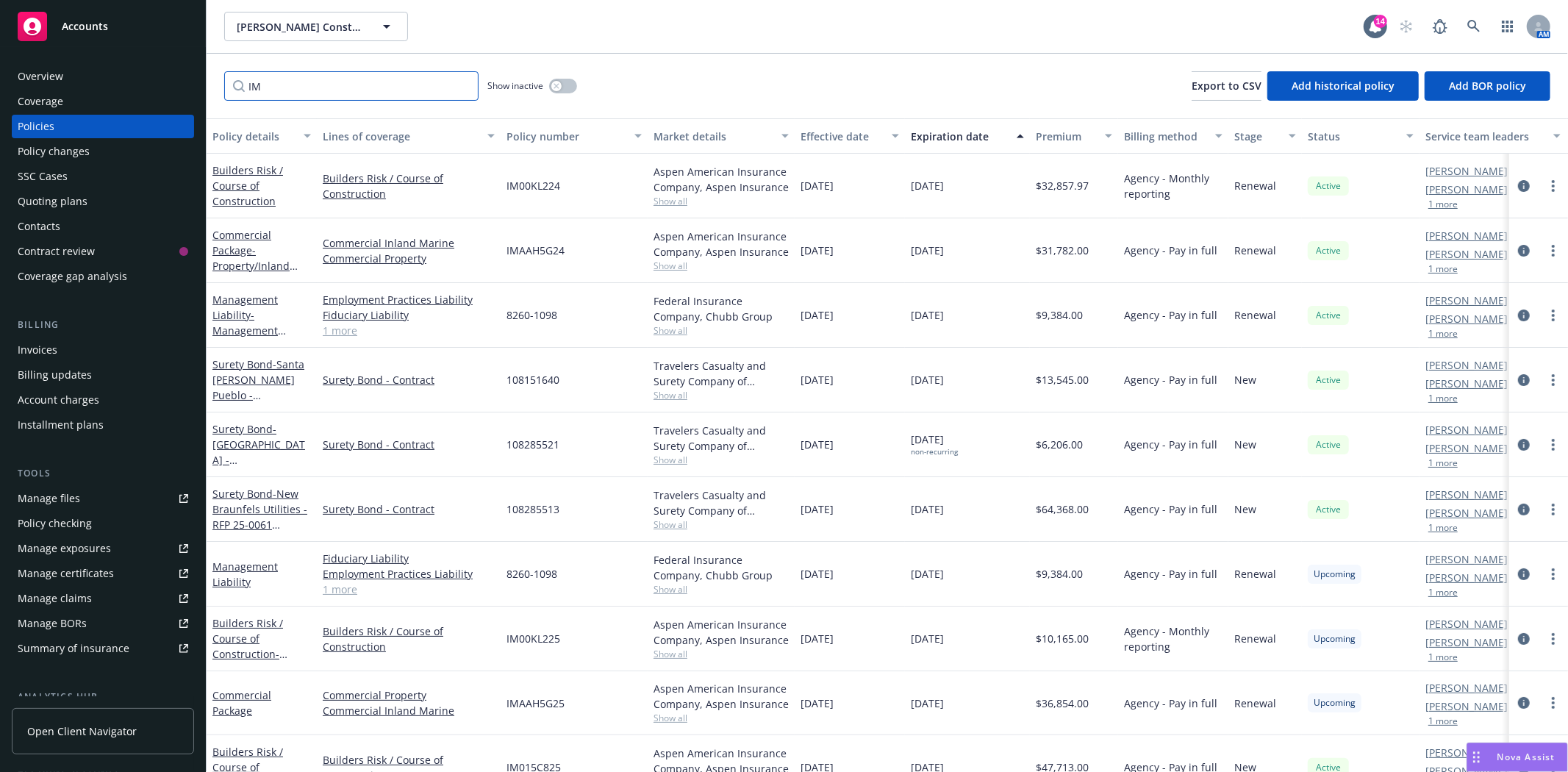
click at [295, 93] on input "IM" at bounding box center [352, 86] width 255 height 29
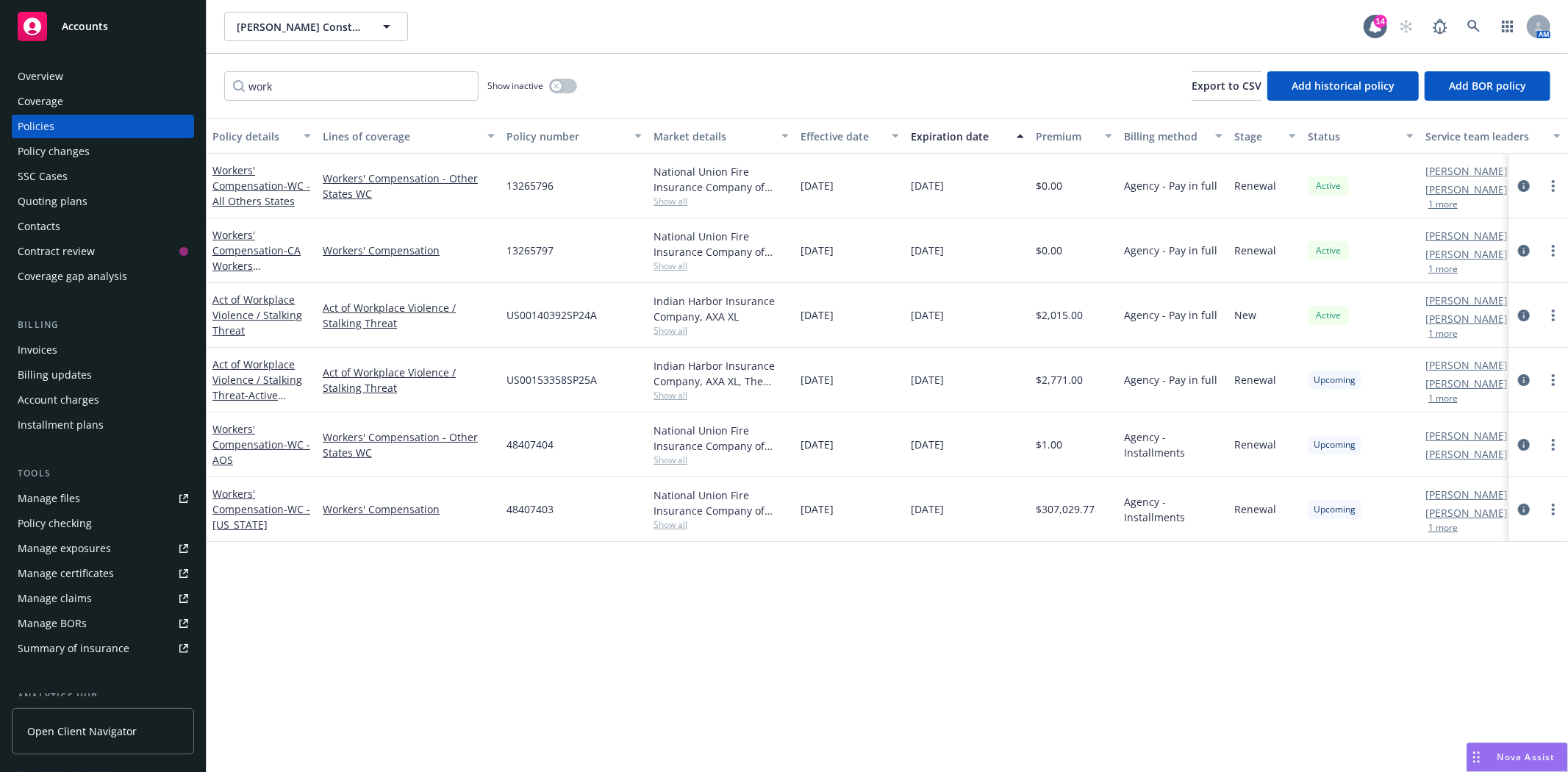
click at [544, 439] on span "48407404" at bounding box center [530, 444] width 47 height 16
copy span "48407404"
click at [545, 510] on span "48407403" at bounding box center [530, 509] width 47 height 16
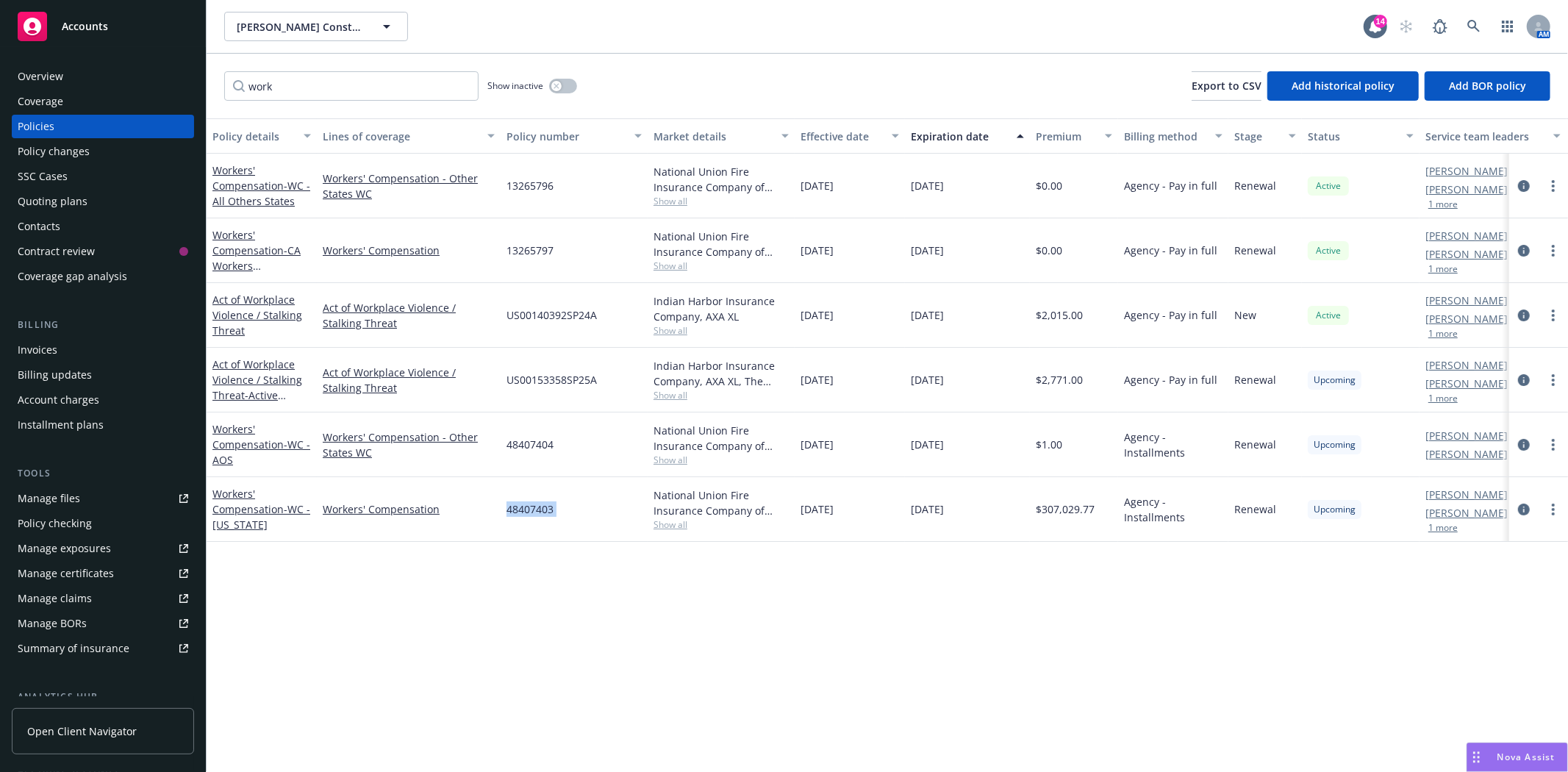
click at [545, 510] on span "48407403" at bounding box center [530, 509] width 47 height 16
copy span "48407403"
click at [264, 79] on input "work" at bounding box center [352, 86] width 255 height 29
click at [263, 79] on input "work" at bounding box center [352, 86] width 255 height 29
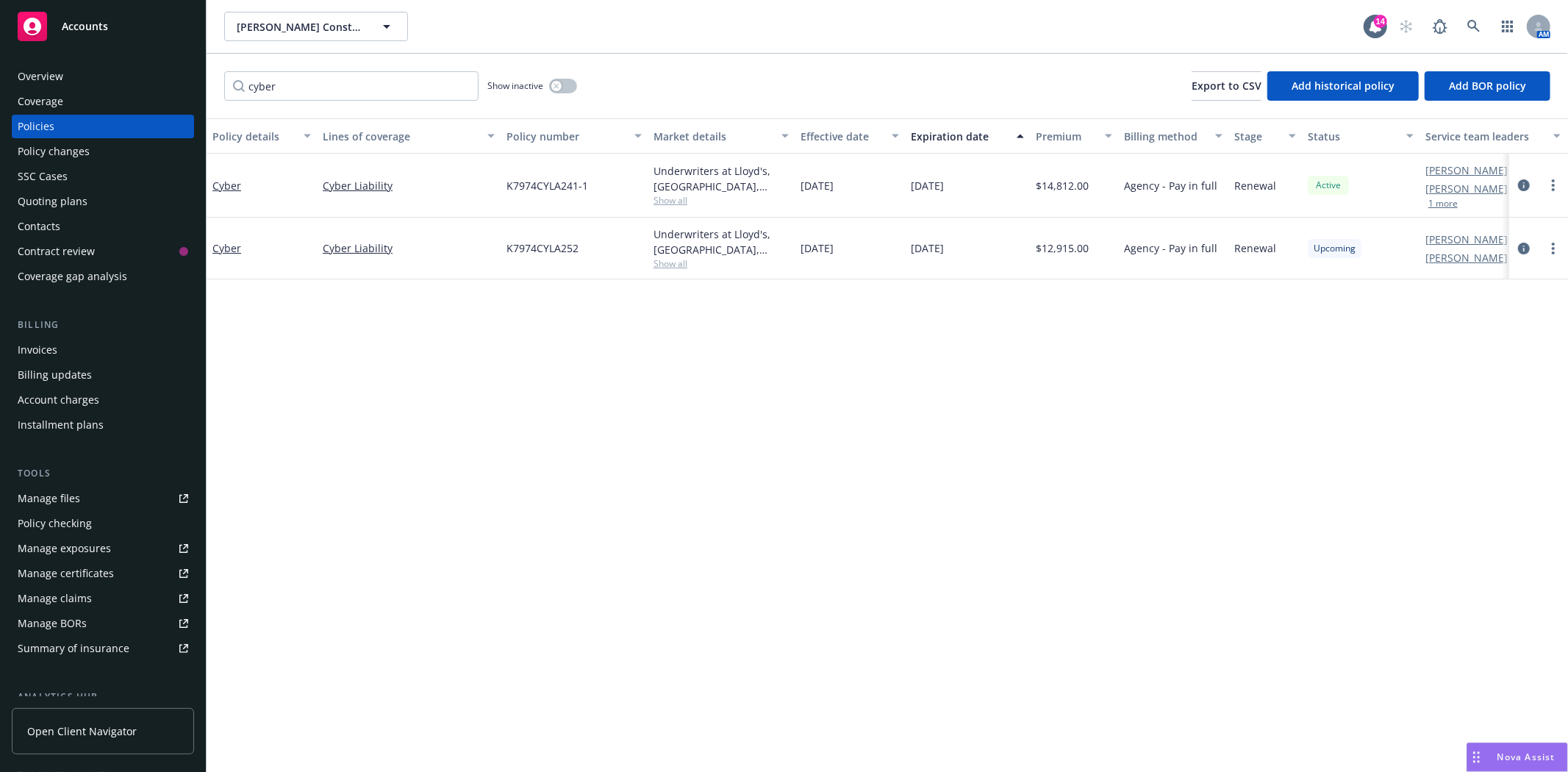
click at [526, 246] on span "K7974CYLA252" at bounding box center [543, 248] width 72 height 16
copy span "K7974CYLA252"
click at [291, 86] on input "cyber" at bounding box center [352, 86] width 255 height 29
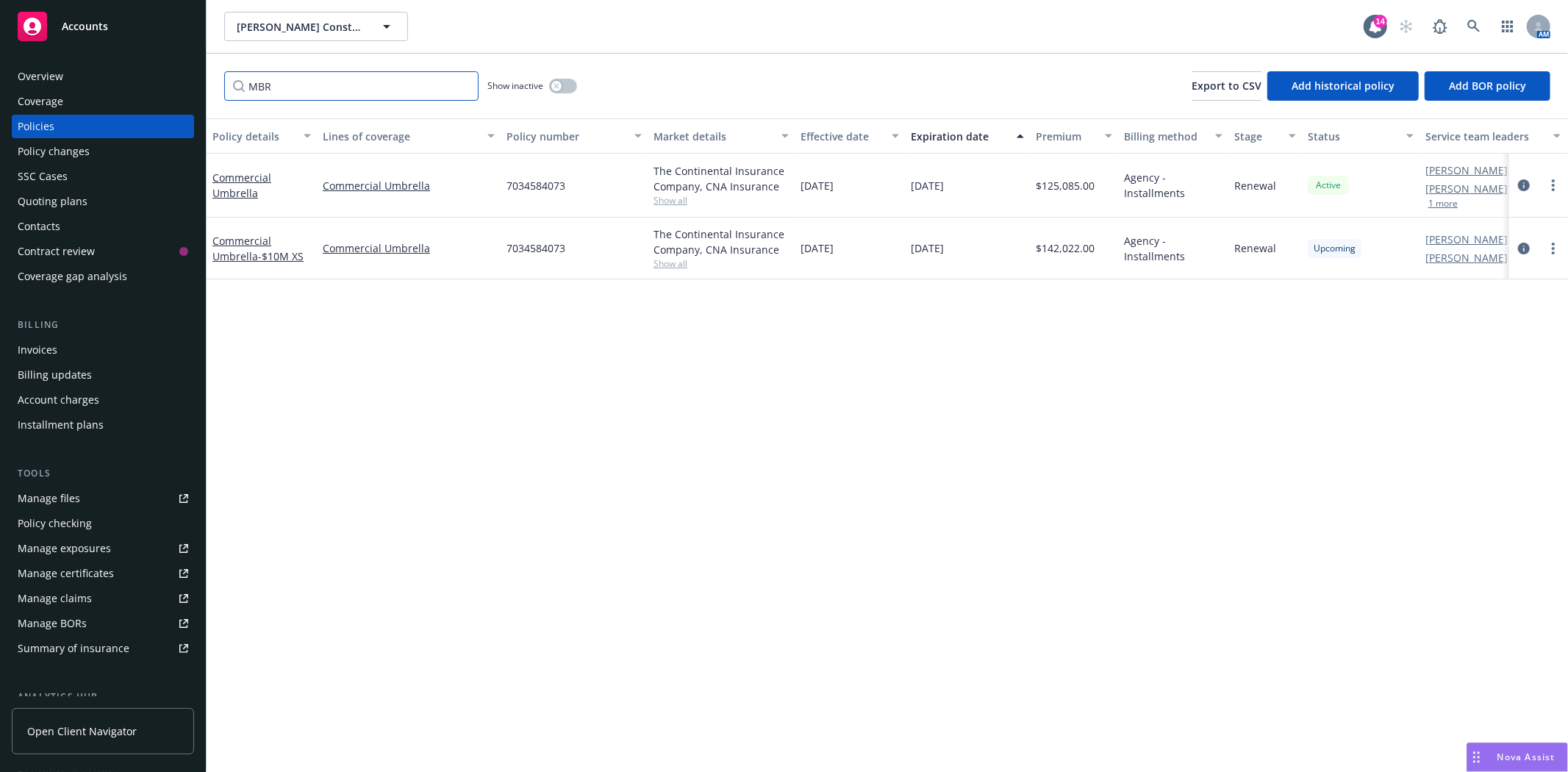
drag, startPoint x: 285, startPoint y: 88, endPoint x: 180, endPoint y: 88, distance: 105.0
click at [180, 88] on div "Accounts Overview Coverage Policies Policy changes SSC Cases Quoting plans Cont…" at bounding box center [784, 386] width 1568 height 772
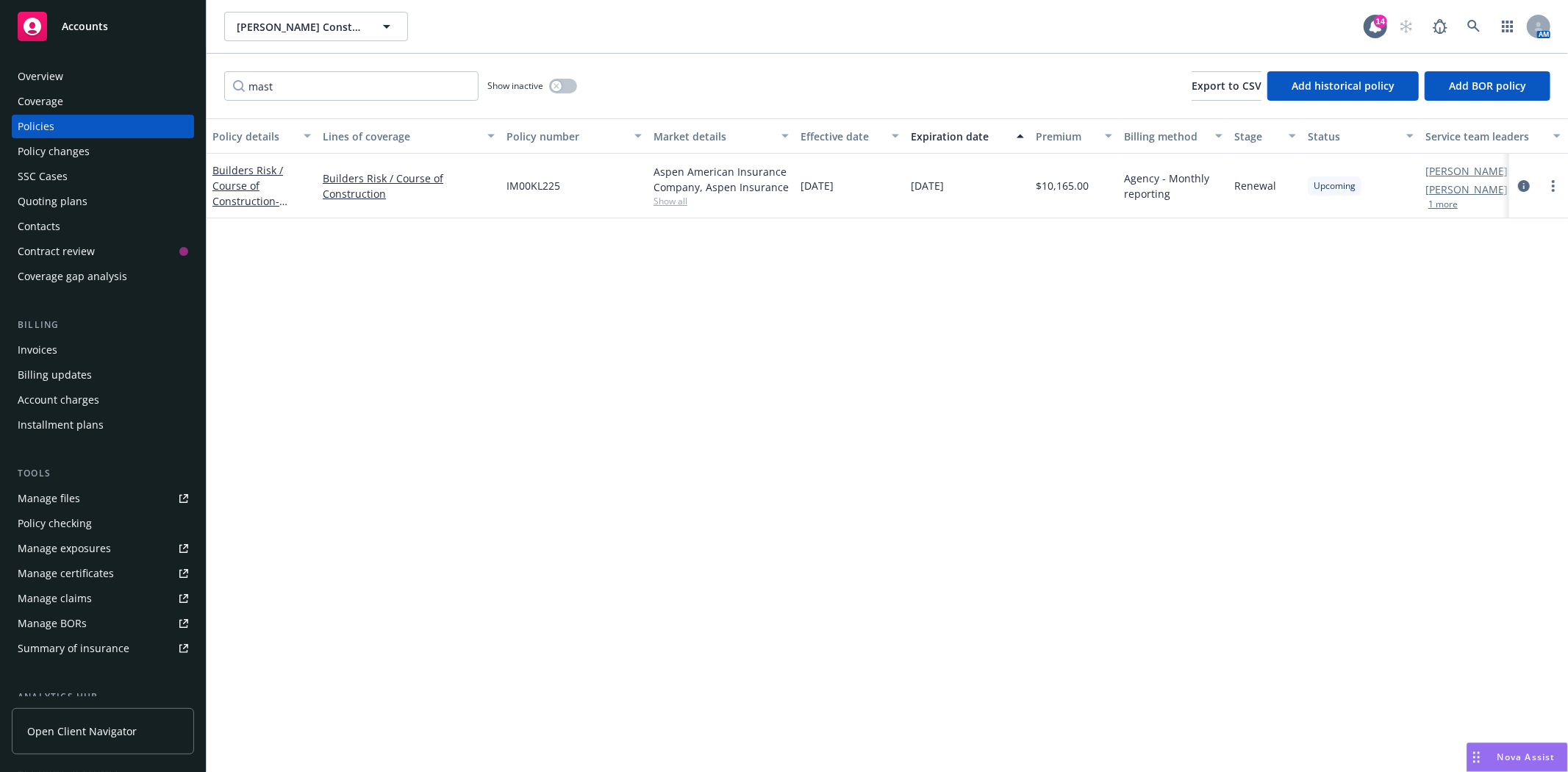
click at [540, 182] on span "IM00KL225" at bounding box center [533, 185] width 53 height 16
click at [265, 93] on input "mast" at bounding box center [352, 86] width 255 height 29
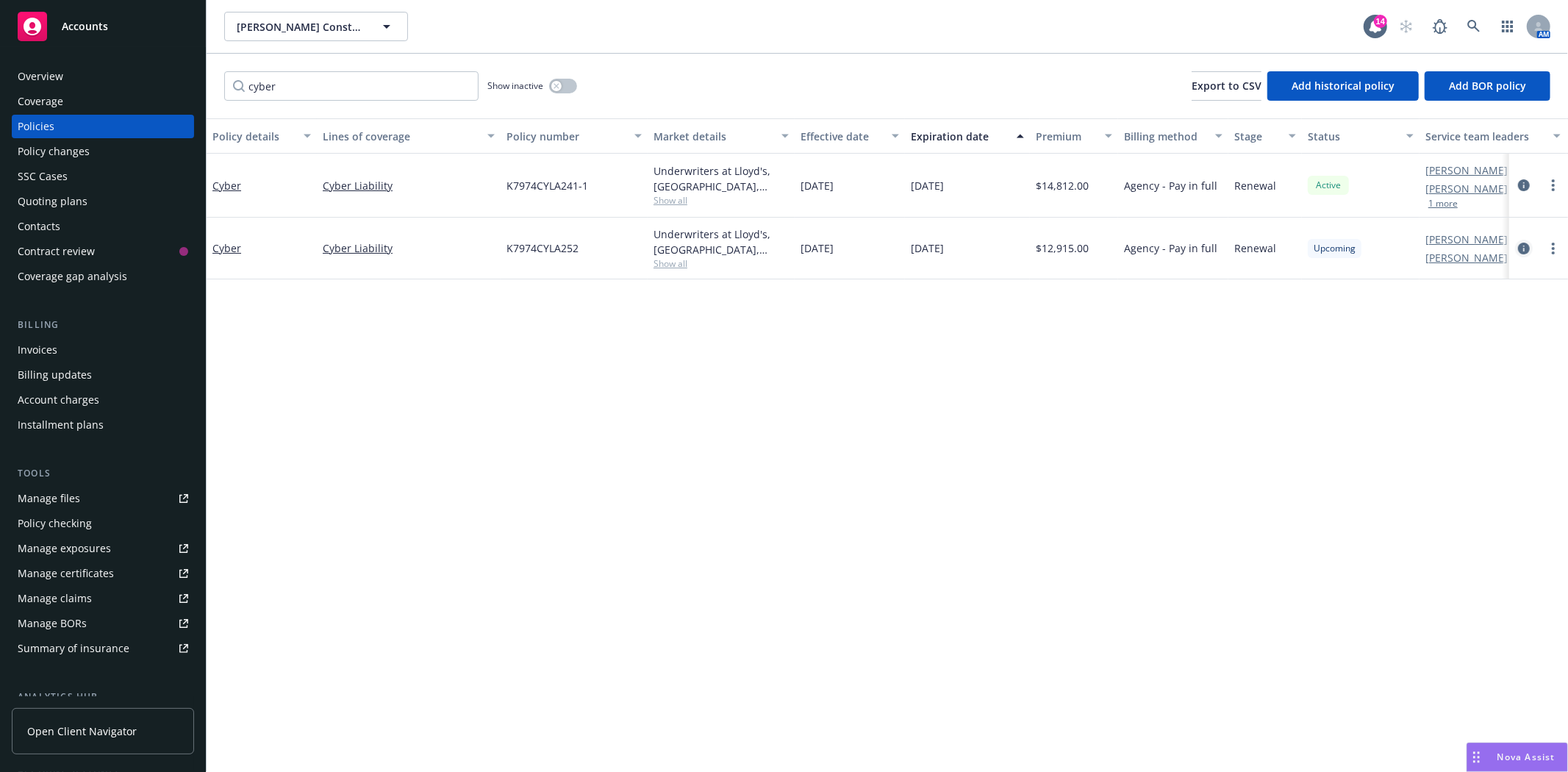
click at [1527, 248] on icon "circleInformation" at bounding box center [1524, 249] width 12 height 12
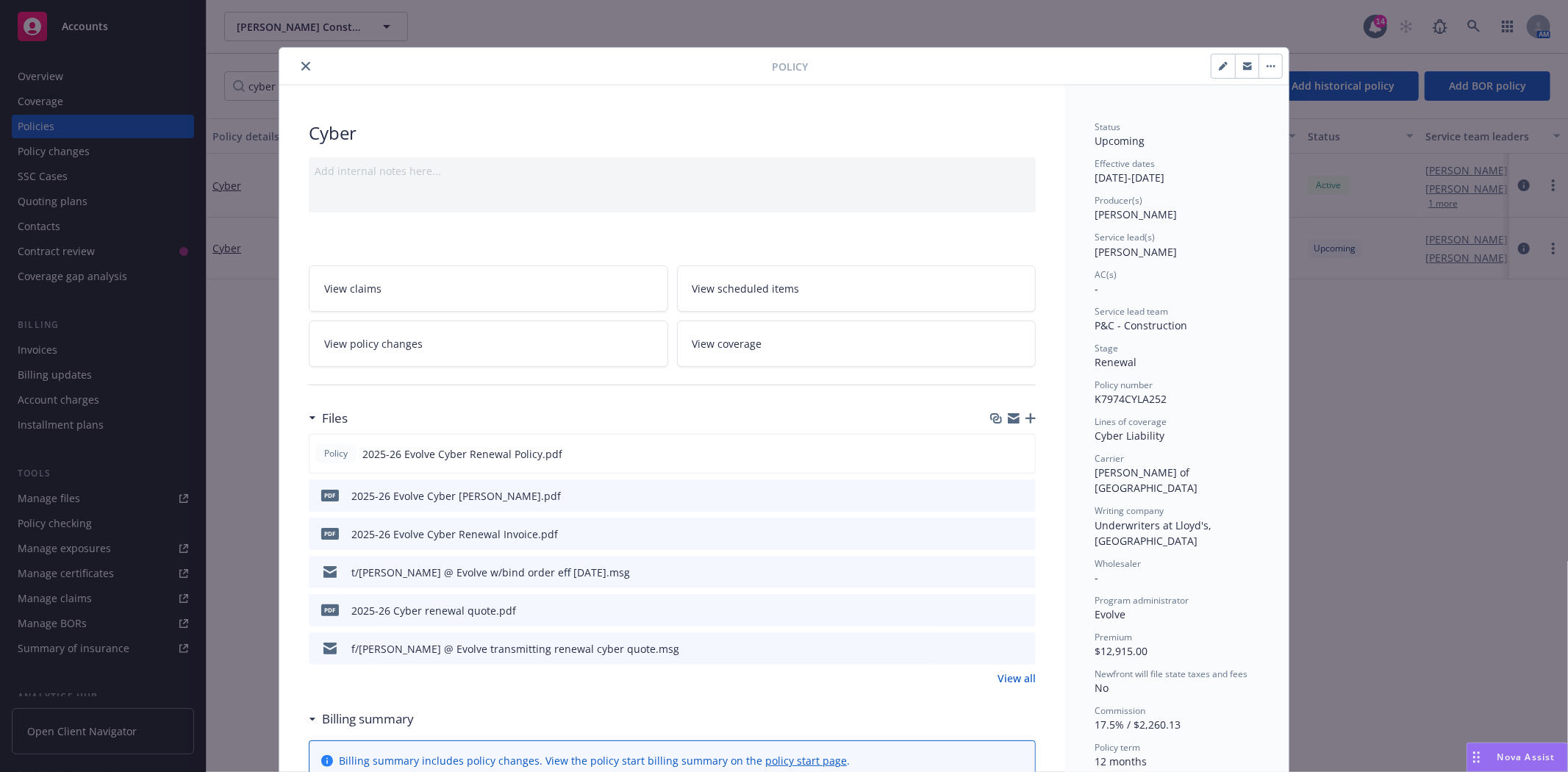
click at [1009, 493] on div at bounding box center [1011, 496] width 37 height 16
click at [1017, 491] on icon "preview file" at bounding box center [1022, 495] width 14 height 11
drag, startPoint x: 301, startPoint y: 72, endPoint x: 357, endPoint y: 128, distance: 79.2
click at [301, 72] on button "close" at bounding box center [305, 66] width 17 height 17
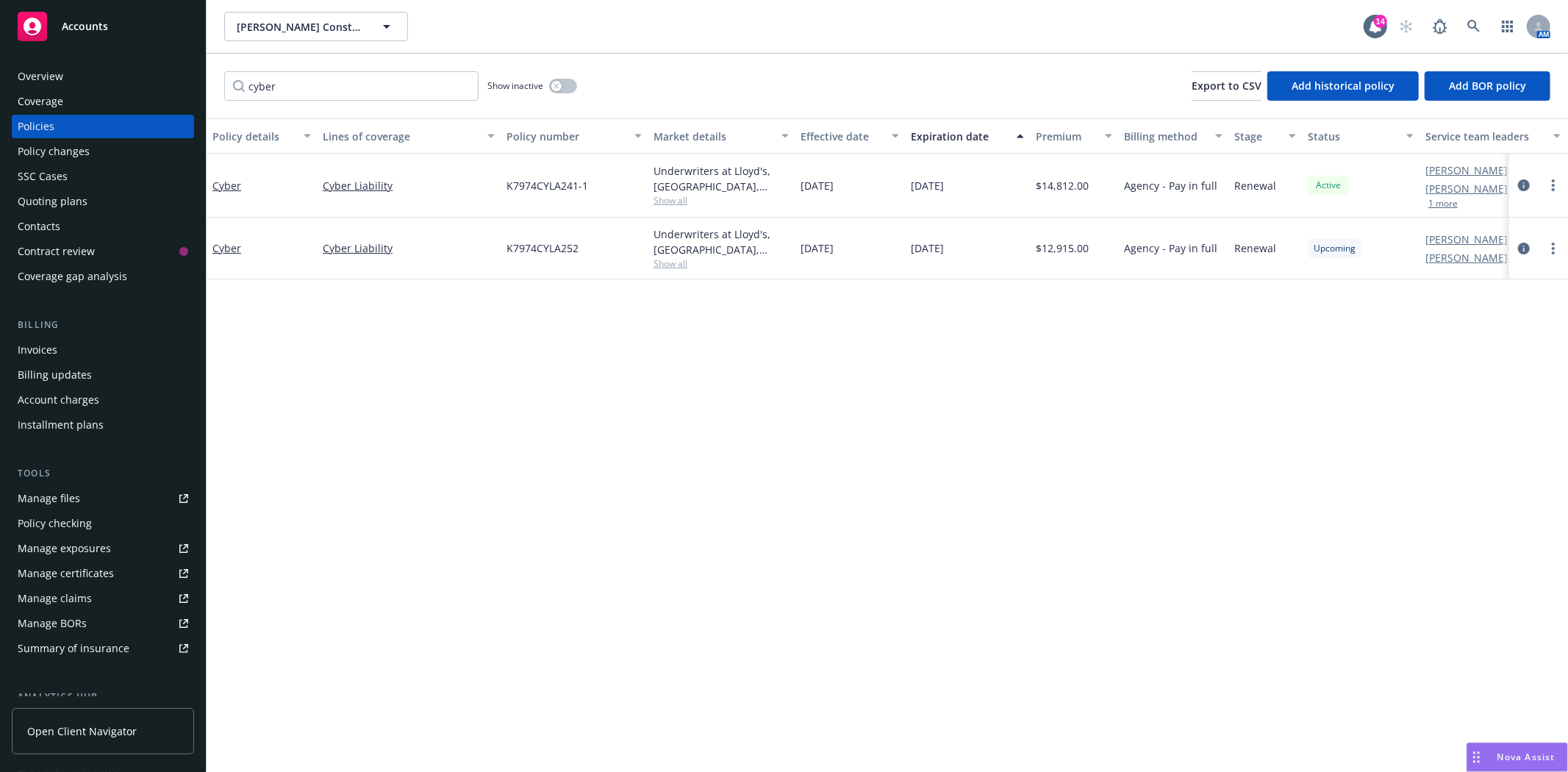
click at [307, 105] on div "cyber Show inactive Export to CSV Add historical policy Add BOR policy" at bounding box center [887, 86] width 1362 height 65
click at [304, 96] on input "cyber" at bounding box center [352, 86] width 255 height 29
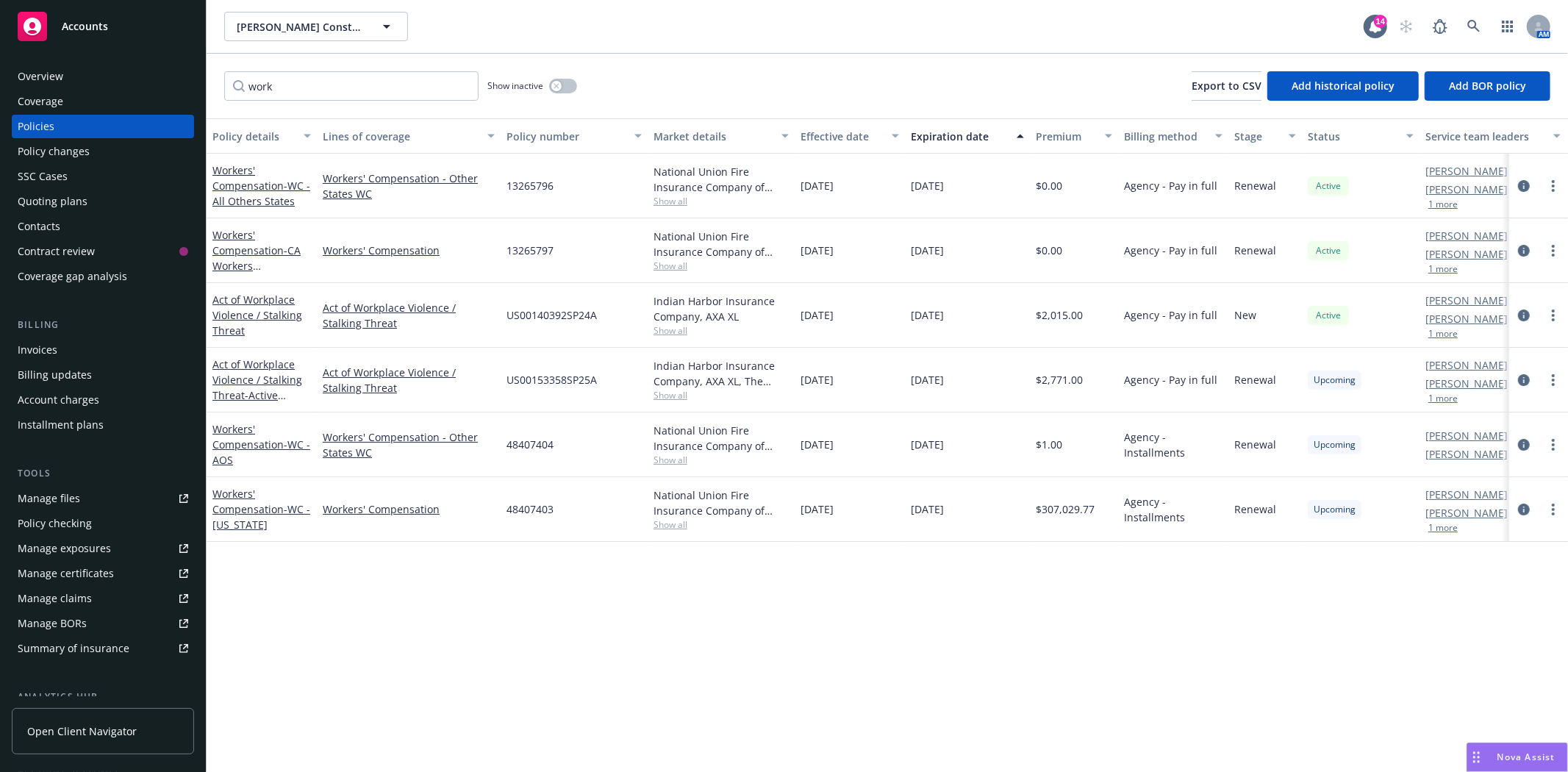
click at [520, 444] on span "48407404" at bounding box center [530, 444] width 47 height 16
click at [532, 505] on span "48407403" at bounding box center [530, 509] width 47 height 16
click at [270, 90] on input "work" at bounding box center [352, 86] width 255 height 29
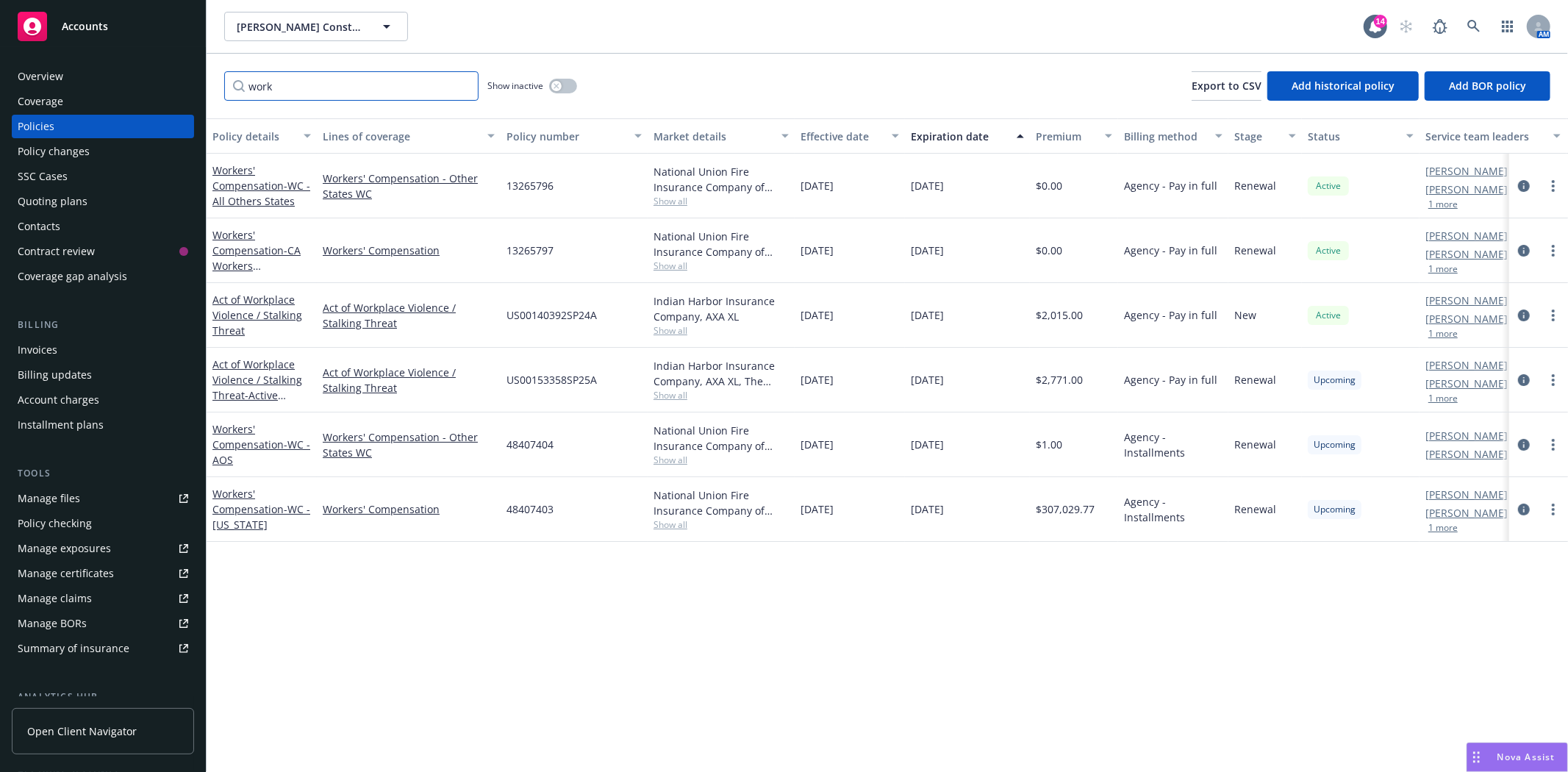
click at [270, 90] on input "work" at bounding box center [352, 86] width 255 height 29
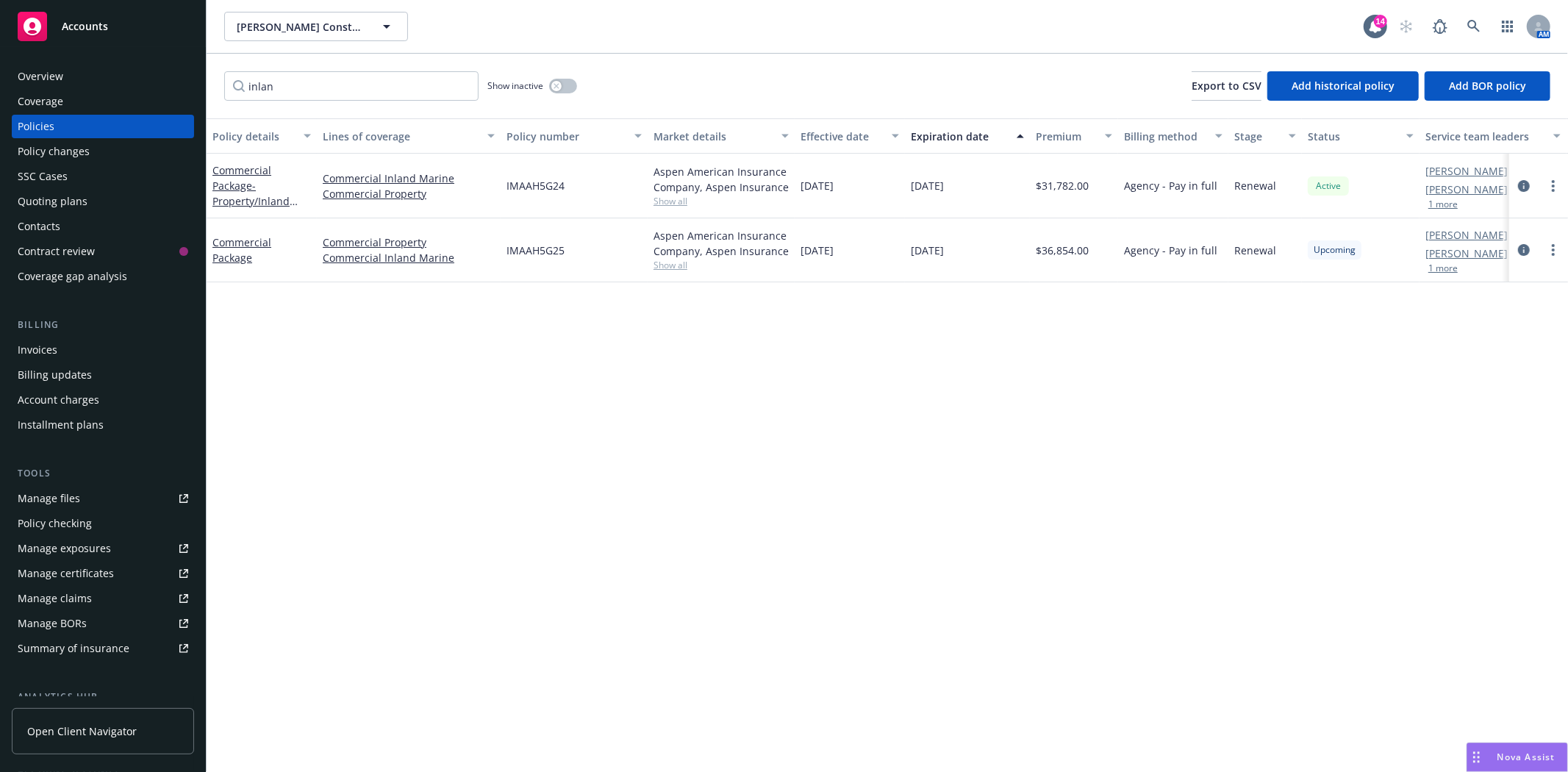
click at [528, 247] on span "IMAAH5G25" at bounding box center [535, 250] width 58 height 16
click at [280, 81] on input "inlan" at bounding box center [352, 86] width 255 height 29
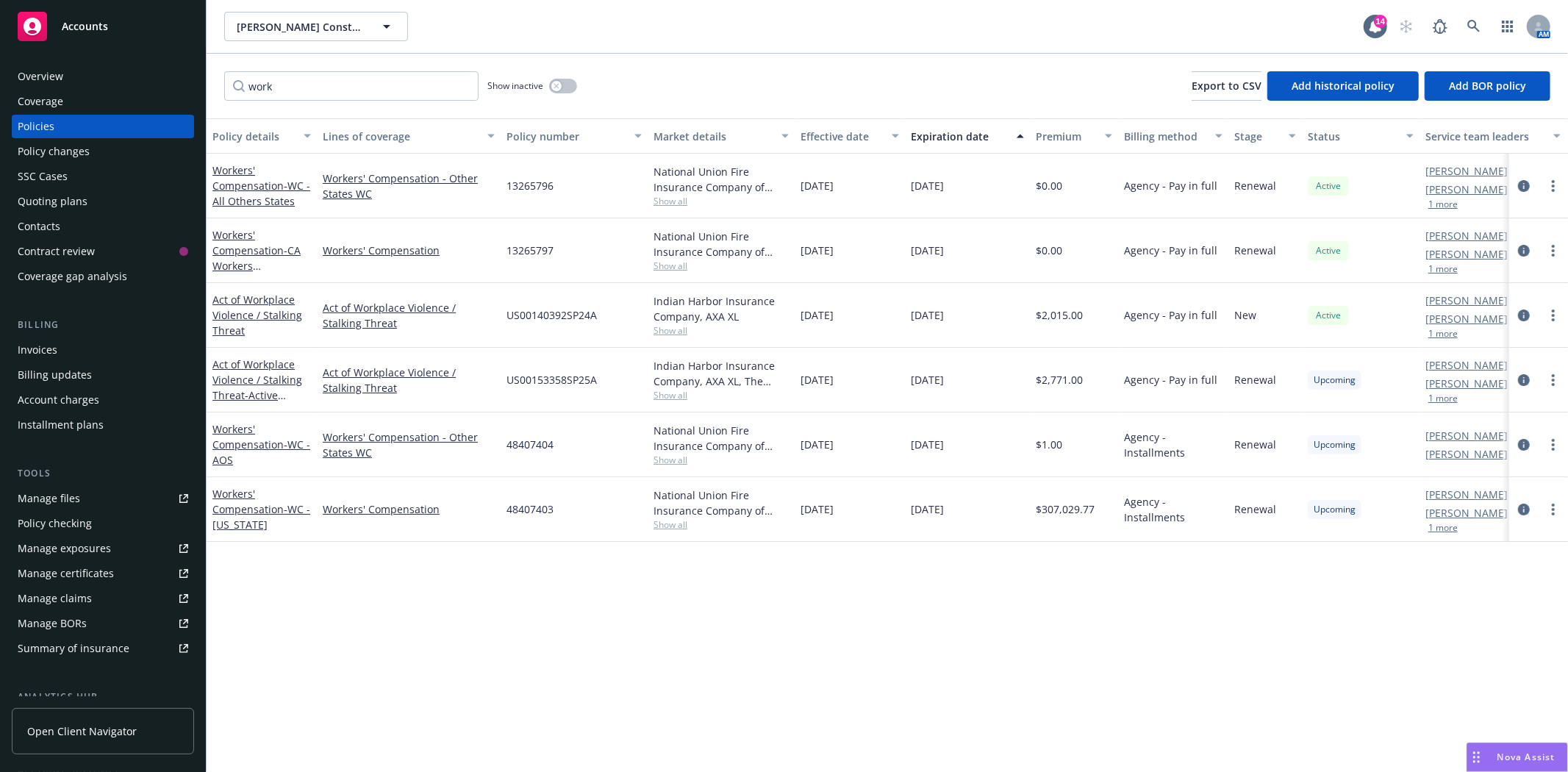
click at [533, 443] on span "48407404" at bounding box center [530, 444] width 47 height 16
click at [535, 502] on span "48407403" at bounding box center [530, 509] width 47 height 16
click at [520, 446] on span "48407404" at bounding box center [530, 444] width 47 height 16
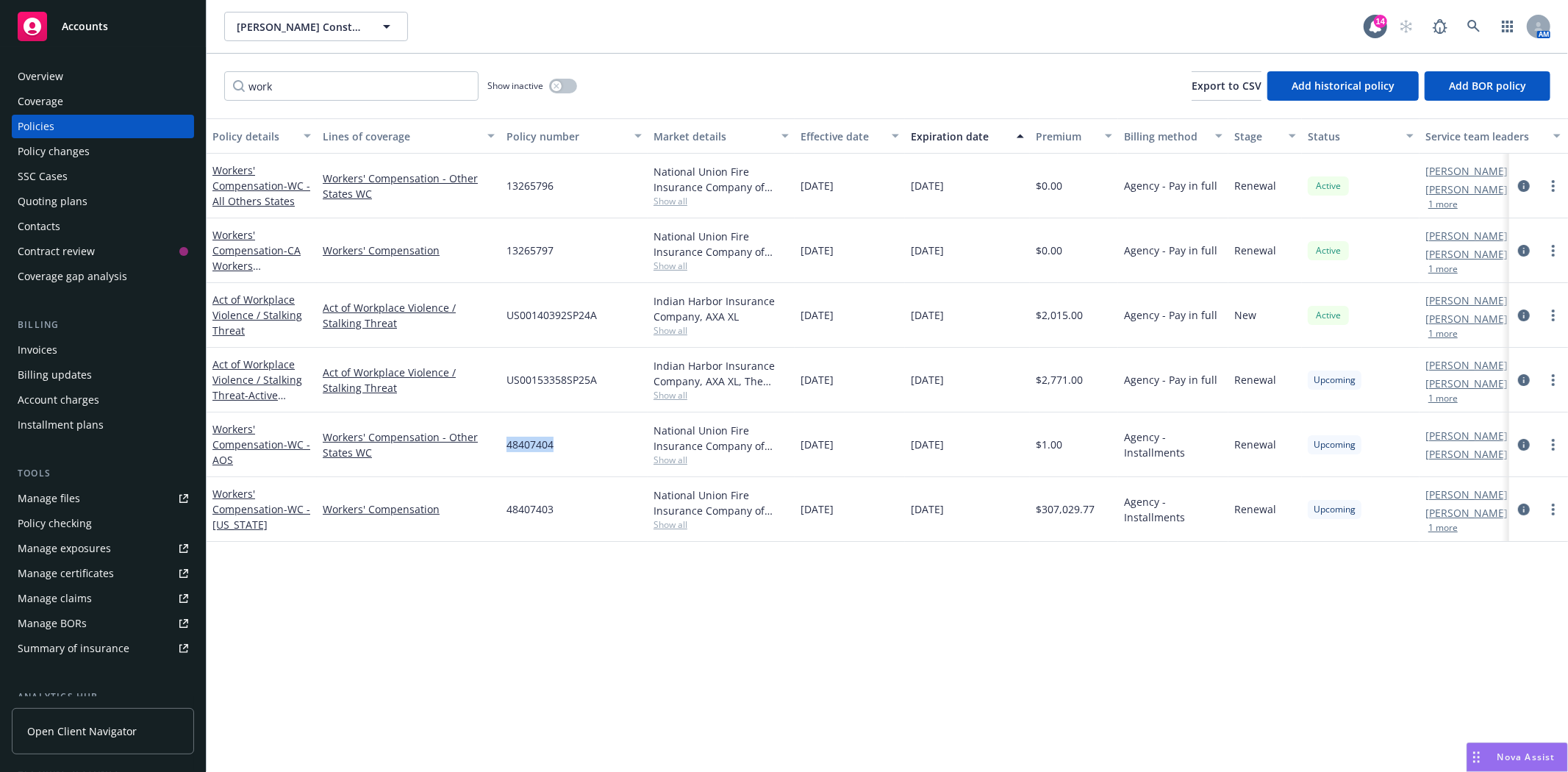
click at [520, 446] on span "48407404" at bounding box center [530, 444] width 47 height 16
click at [541, 500] on div "48407403" at bounding box center [574, 510] width 147 height 65
click at [334, 92] on input "work" at bounding box center [352, 86] width 255 height 29
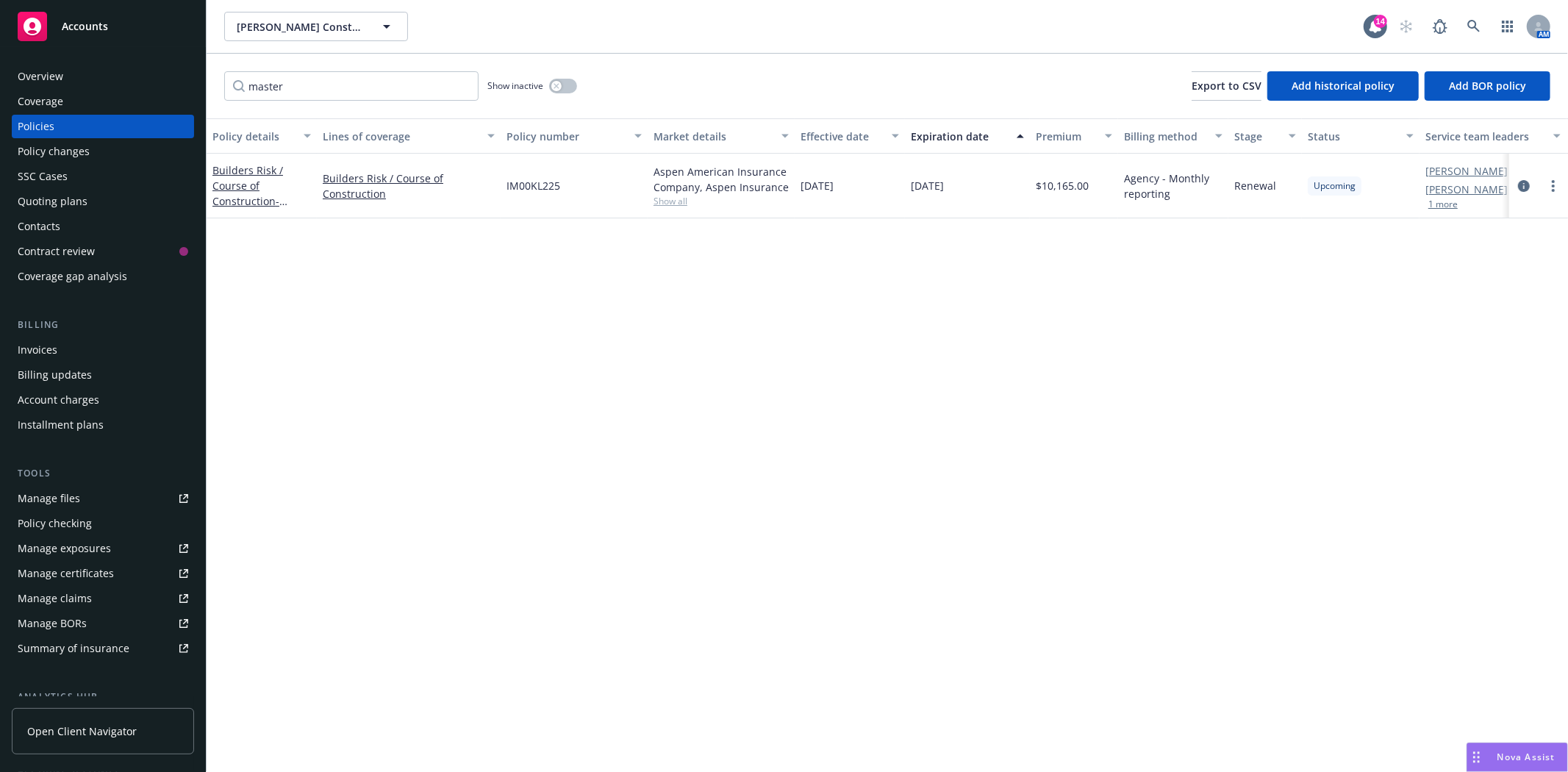
click at [529, 188] on span "IM00KL225" at bounding box center [533, 185] width 53 height 16
click at [539, 186] on span "IM00KL225" at bounding box center [533, 185] width 53 height 16
click at [270, 88] on input "master" at bounding box center [352, 86] width 255 height 29
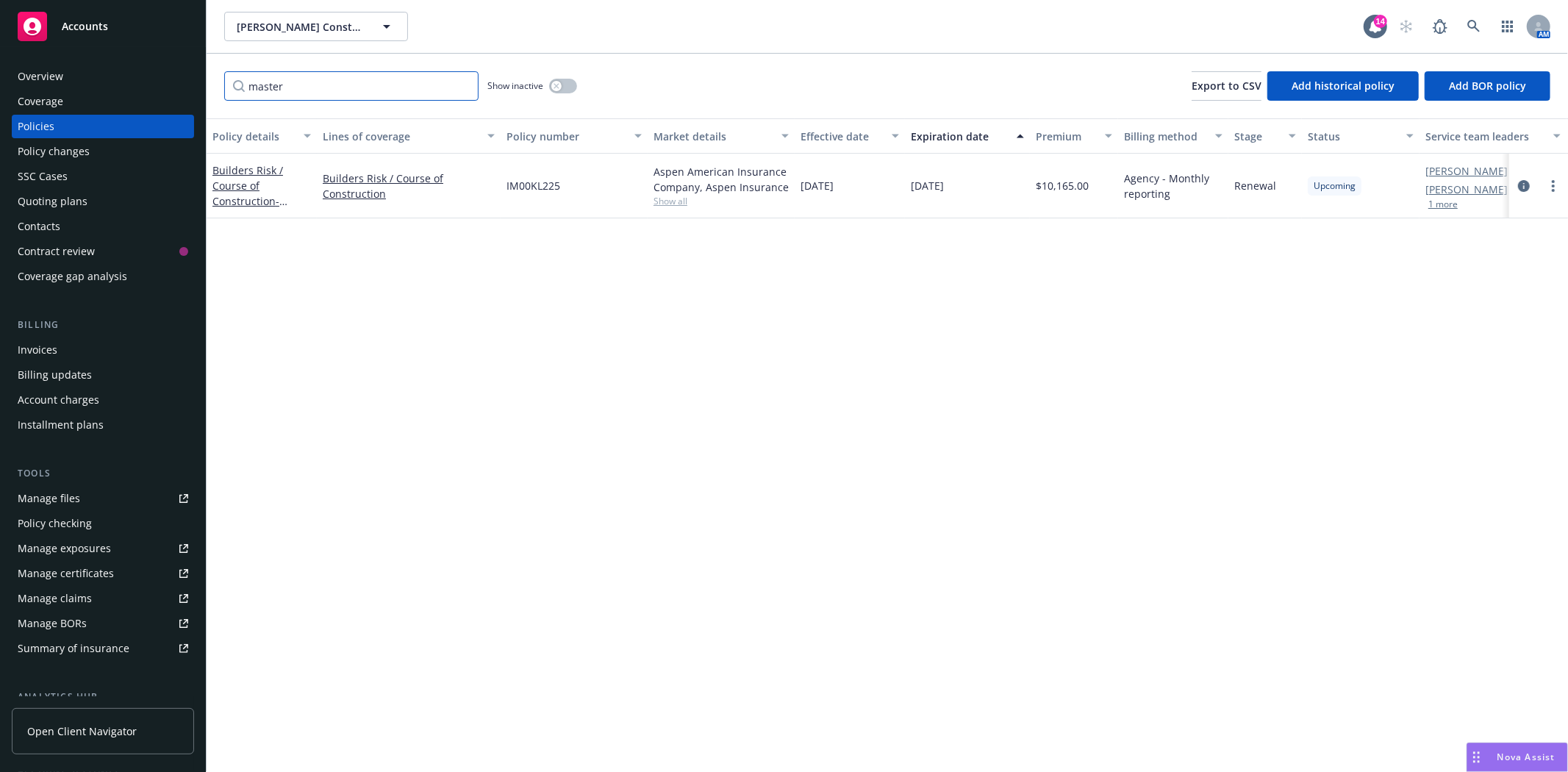
click at [270, 88] on input "master" at bounding box center [352, 86] width 255 height 29
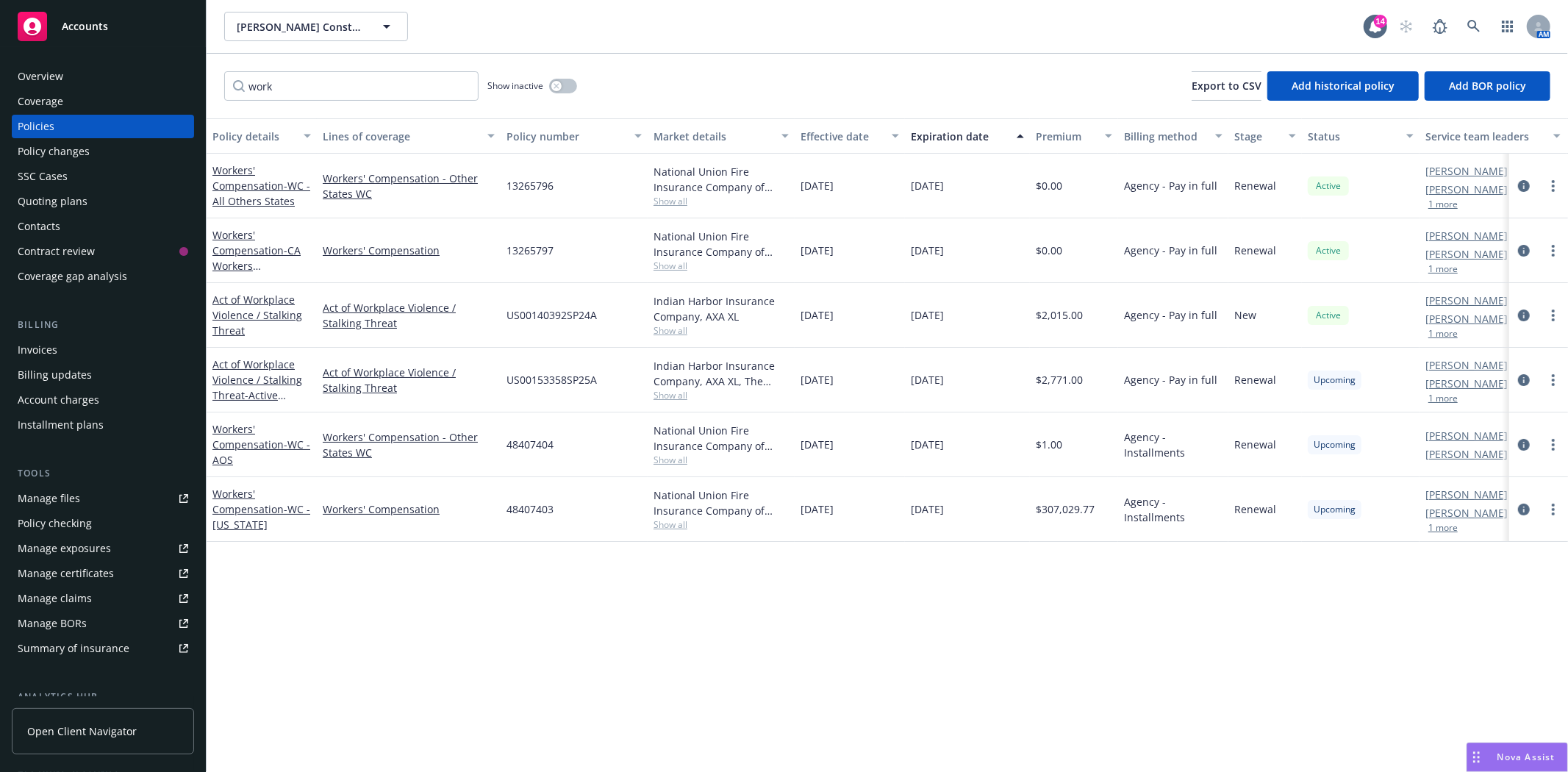
click at [523, 438] on span "48407404" at bounding box center [530, 444] width 47 height 16
click at [526, 506] on span "48407403" at bounding box center [530, 509] width 47 height 16
click at [513, 506] on span "48407403" at bounding box center [530, 509] width 47 height 16
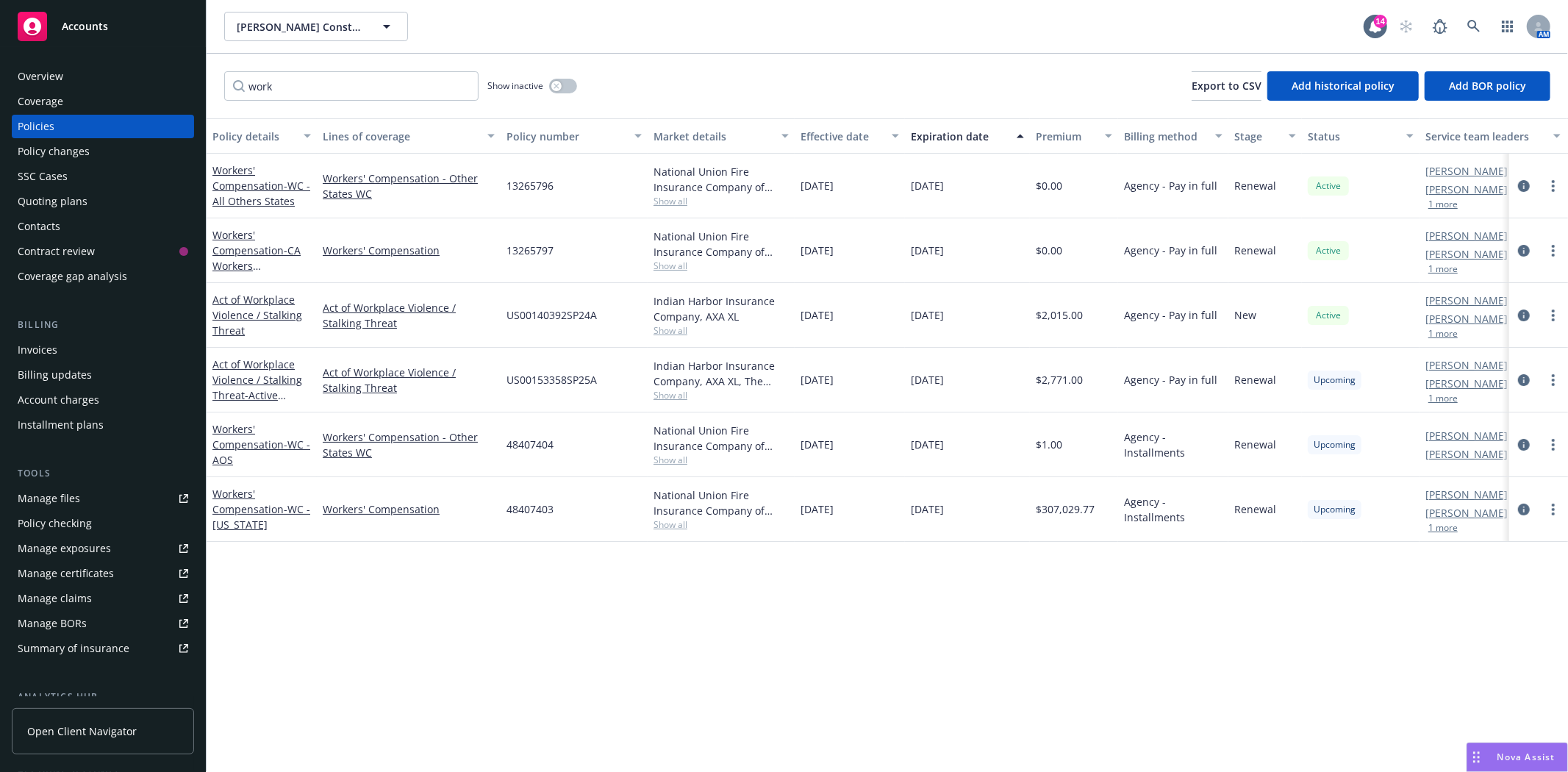
click at [513, 505] on span "48407403" at bounding box center [530, 509] width 47 height 16
click at [545, 445] on span "48407404" at bounding box center [530, 444] width 47 height 16
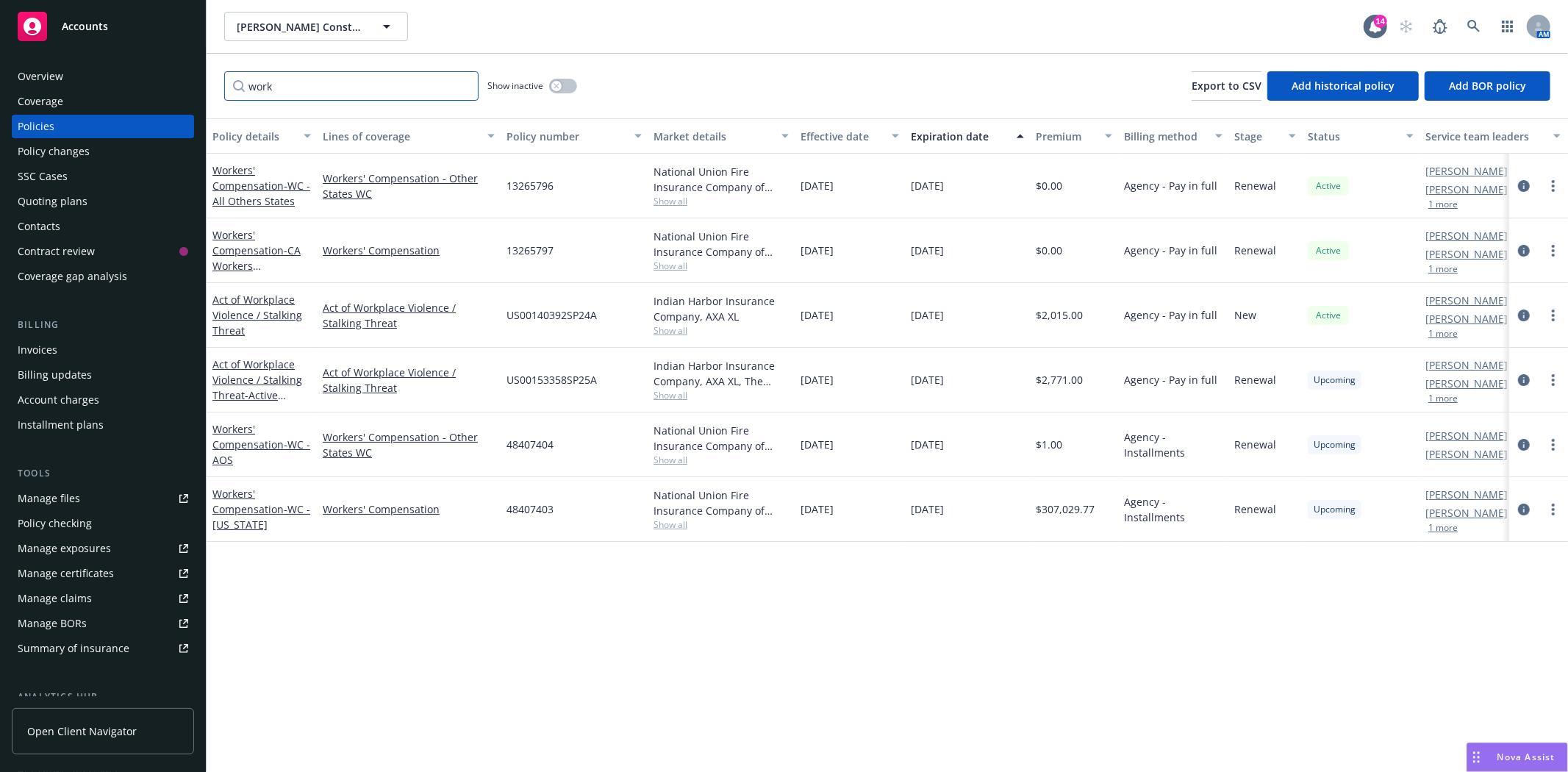
click at [280, 96] on input "work" at bounding box center [352, 86] width 255 height 29
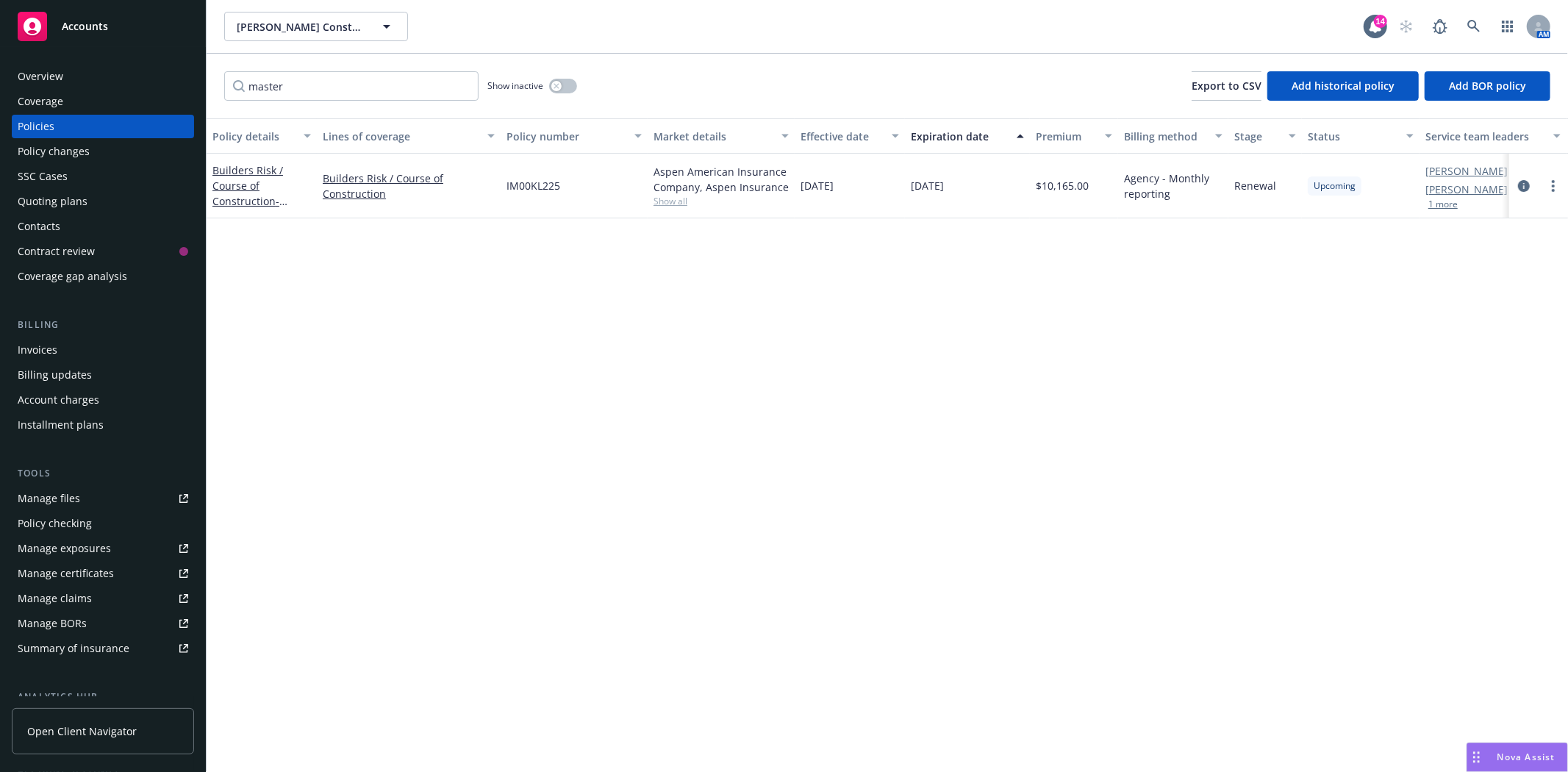
click at [541, 179] on span "IM00KL225" at bounding box center [533, 185] width 53 height 16
click at [522, 188] on span "IM00KL225" at bounding box center [533, 185] width 53 height 16
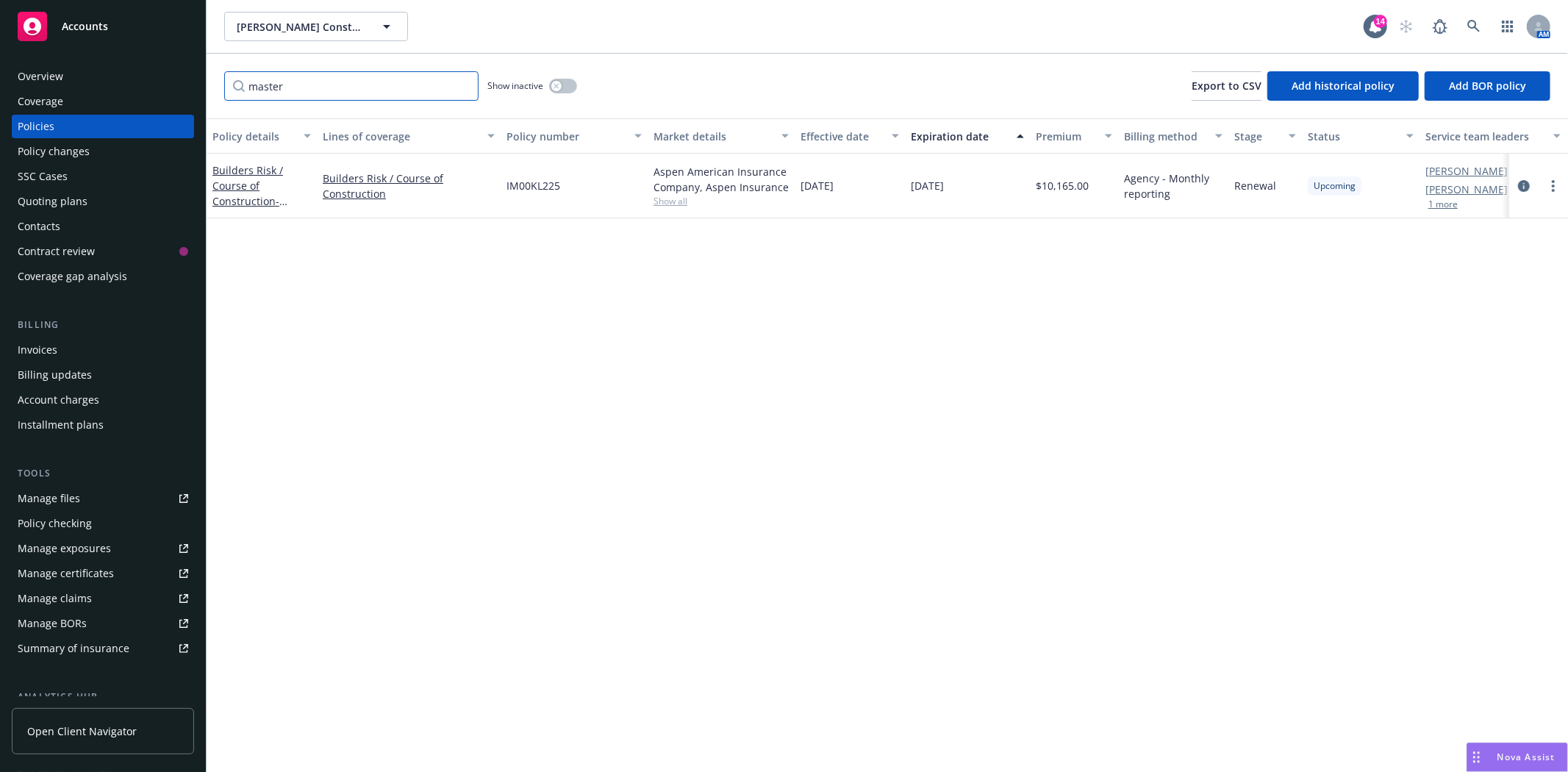
click at [255, 79] on input "master" at bounding box center [352, 86] width 255 height 29
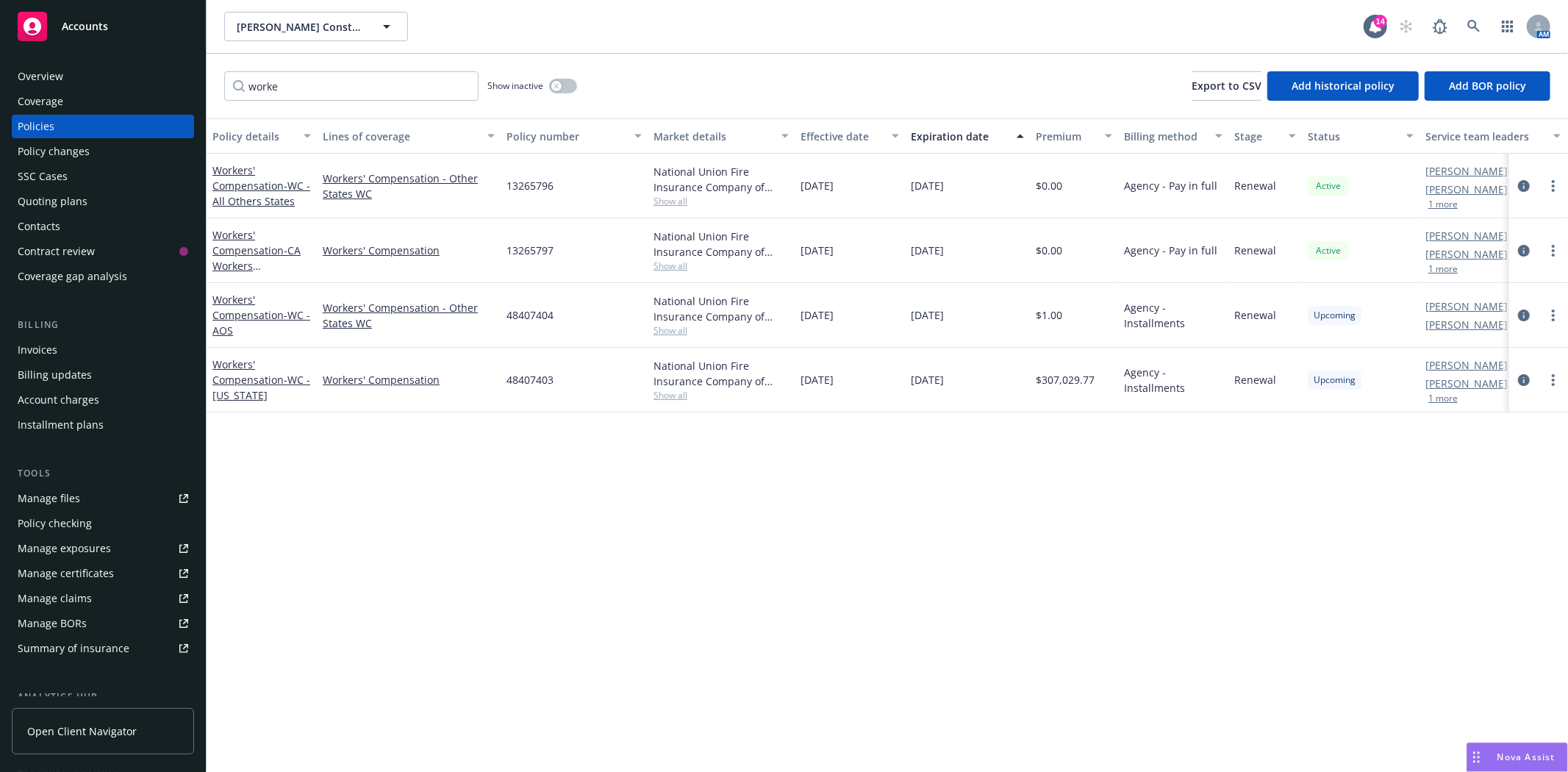
click at [527, 312] on span "48407404" at bounding box center [530, 315] width 47 height 16
click at [530, 378] on span "48407403" at bounding box center [530, 380] width 47 height 16
click at [531, 371] on div "48407403" at bounding box center [574, 380] width 147 height 65
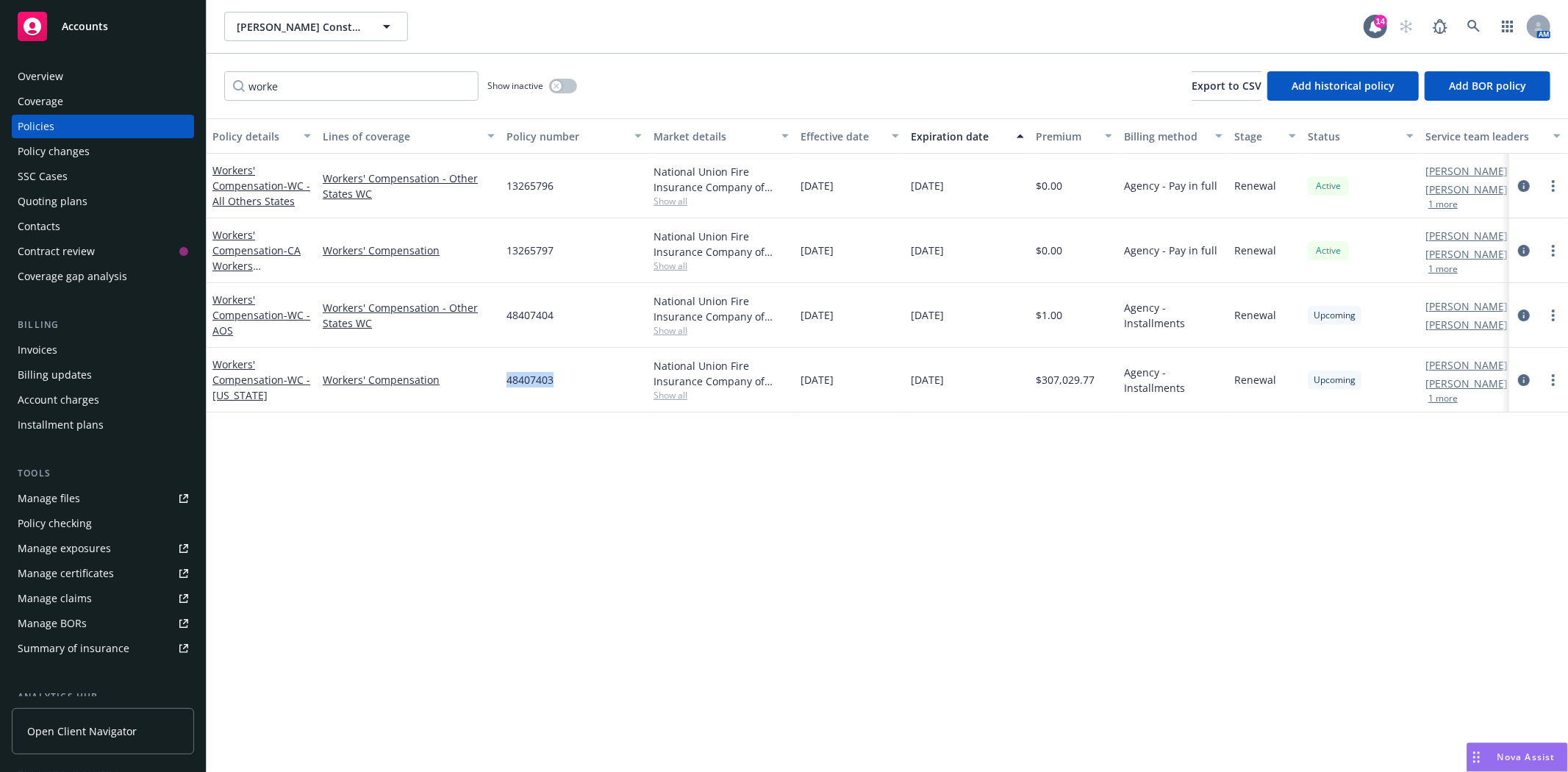
click at [531, 371] on div "48407403" at bounding box center [574, 380] width 147 height 65
click at [545, 317] on span "48407404" at bounding box center [530, 315] width 47 height 16
click at [519, 316] on span "48407404" at bounding box center [530, 315] width 47 height 16
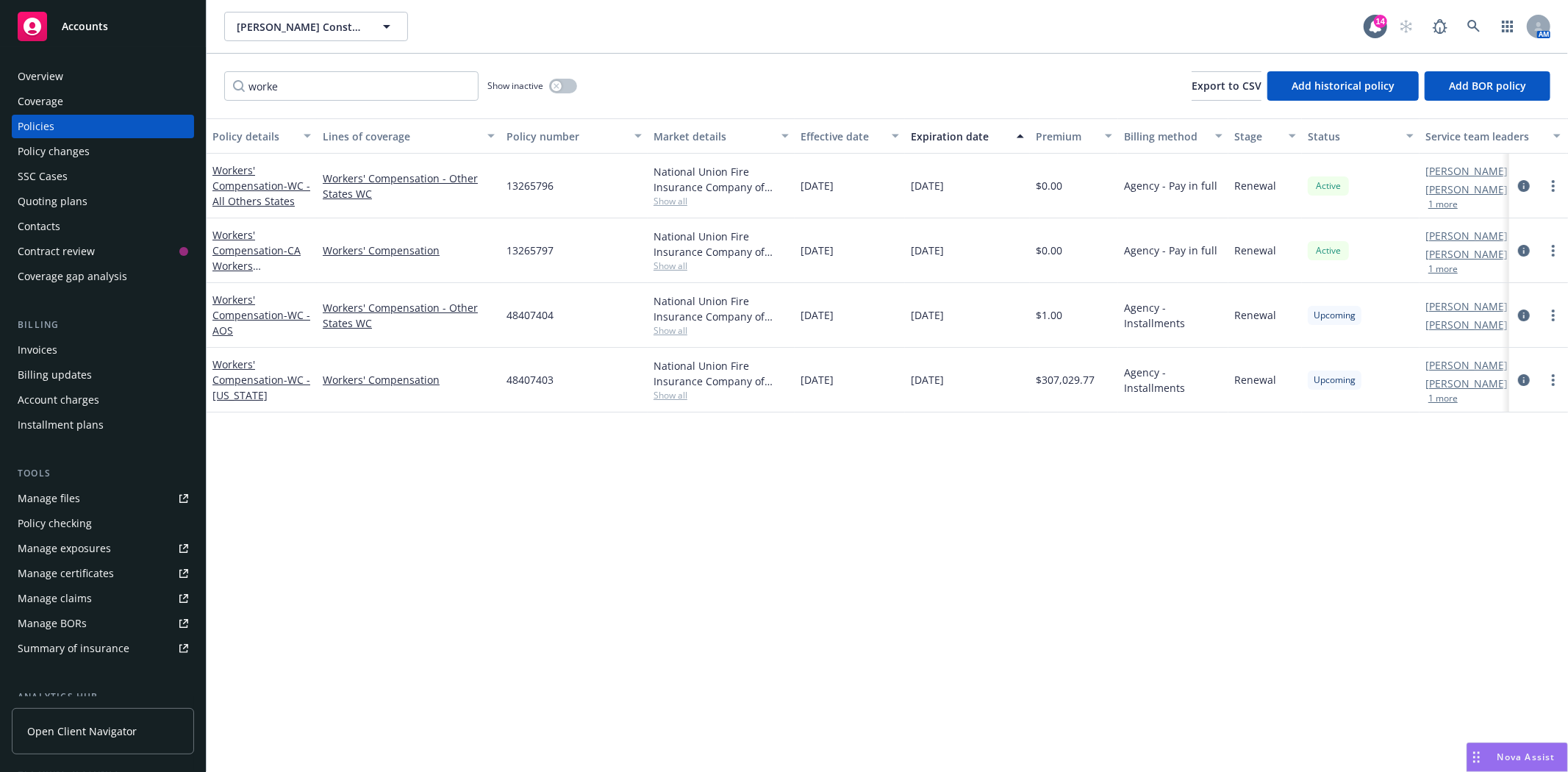
click at [544, 380] on span "48407403" at bounding box center [530, 380] width 47 height 16
click at [279, 84] on input "worke" at bounding box center [352, 86] width 255 height 29
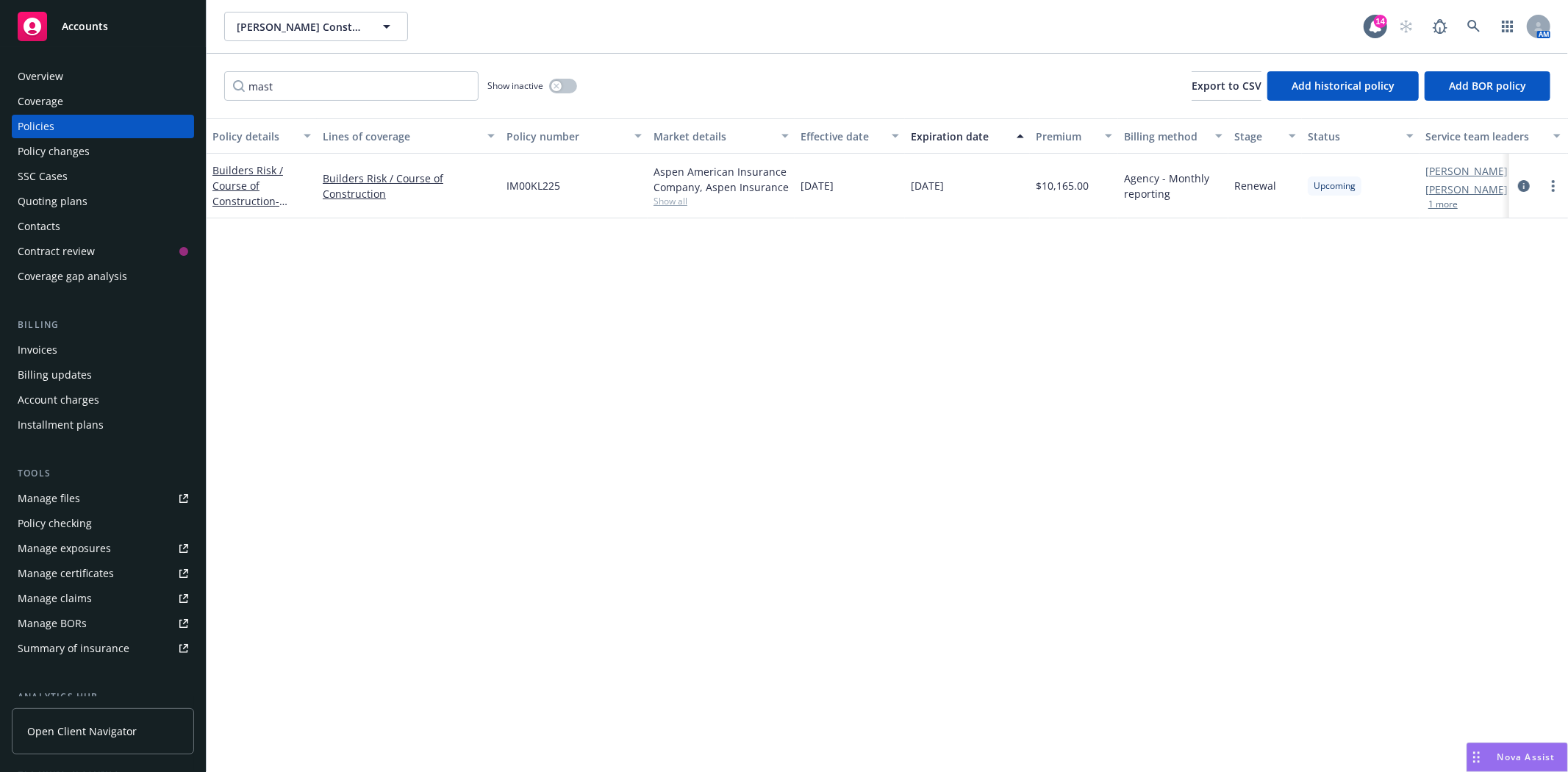
click at [534, 174] on div "IM00KL225" at bounding box center [574, 186] width 147 height 65
click at [279, 97] on input "mast" at bounding box center [352, 86] width 255 height 29
click at [535, 186] on span "IM00KL225" at bounding box center [533, 185] width 53 height 16
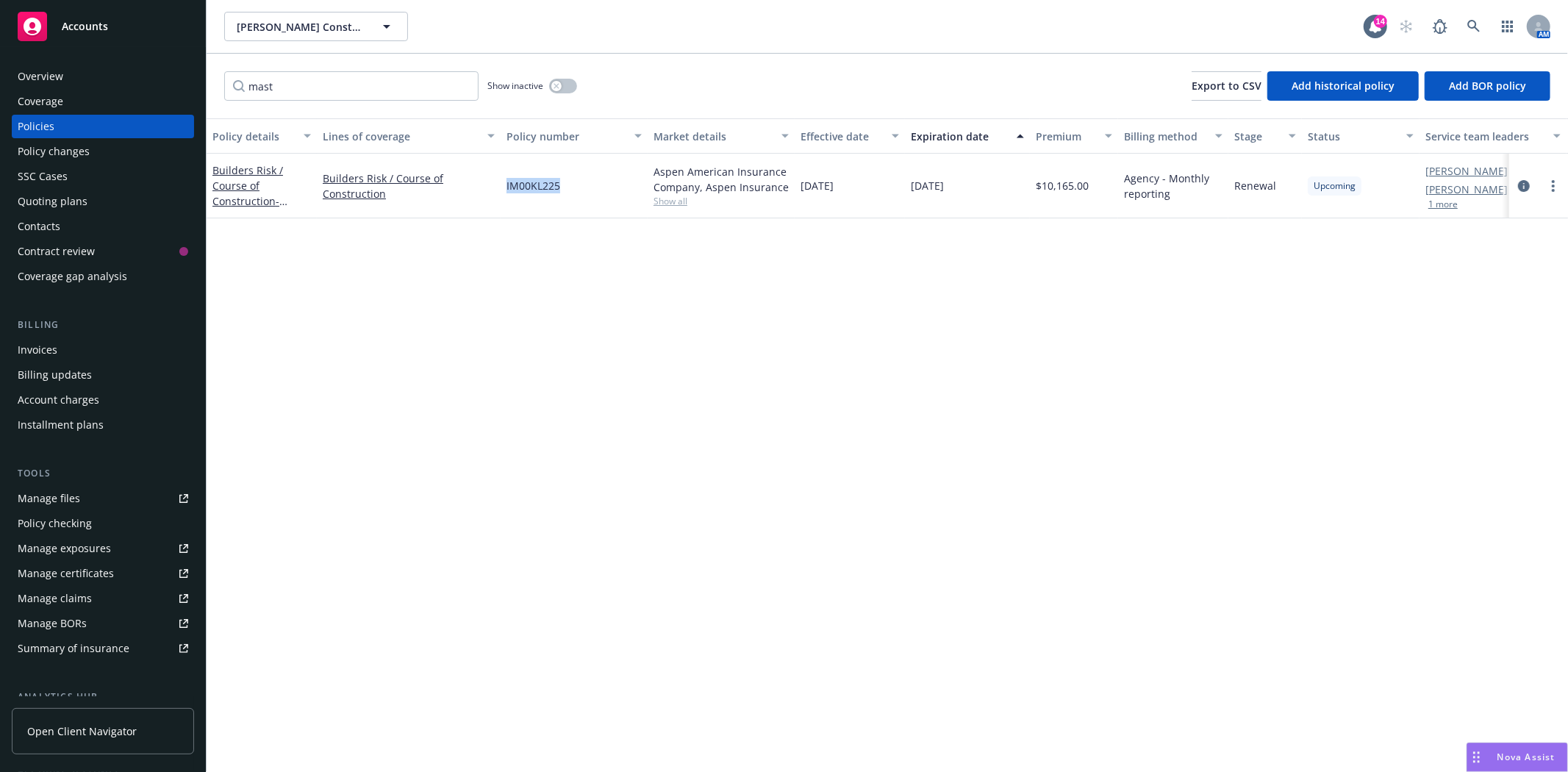
click at [535, 186] on span "IM00KL225" at bounding box center [533, 185] width 53 height 16
click at [253, 81] on input "mast" at bounding box center [352, 86] width 255 height 29
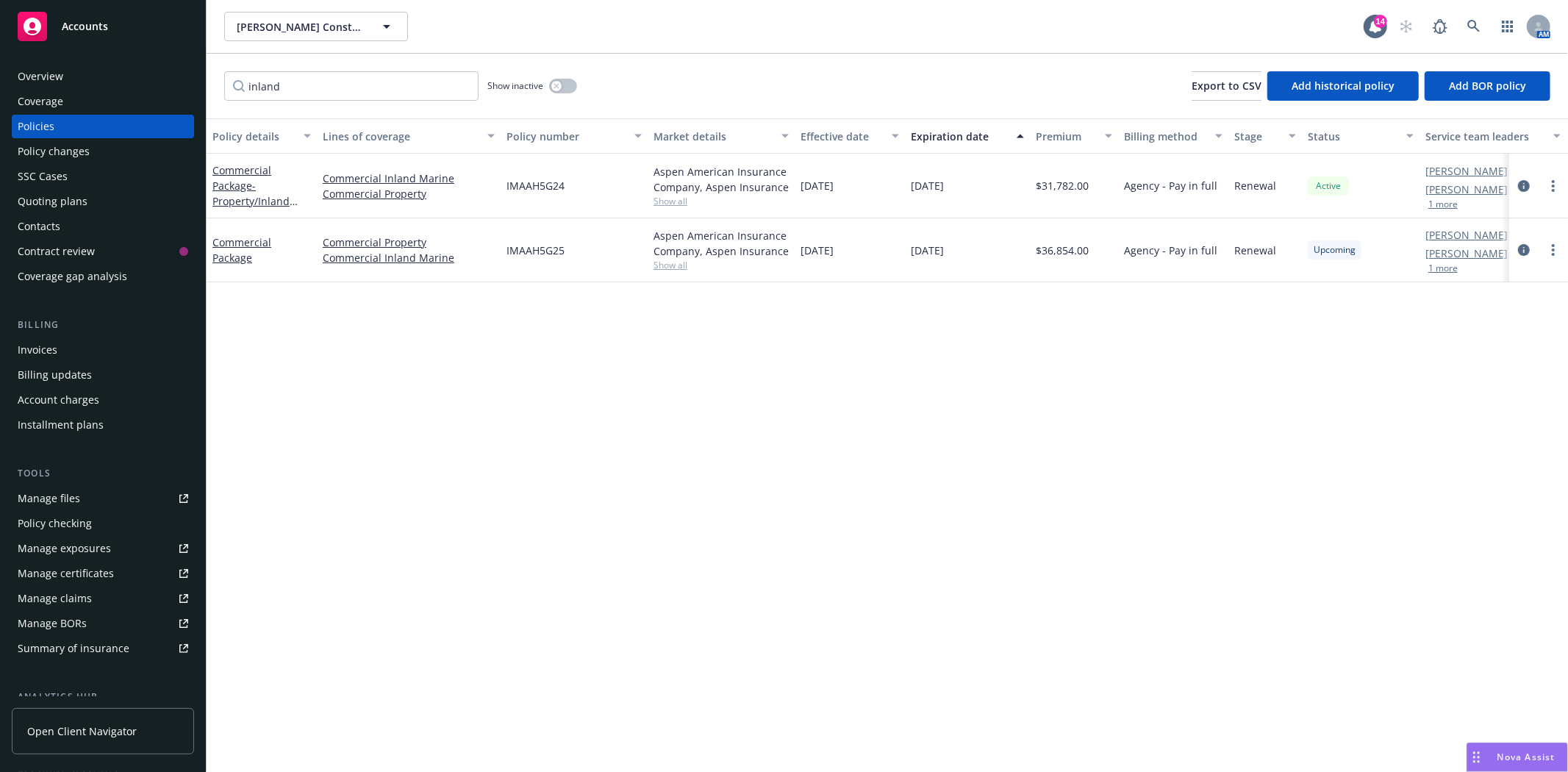
click at [532, 246] on span "IMAAH5G25" at bounding box center [535, 250] width 58 height 16
click at [545, 261] on div "IMAAH5G25" at bounding box center [574, 250] width 147 height 64
click at [542, 248] on span "IMAAH5G25" at bounding box center [535, 250] width 58 height 16
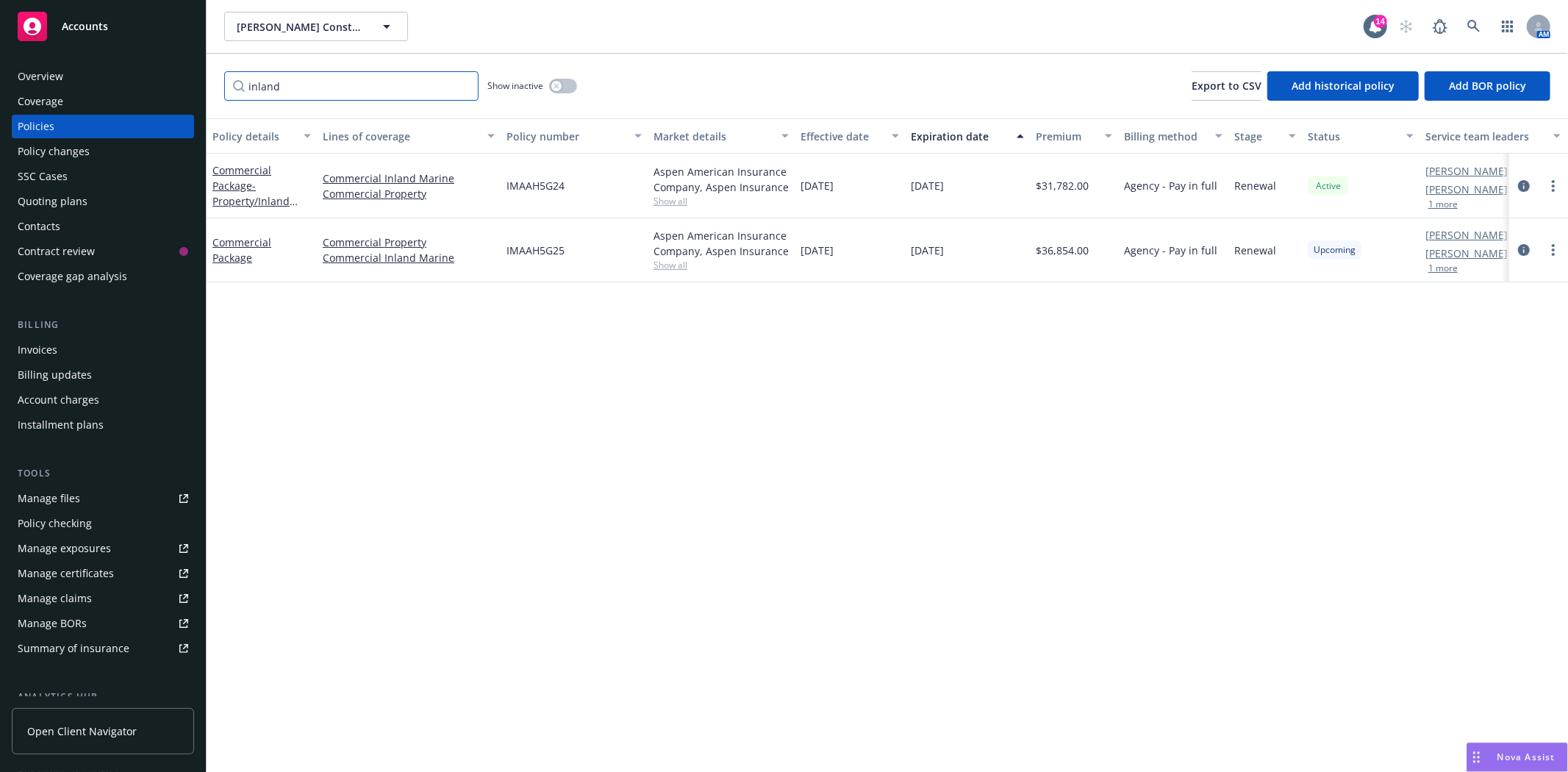
click at [261, 89] on input "inland" at bounding box center [352, 86] width 255 height 29
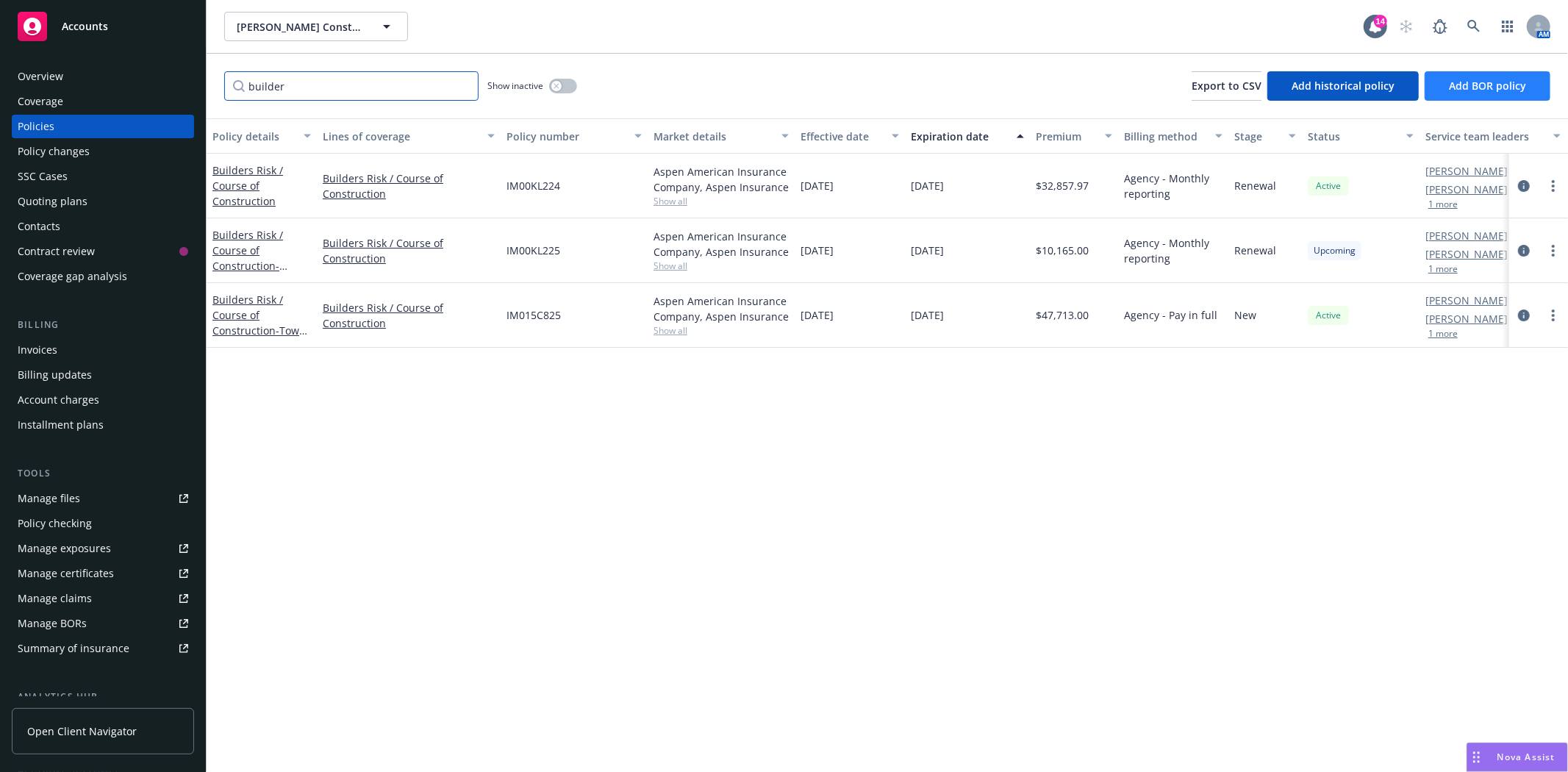
type input "builder"
click at [1521, 313] on icon "circleInformation" at bounding box center [1524, 316] width 12 height 12
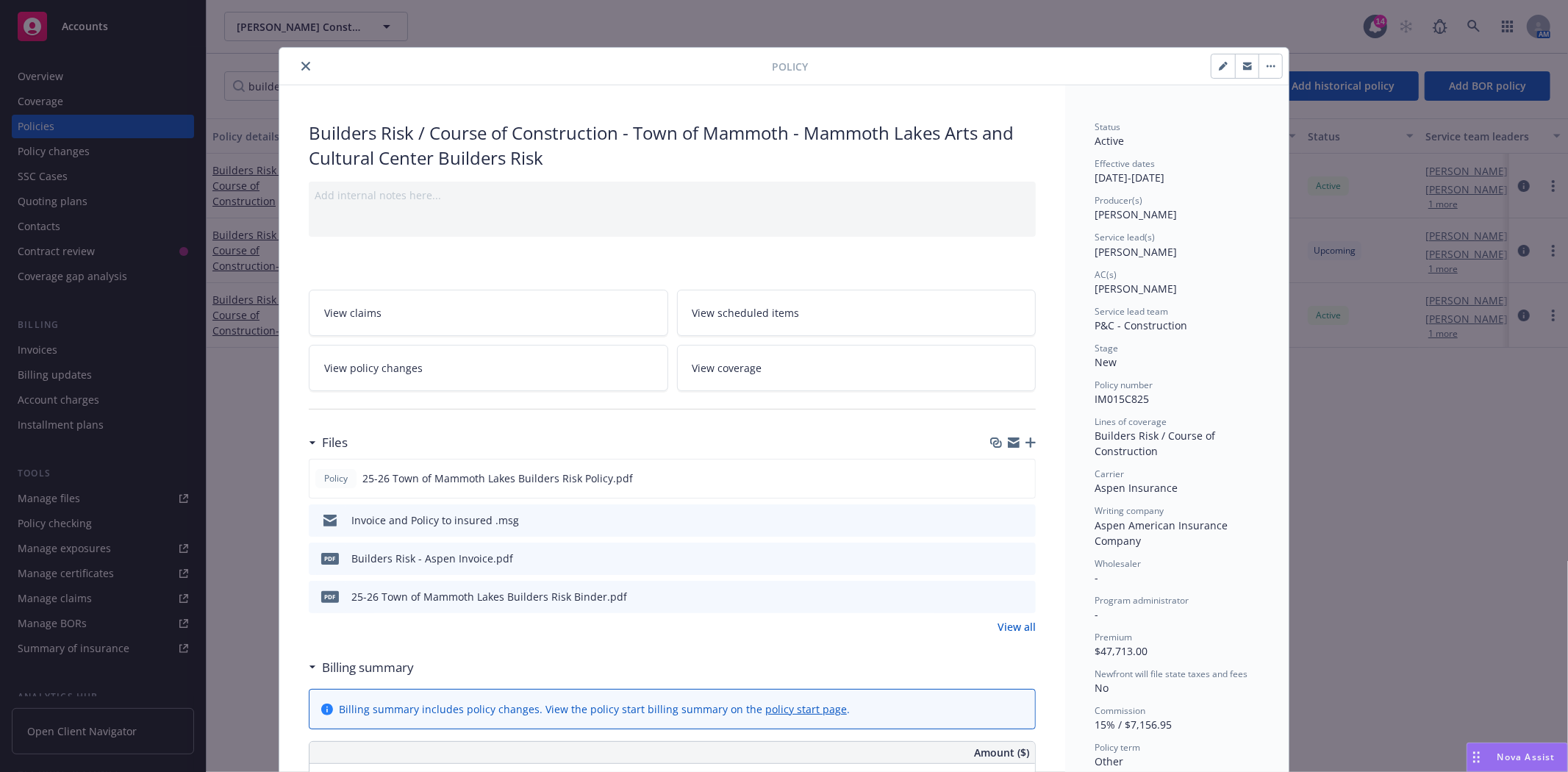
click at [1017, 597] on icon "preview file" at bounding box center [1022, 596] width 14 height 11
click at [301, 69] on icon "close" at bounding box center [306, 66] width 9 height 9
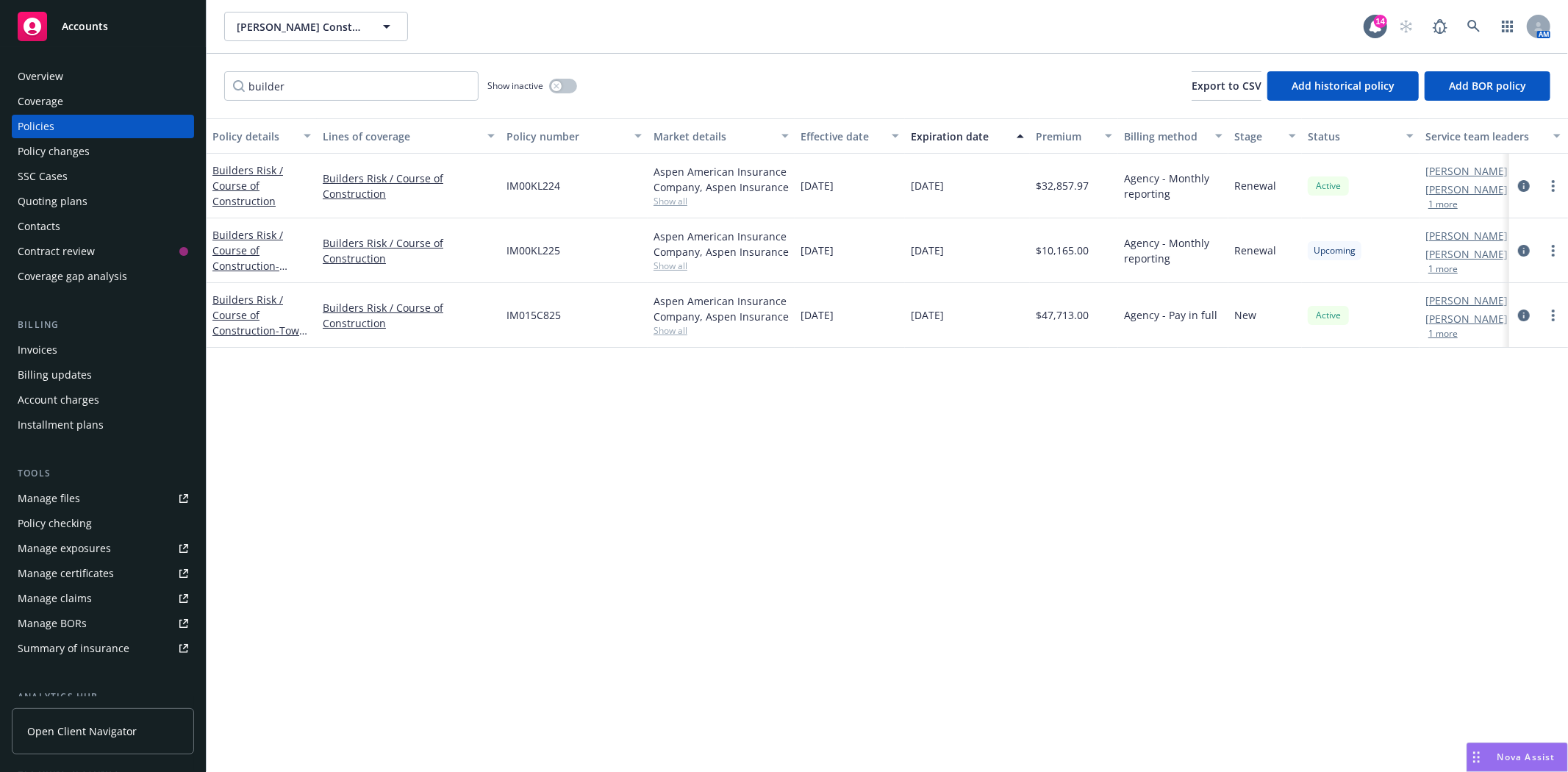
click at [527, 246] on span "IM00KL225" at bounding box center [533, 250] width 53 height 16
click at [535, 251] on span "IM00KL225" at bounding box center [533, 250] width 53 height 16
click at [107, 35] on div "Accounts" at bounding box center [102, 26] width 170 height 29
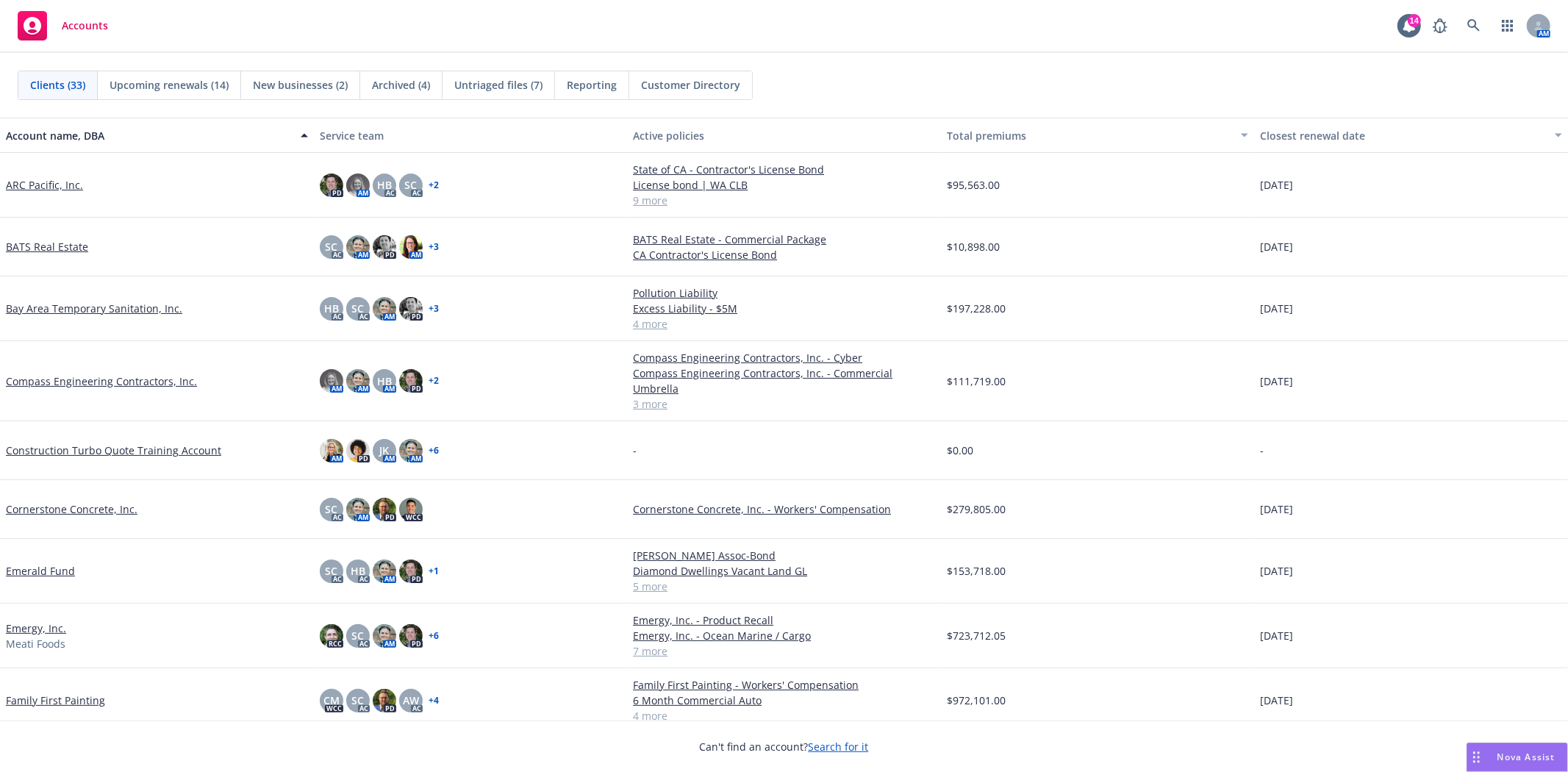
click at [312, 78] on span "New businesses (2)" at bounding box center [300, 85] width 95 height 16
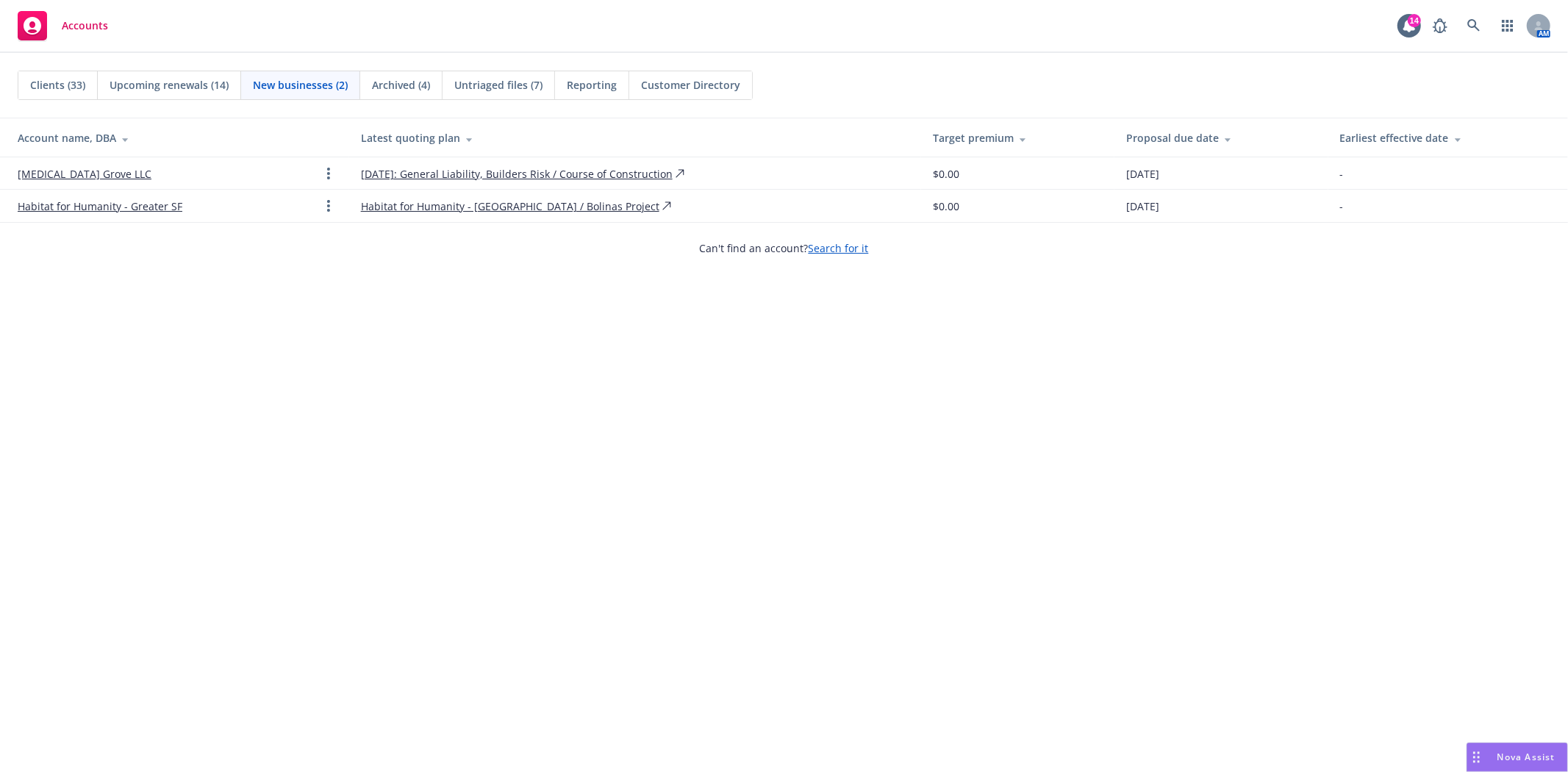
click at [90, 173] on link "[MEDICAL_DATA] Grove LLC" at bounding box center [84, 174] width 134 height 16
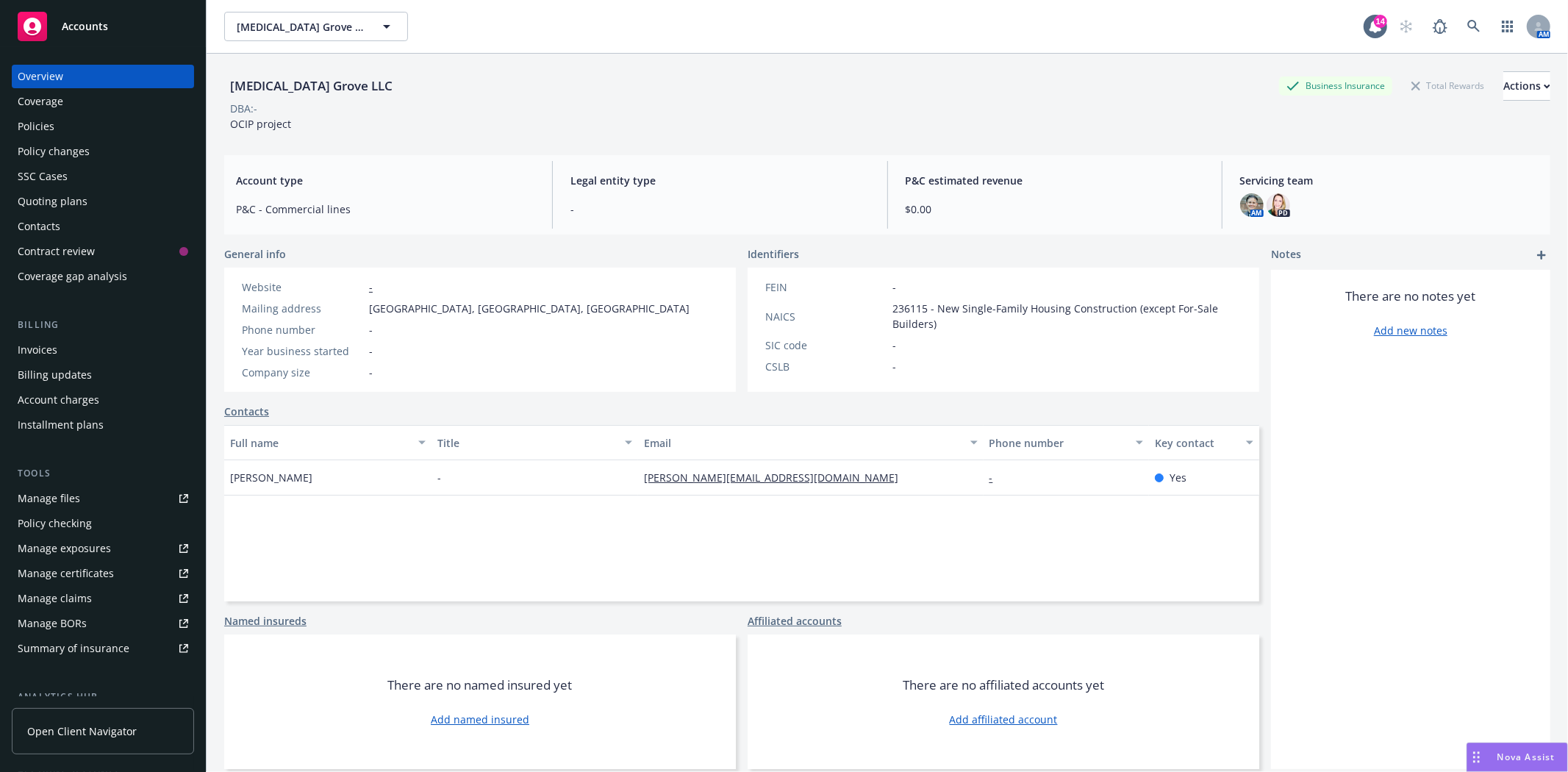
click at [90, 201] on div "Quoting plans" at bounding box center [102, 201] width 170 height 23
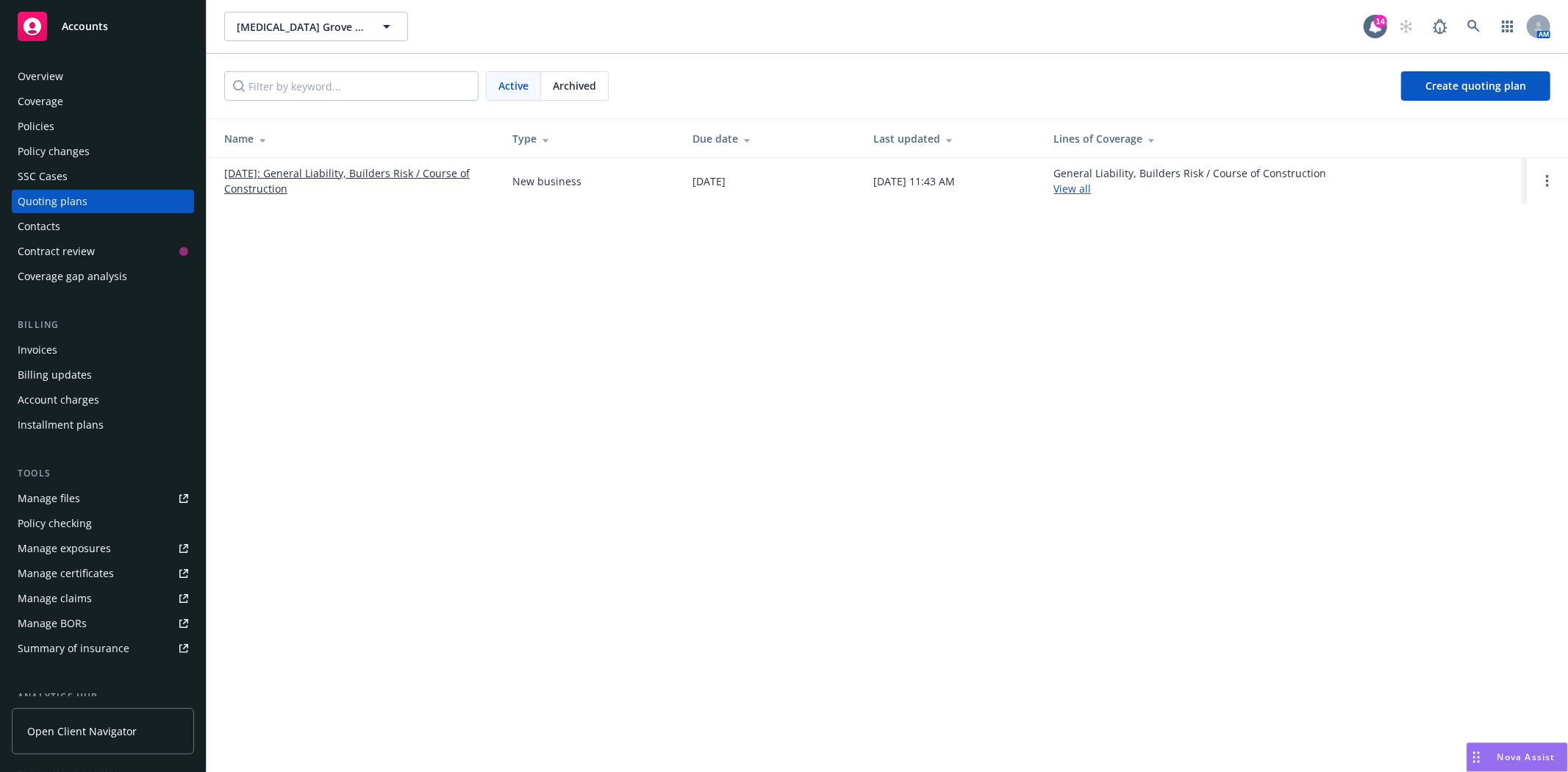
click at [378, 175] on link "10/25/2025: General Liability, Builders Risk / Course of Construction" at bounding box center [356, 181] width 264 height 31
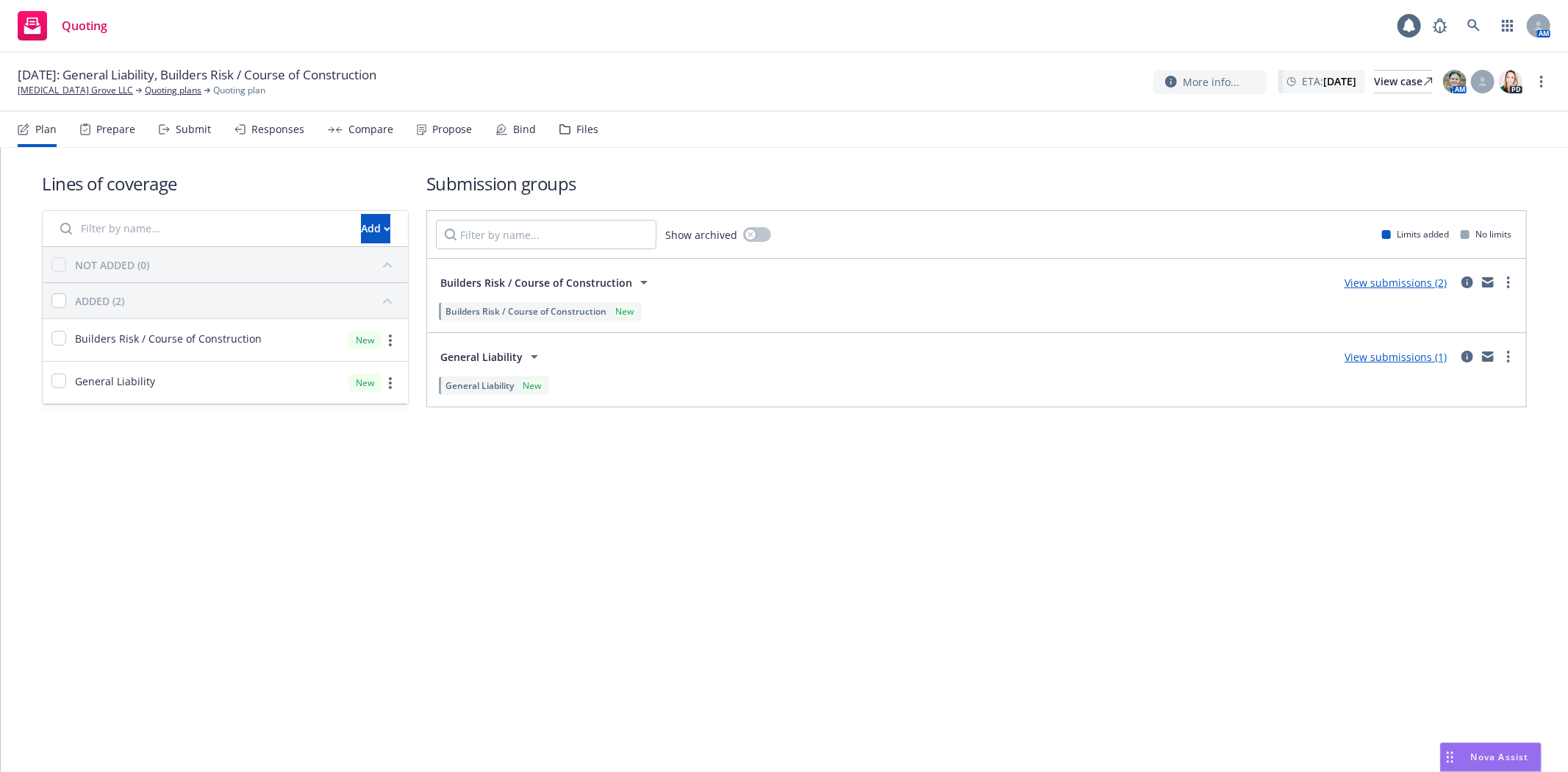
click at [604, 134] on nav "Plan Prepare Submit Responses Compare Propose Bind Files" at bounding box center [783, 129] width 1533 height 35
drag, startPoint x: 599, startPoint y: 134, endPoint x: 586, endPoint y: 134, distance: 13.0
click at [598, 134] on nav "Plan Prepare Submit Responses Compare Propose Bind Files" at bounding box center [783, 129] width 1533 height 35
click at [586, 134] on div "Files" at bounding box center [587, 130] width 22 height 12
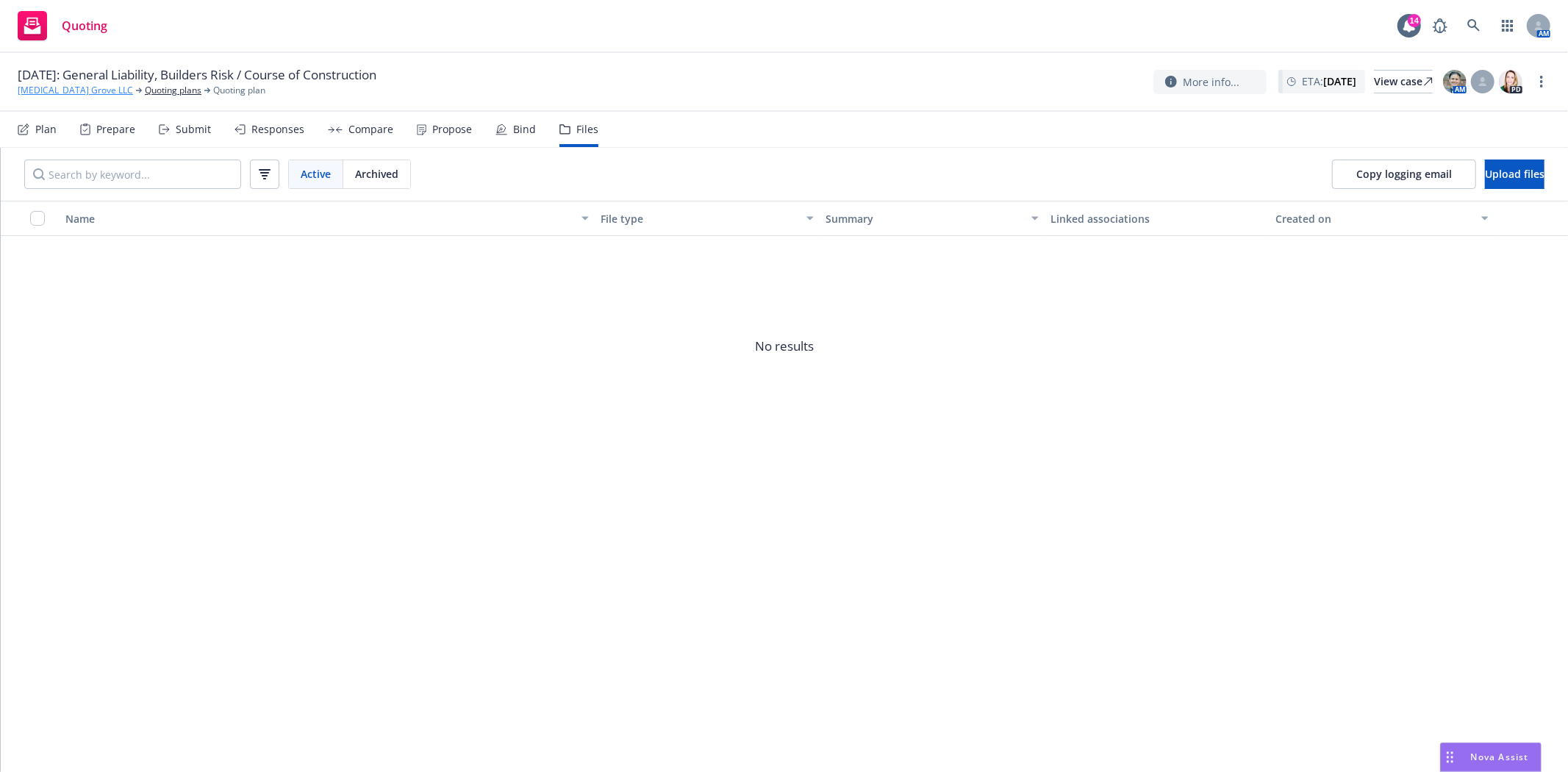
click at [53, 92] on link "[MEDICAL_DATA] Grove LLC" at bounding box center [75, 90] width 115 height 14
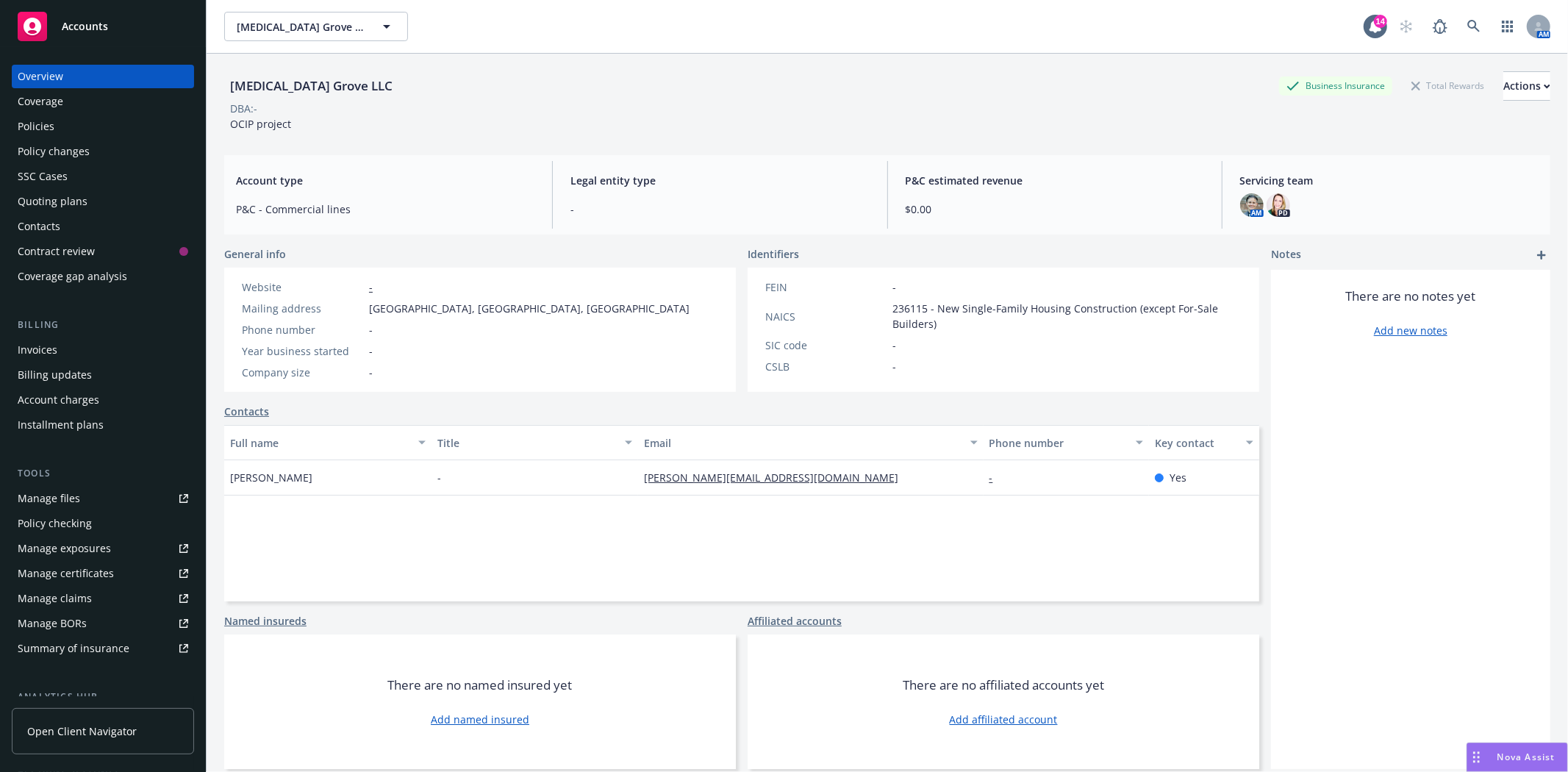
click at [78, 38] on div "Accounts" at bounding box center [102, 26] width 170 height 29
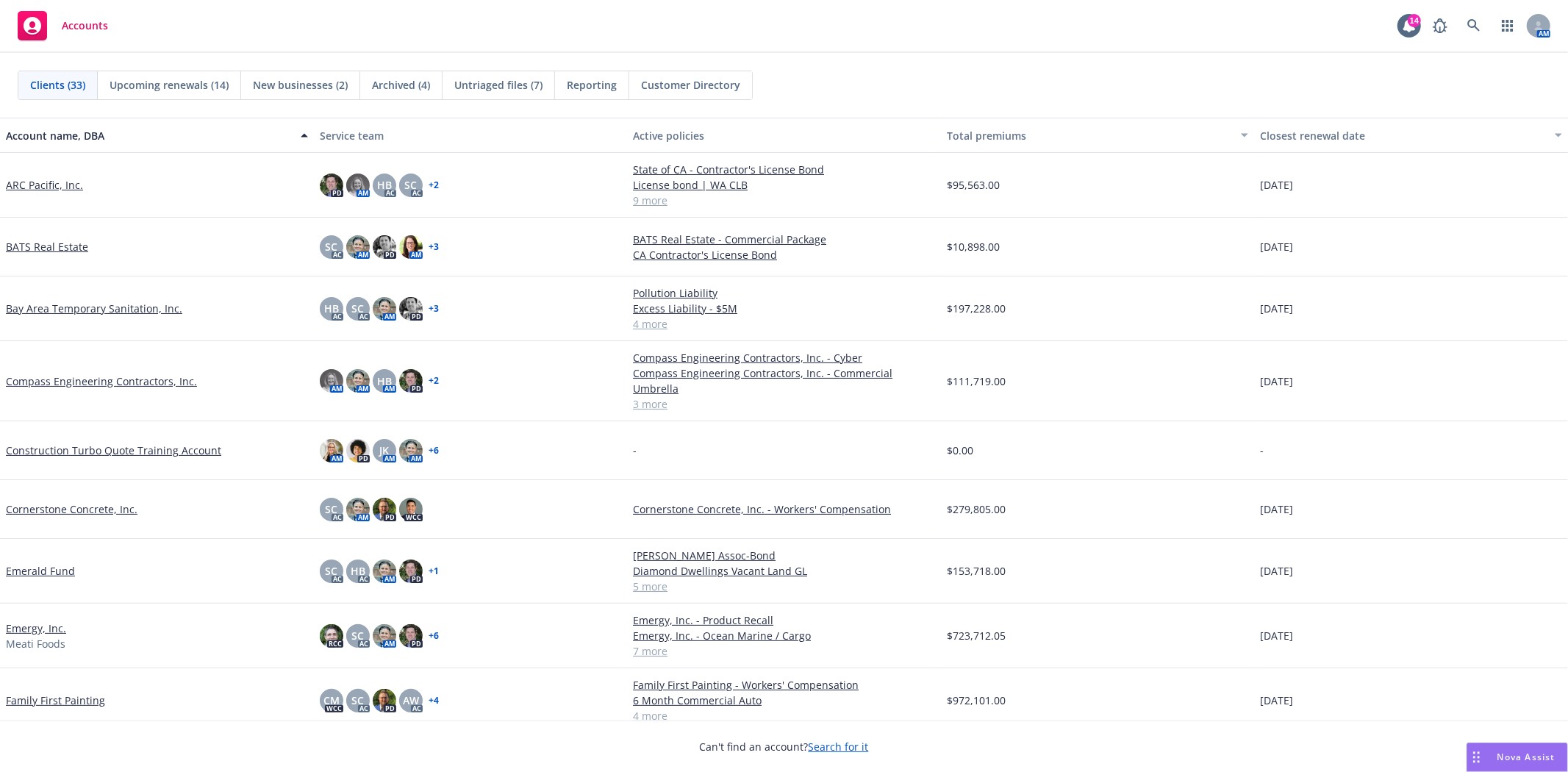
click at [53, 86] on span "Clients (33)" at bounding box center [57, 85] width 55 height 16
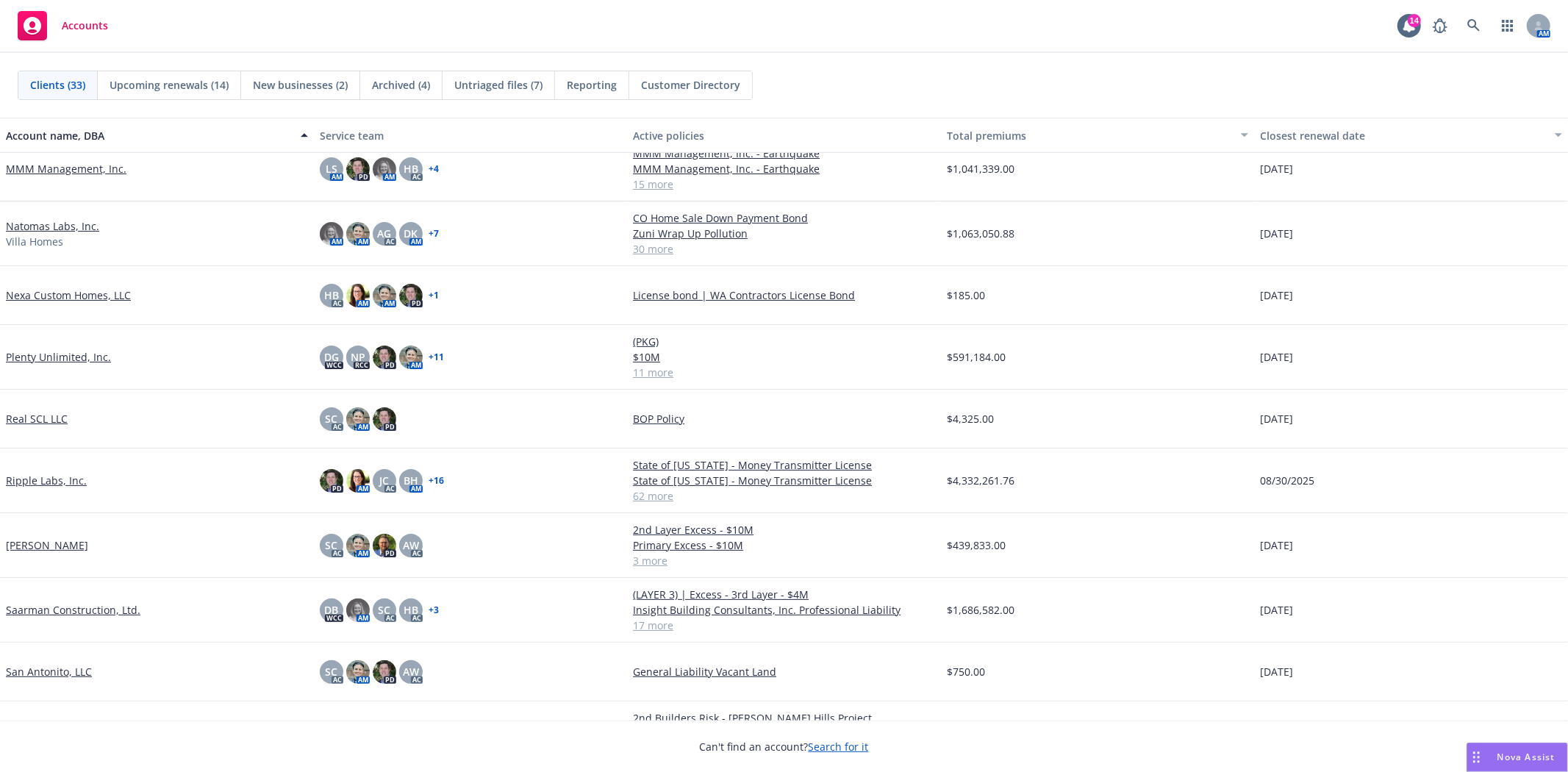
scroll to position [980, 0]
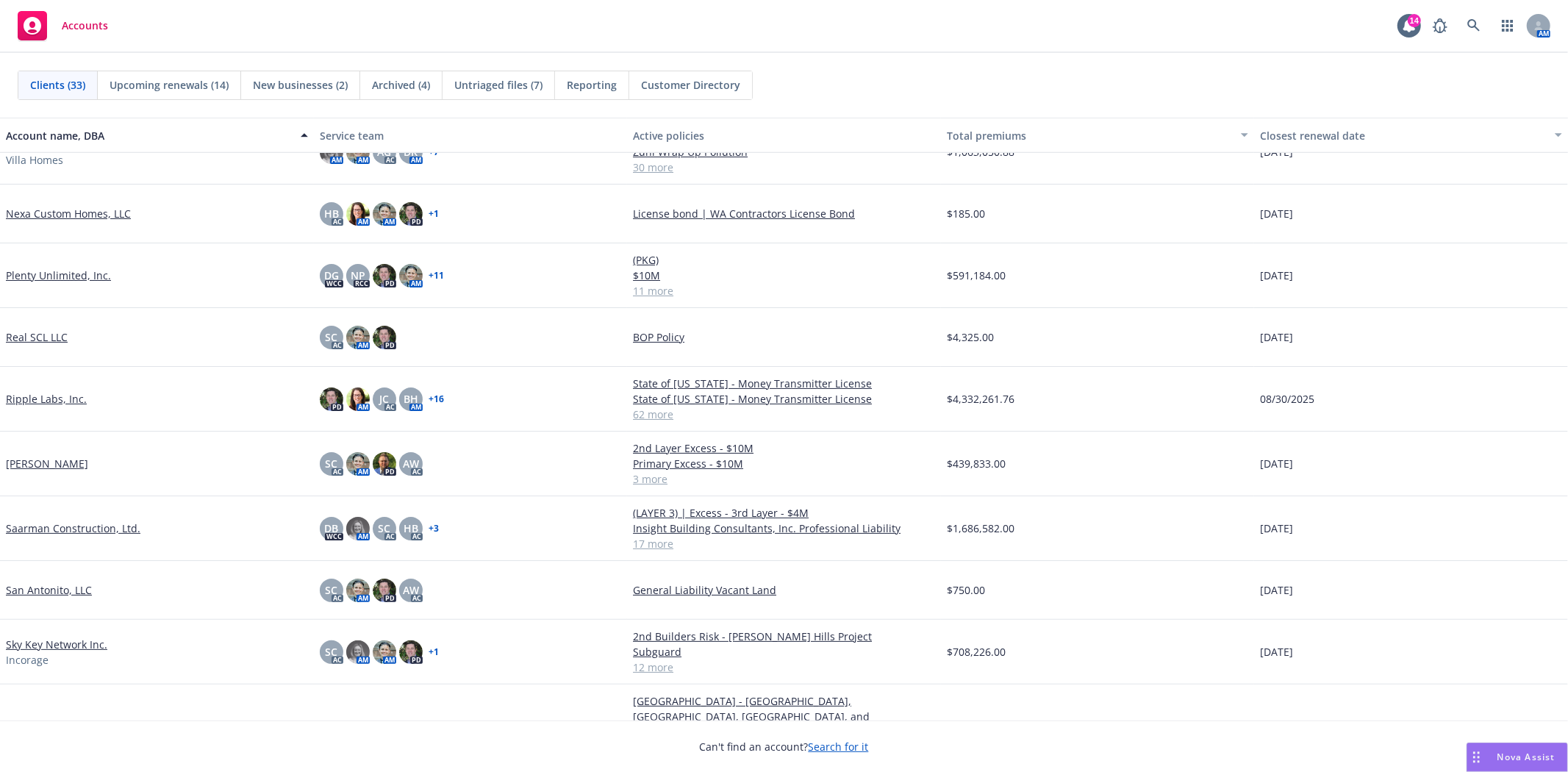
click at [96, 530] on link "Saarman Construction, Ltd." at bounding box center [73, 528] width 135 height 16
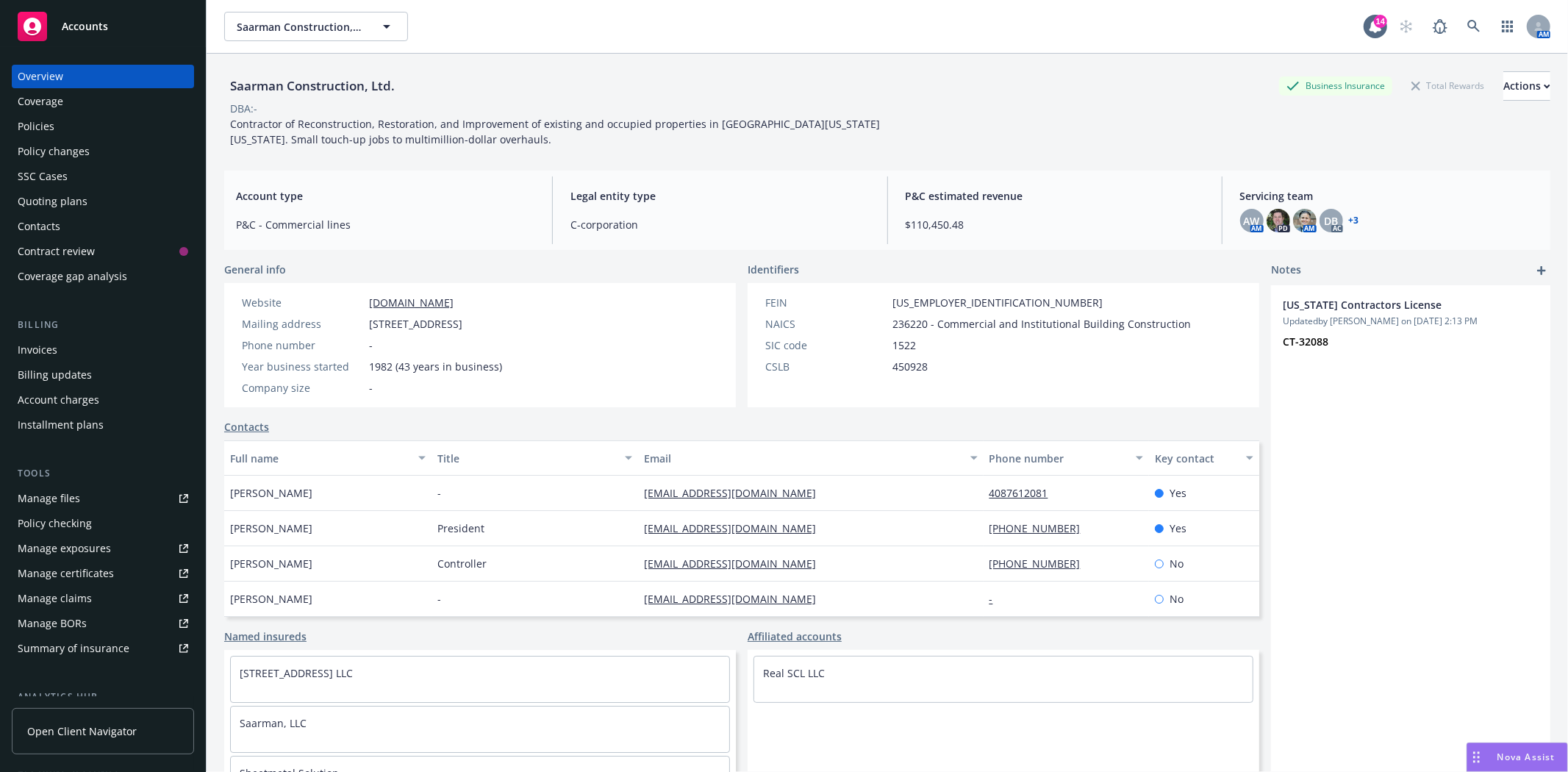
click at [42, 356] on div "Invoices" at bounding box center [37, 349] width 40 height 23
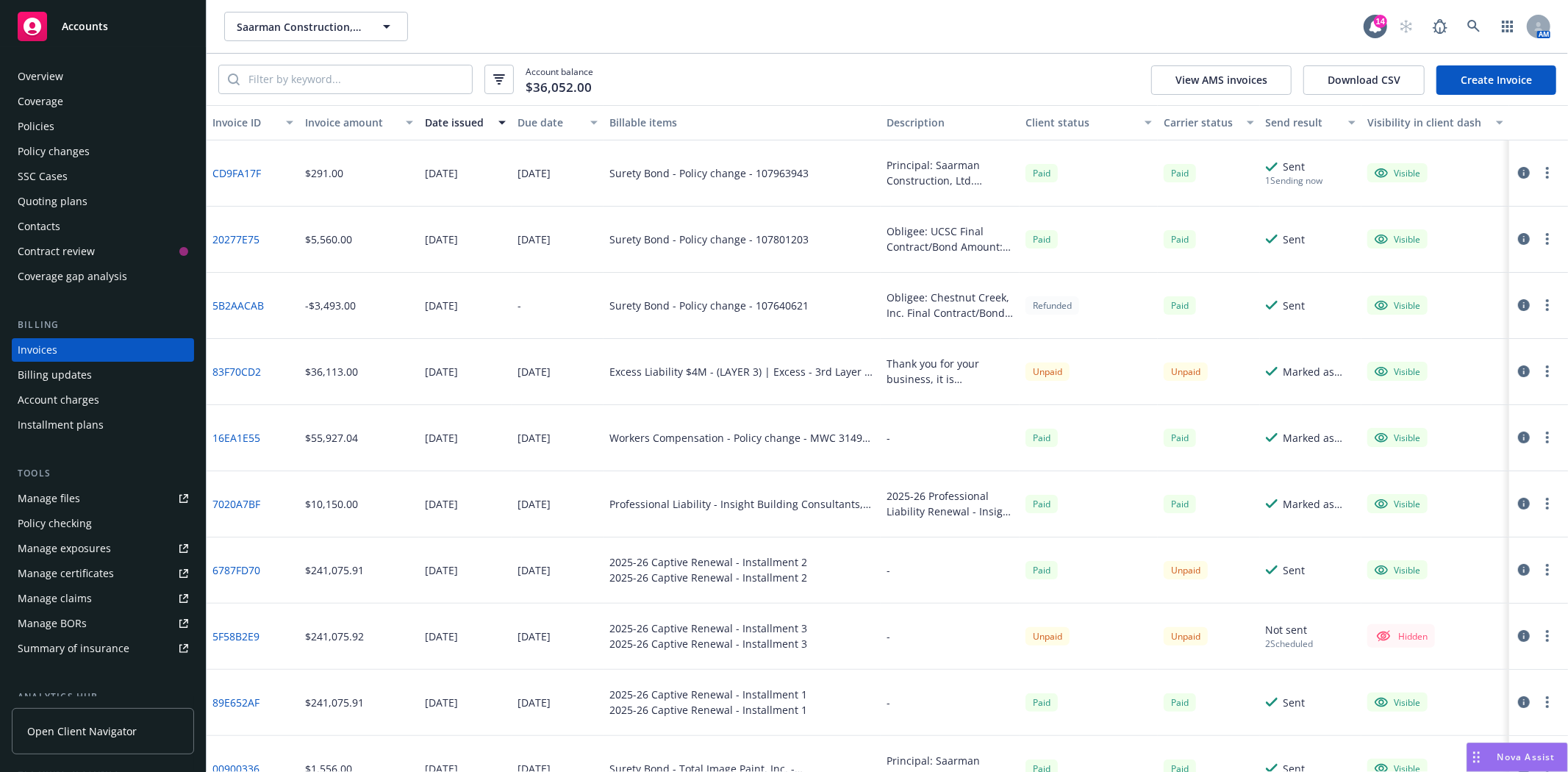
click at [1518, 374] on icon "button" at bounding box center [1524, 371] width 12 height 12
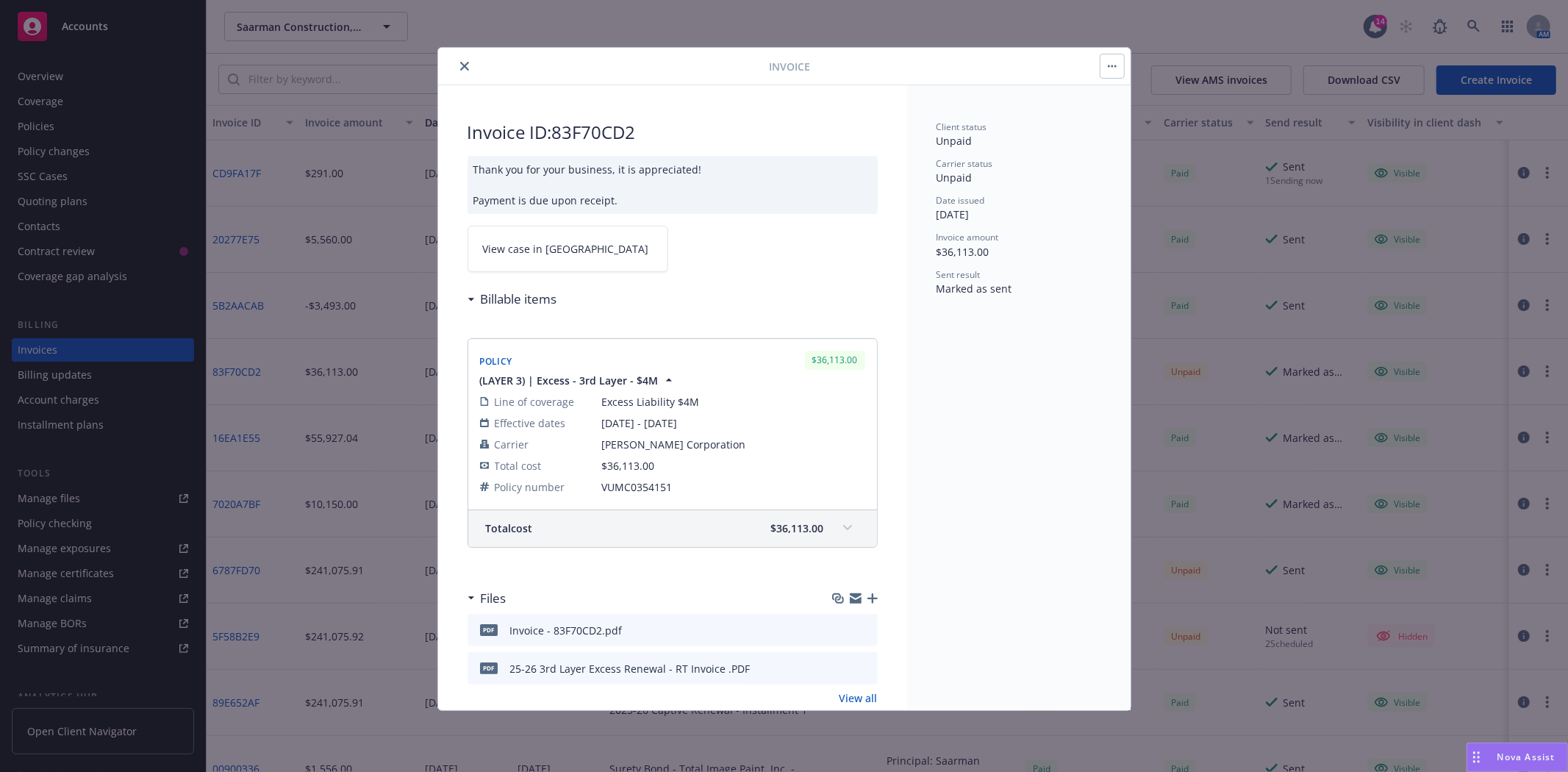
click at [468, 67] on icon "close" at bounding box center [465, 66] width 9 height 9
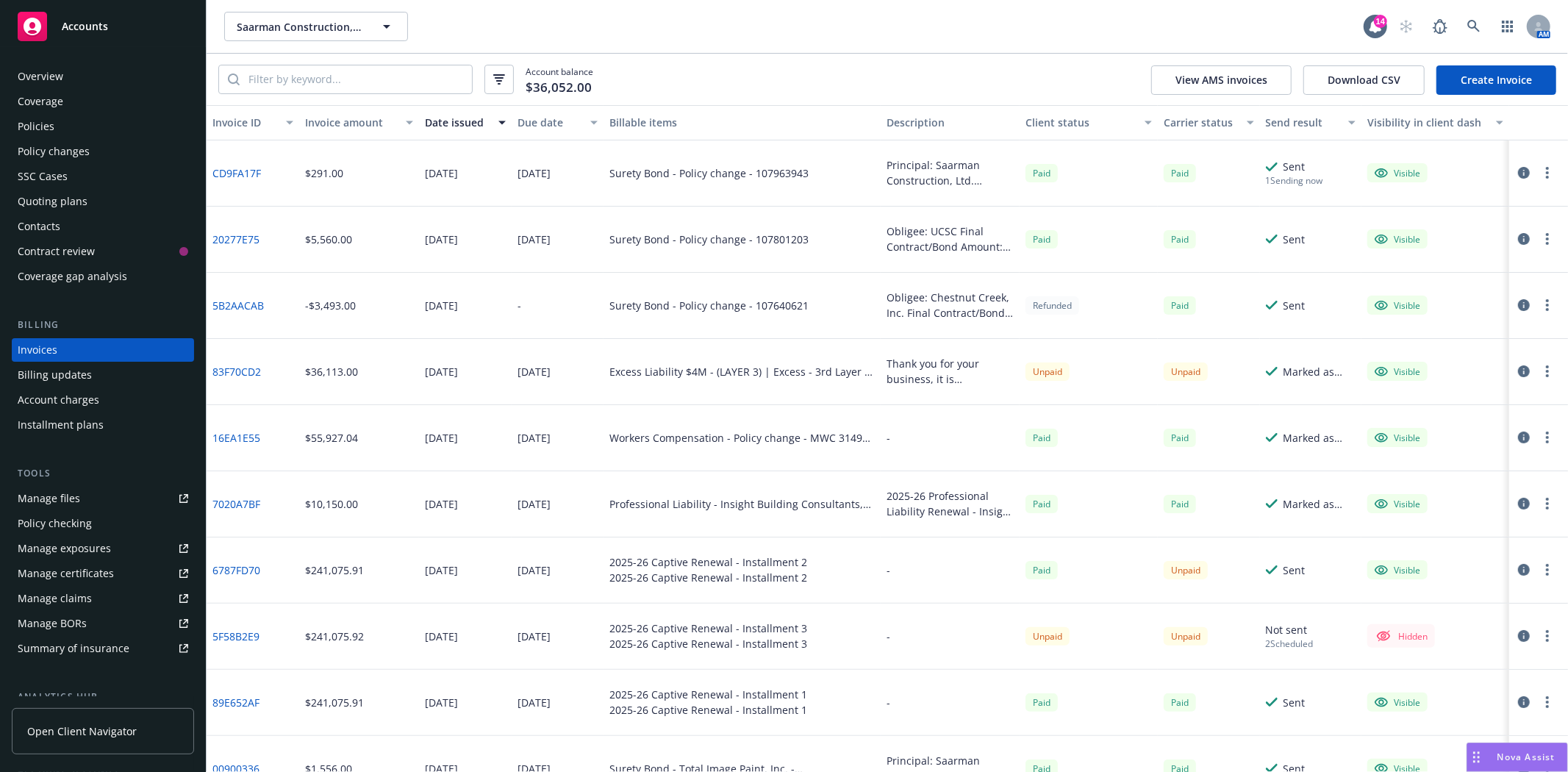
click at [1518, 373] on icon "button" at bounding box center [1524, 371] width 12 height 12
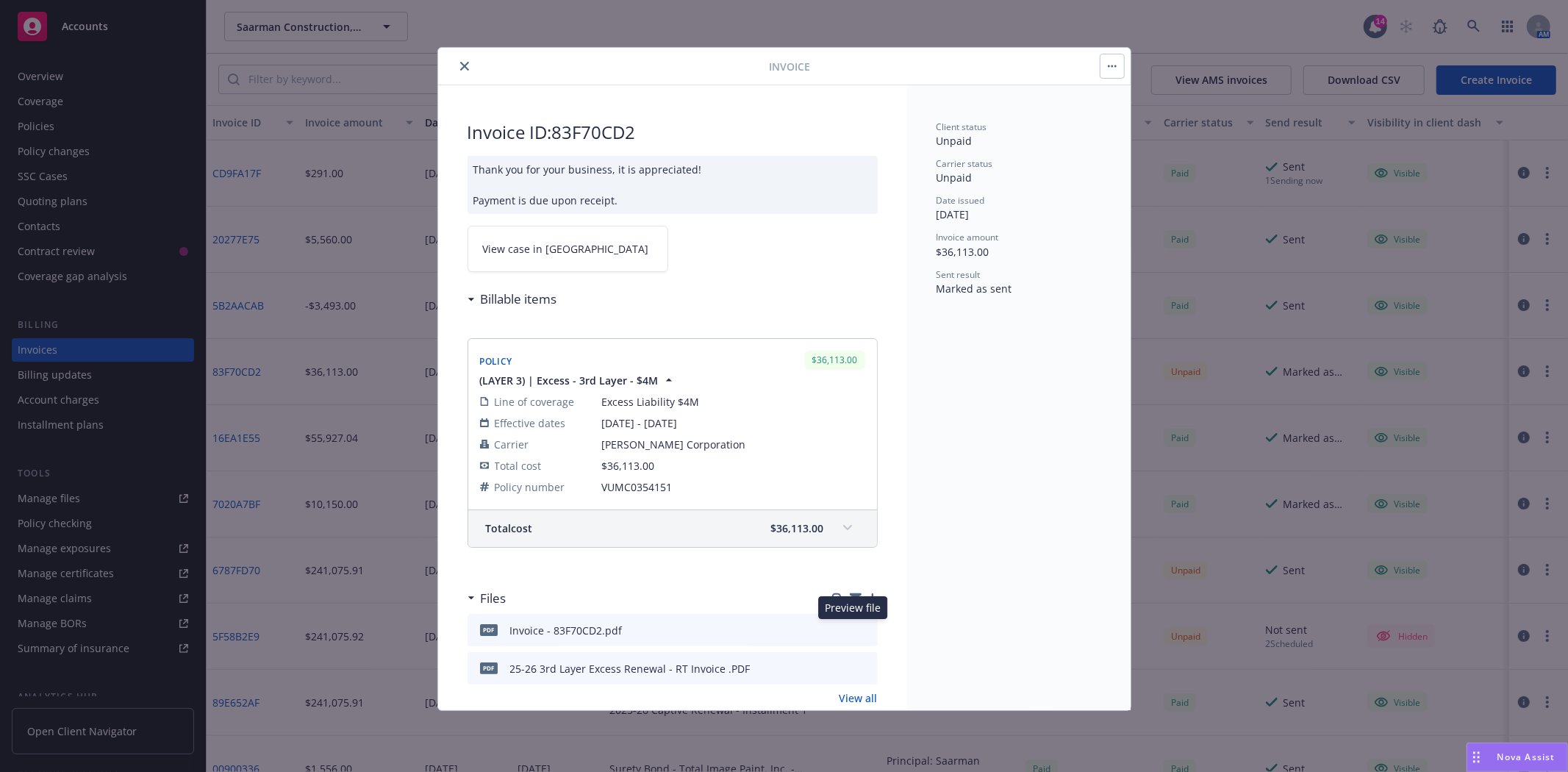
click at [857, 629] on icon "preview file" at bounding box center [864, 630] width 14 height 11
click at [834, 631] on icon "download file" at bounding box center [840, 630] width 12 height 12
click at [468, 75] on div "Invoice" at bounding box center [785, 66] width 693 height 38
click at [466, 67] on icon "close" at bounding box center [465, 66] width 9 height 9
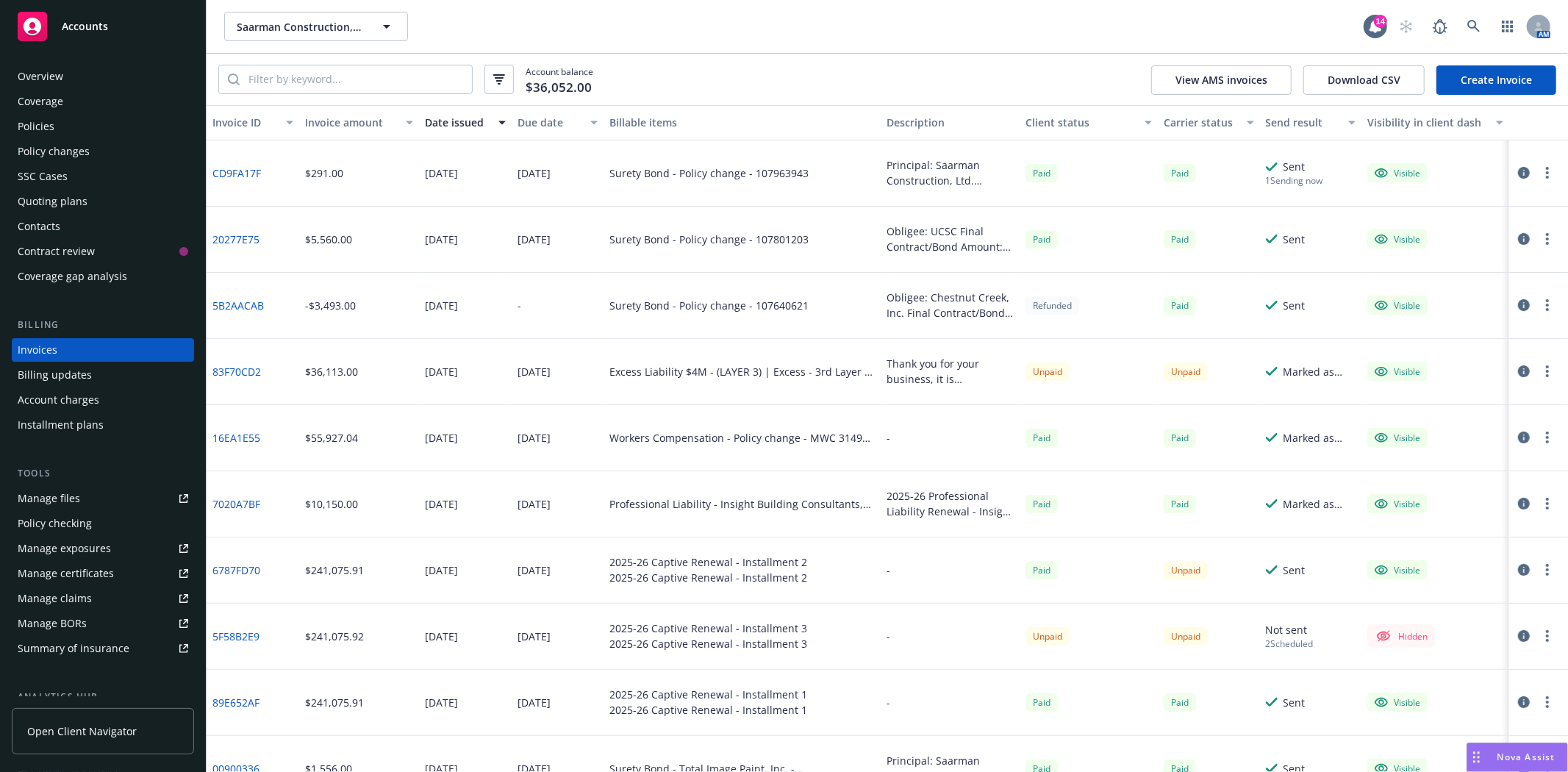
click at [1539, 371] on button "button" at bounding box center [1547, 371] width 17 height 17
click at [1518, 372] on icon "button" at bounding box center [1524, 371] width 12 height 12
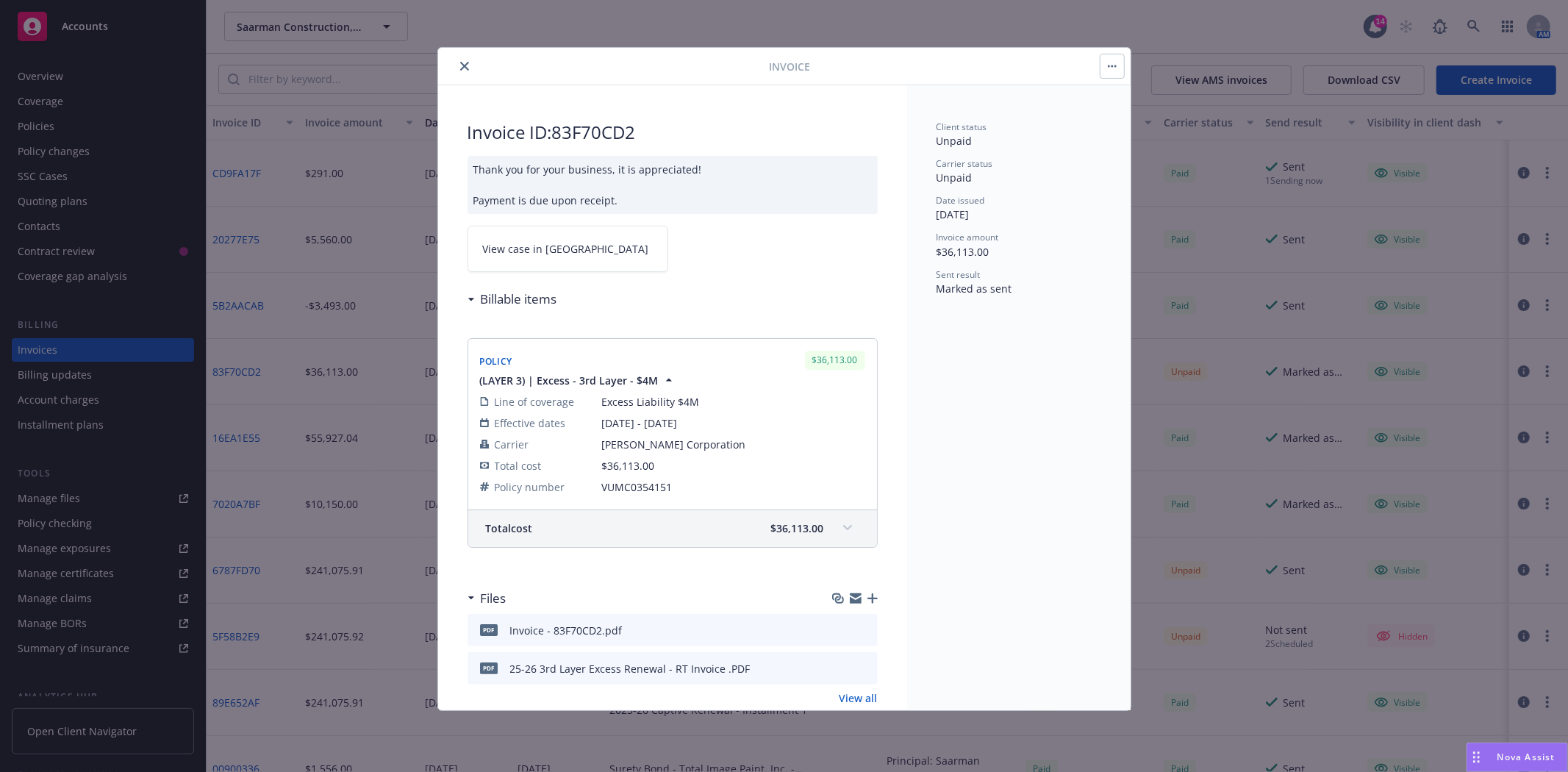
click at [459, 69] on button "close" at bounding box center [464, 66] width 17 height 17
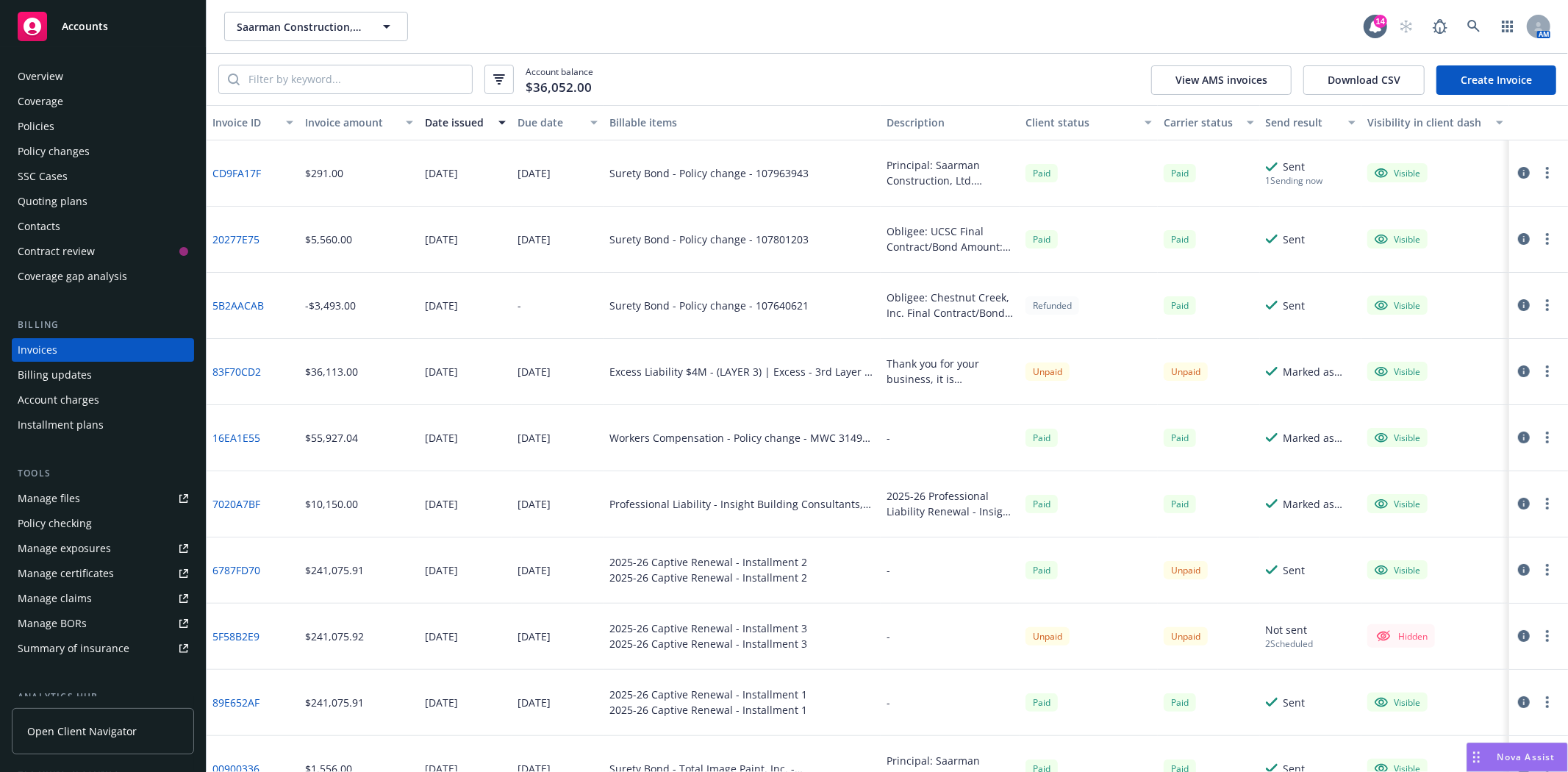
click at [59, 124] on div "Policies" at bounding box center [102, 126] width 170 height 23
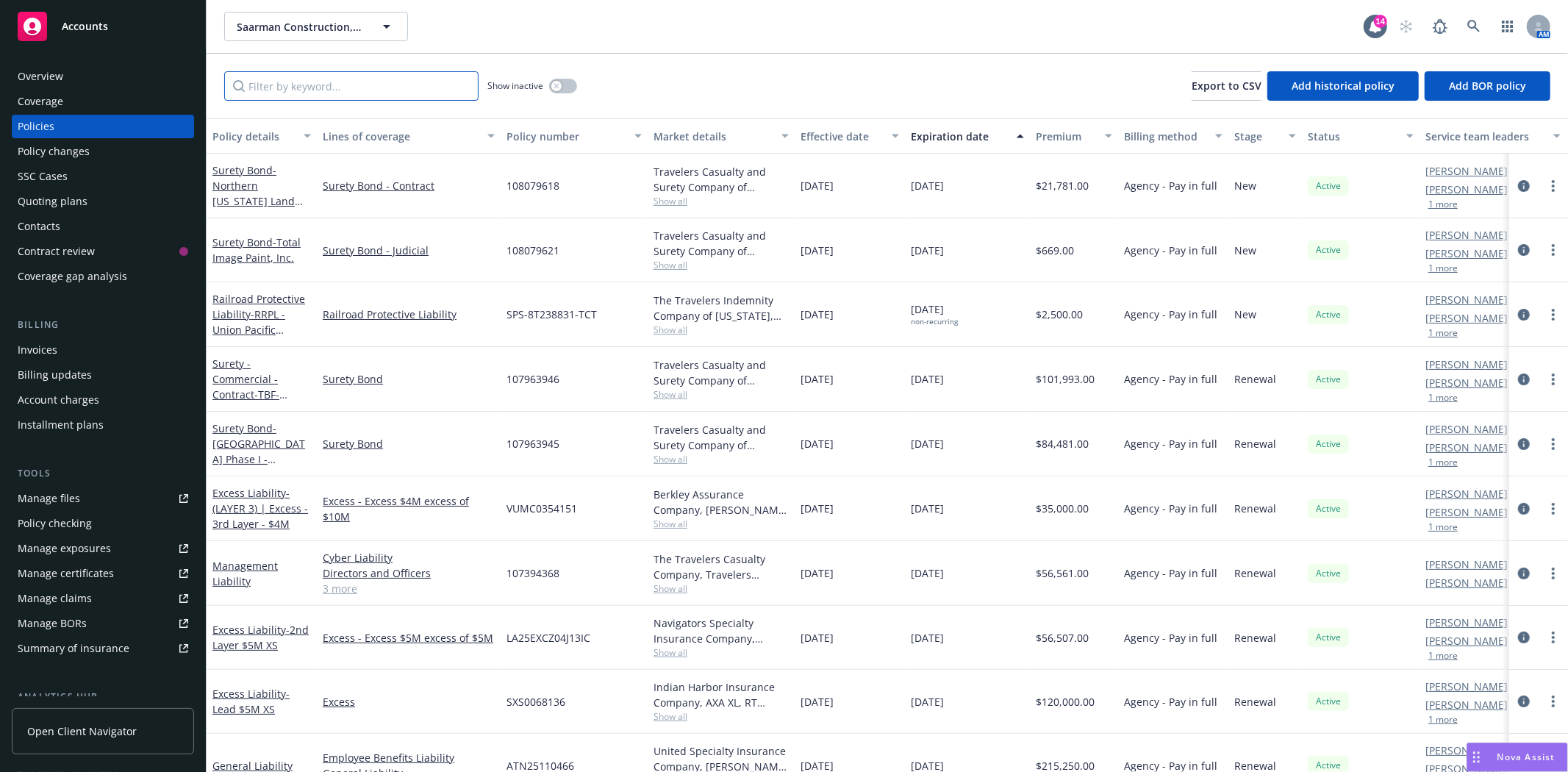
click at [281, 92] on input "Filter by keyword..." at bounding box center [352, 86] width 255 height 29
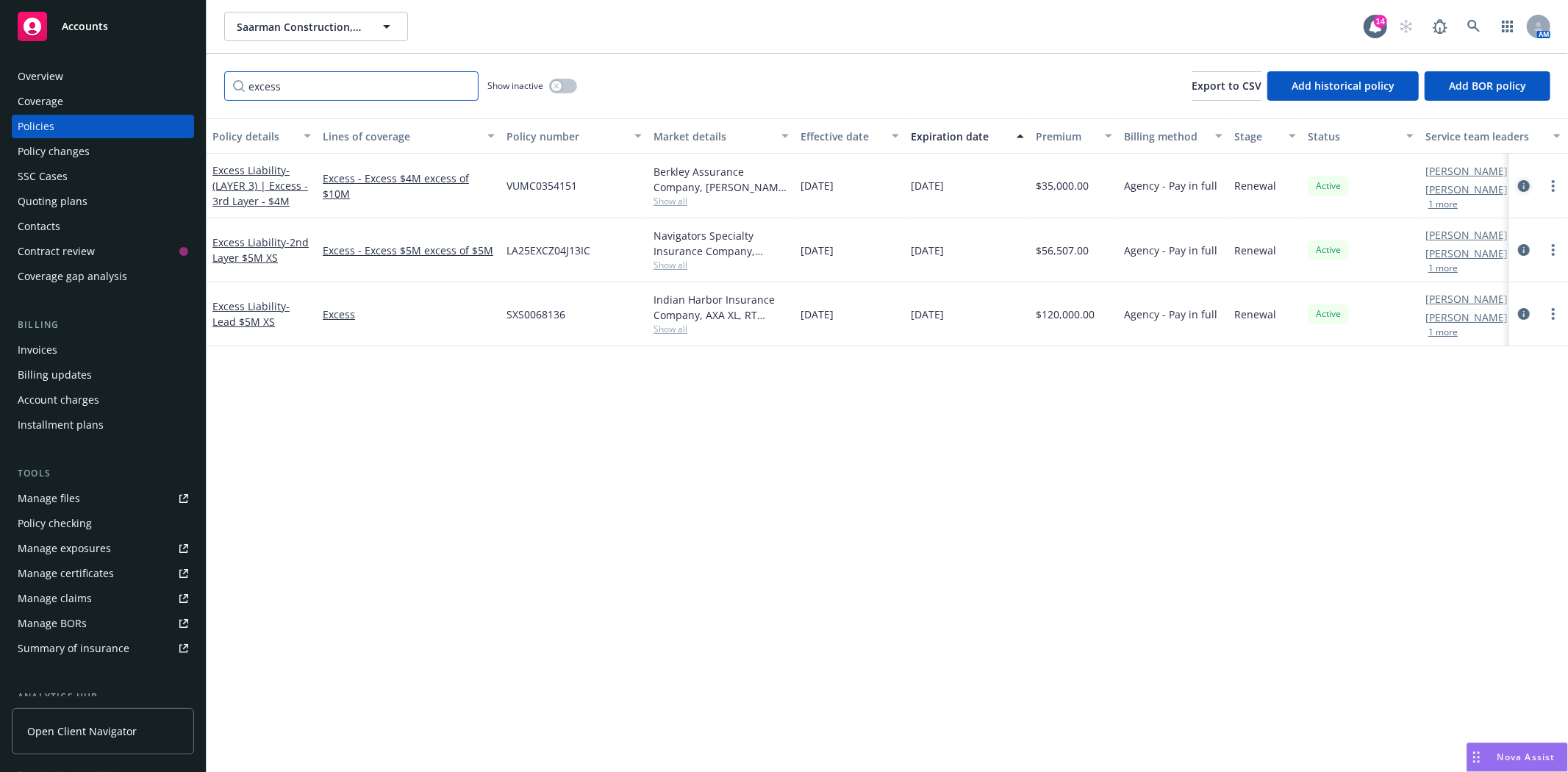
type input "excess"
click at [1523, 184] on icon "circleInformation" at bounding box center [1524, 186] width 12 height 12
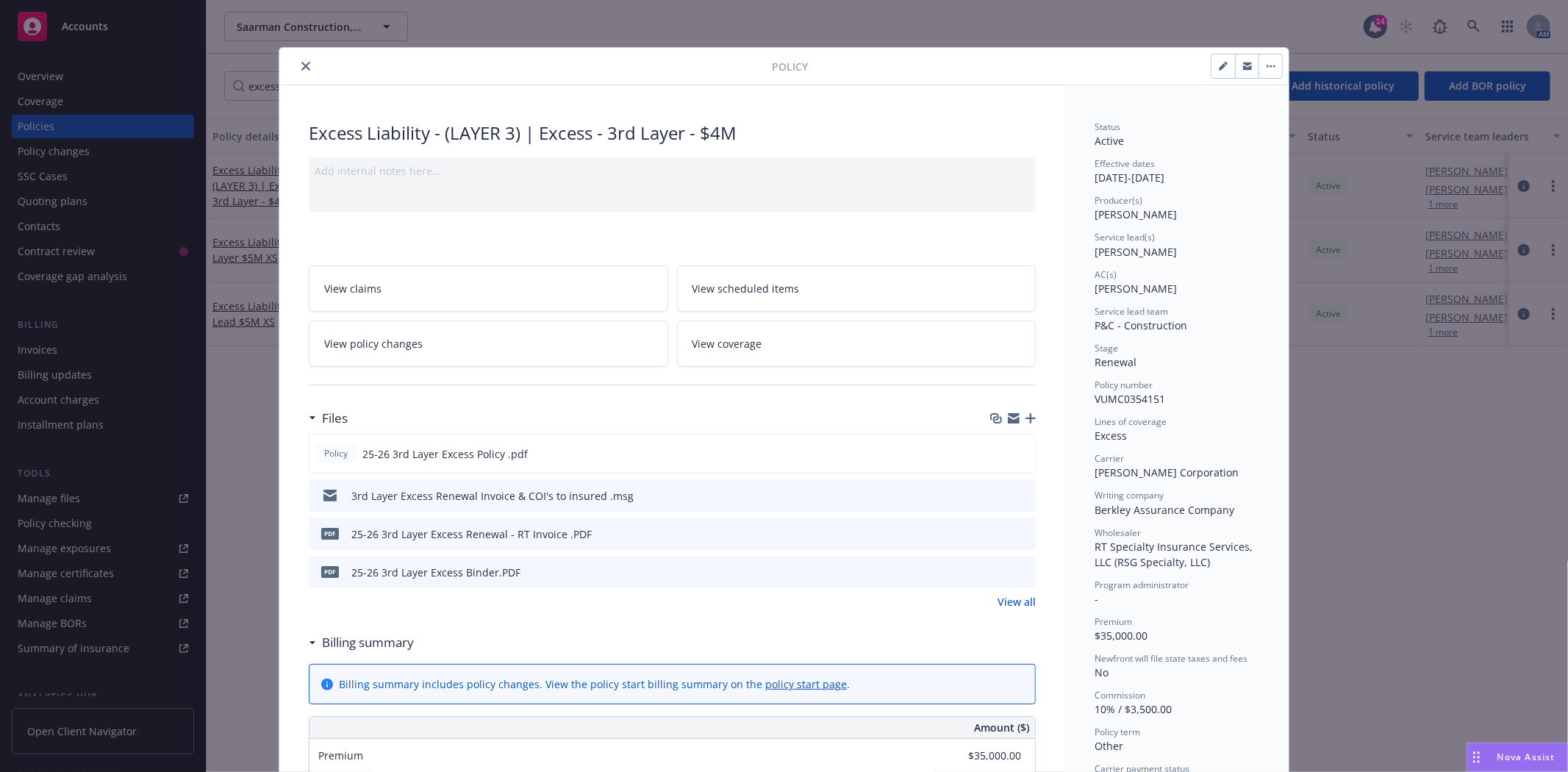
click at [1008, 415] on icon "button" at bounding box center [1014, 416] width 12 height 5
click at [301, 63] on icon "close" at bounding box center [306, 66] width 9 height 9
